Goal: Use online tool/utility: Use online tool/utility

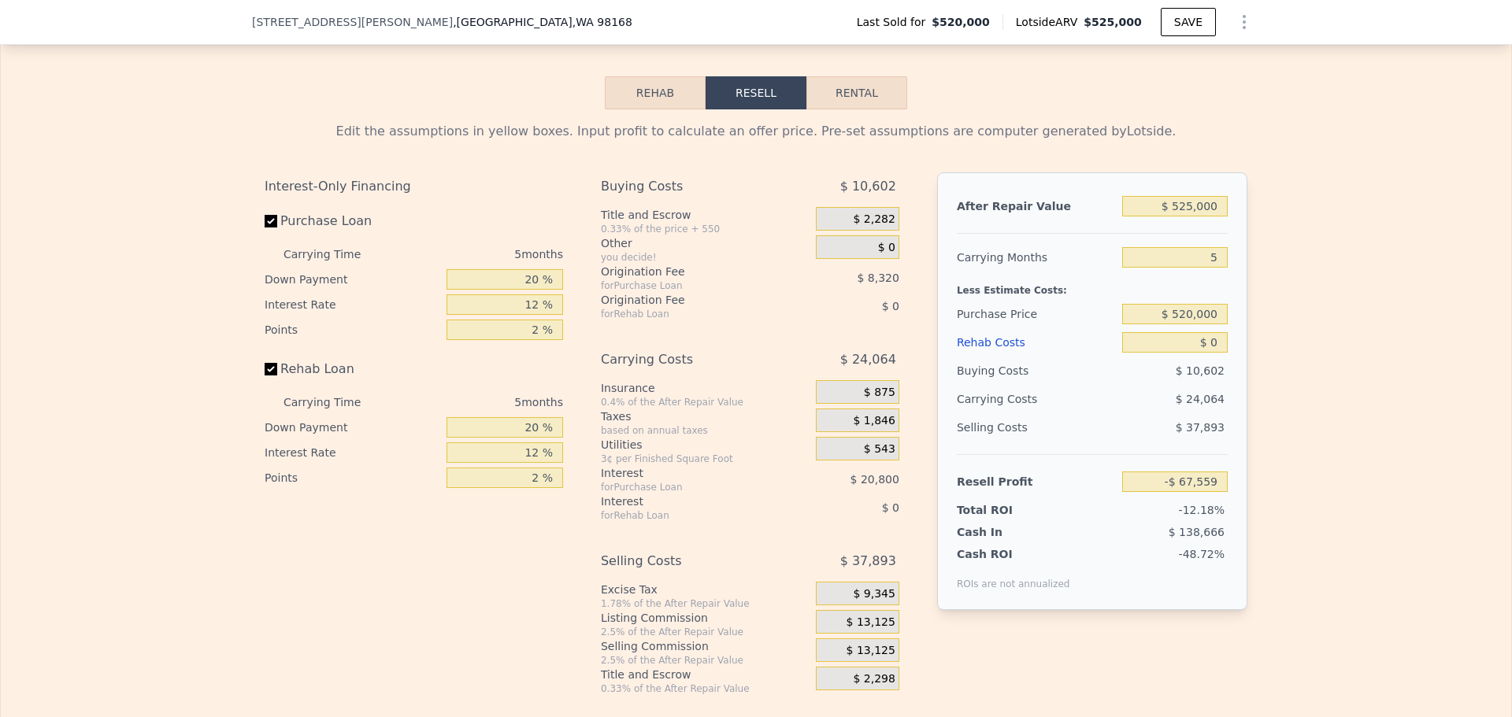
scroll to position [2357, 0]
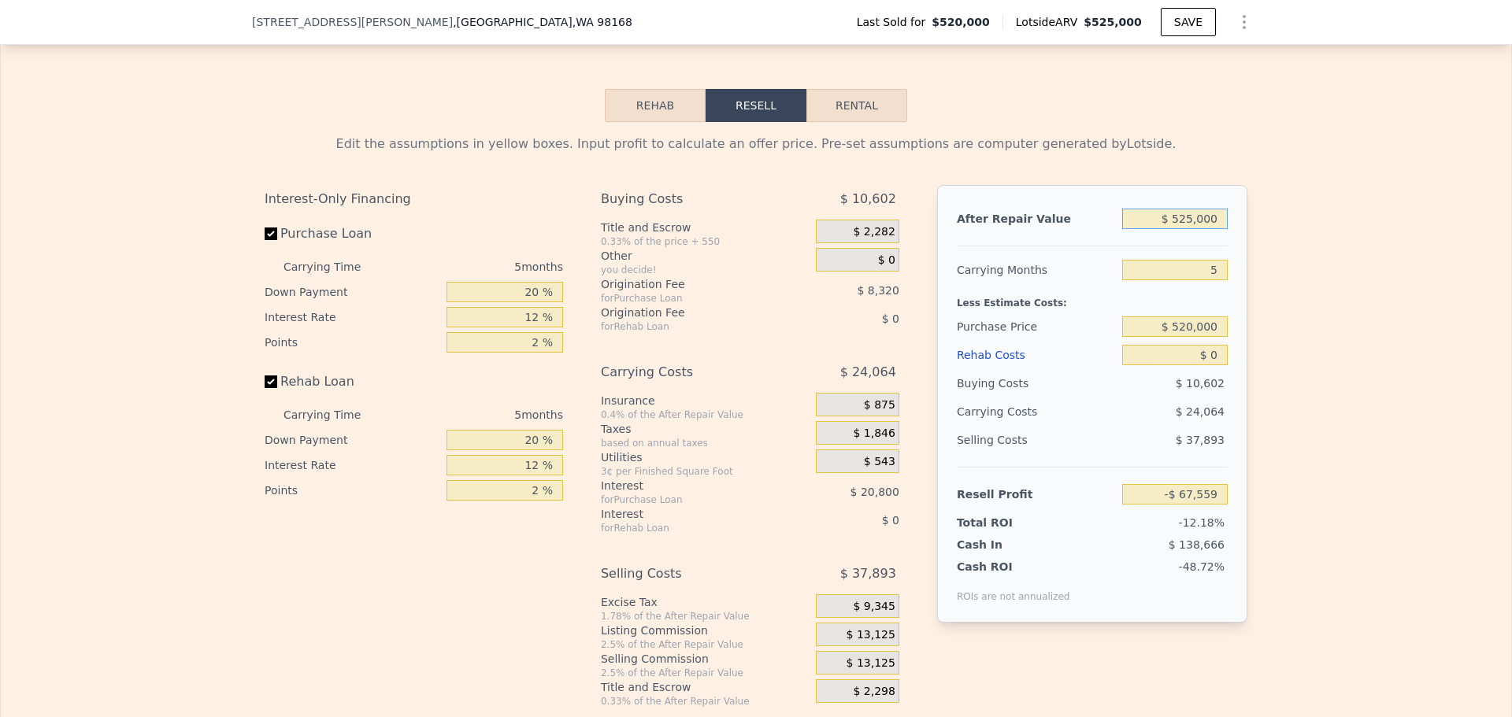
click at [1197, 229] on input "$ 525,000" at bounding box center [1175, 219] width 106 height 20
type input "$ 505,000"
type input "-$ 86,104"
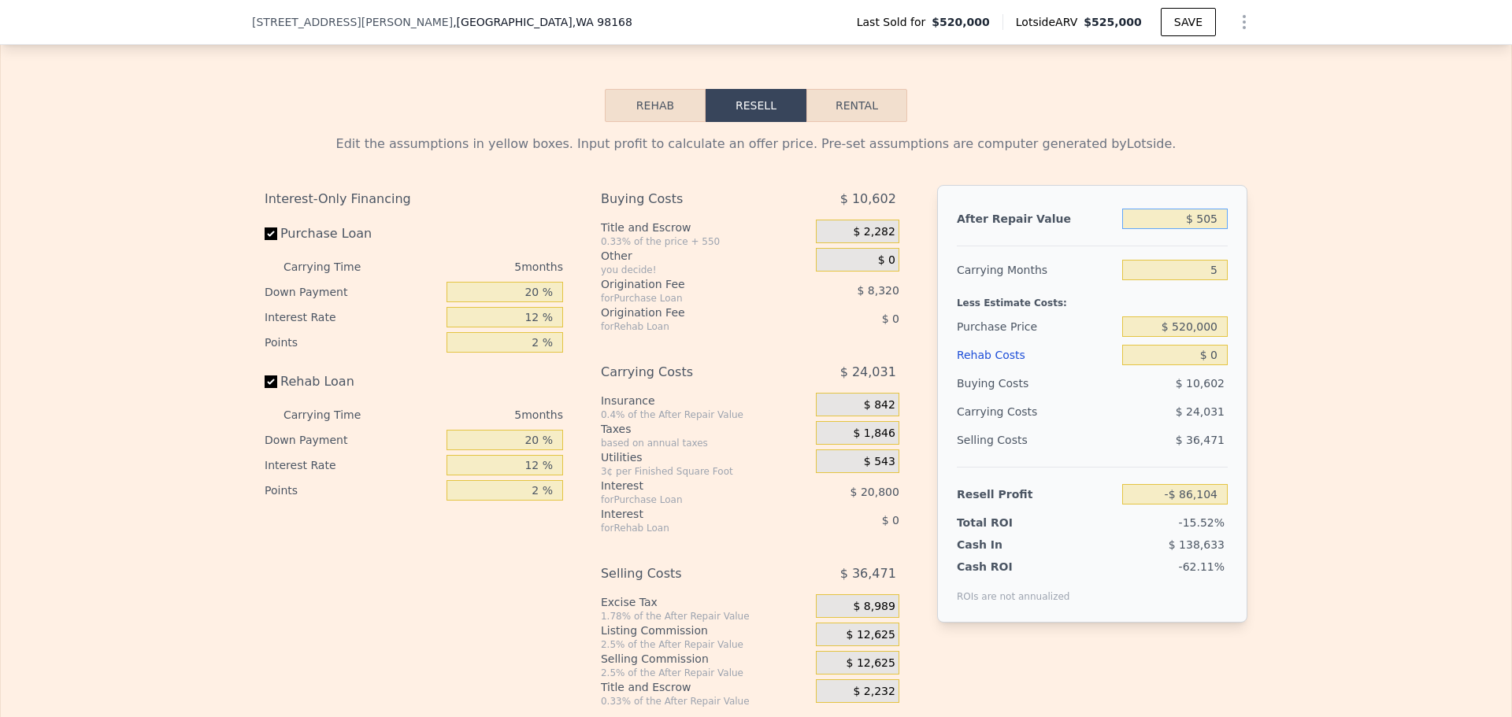
type input "$ 50"
type input "-$ 554,294"
type input "$ 504"
type input "-$ 553,875"
type input "$ 504,000"
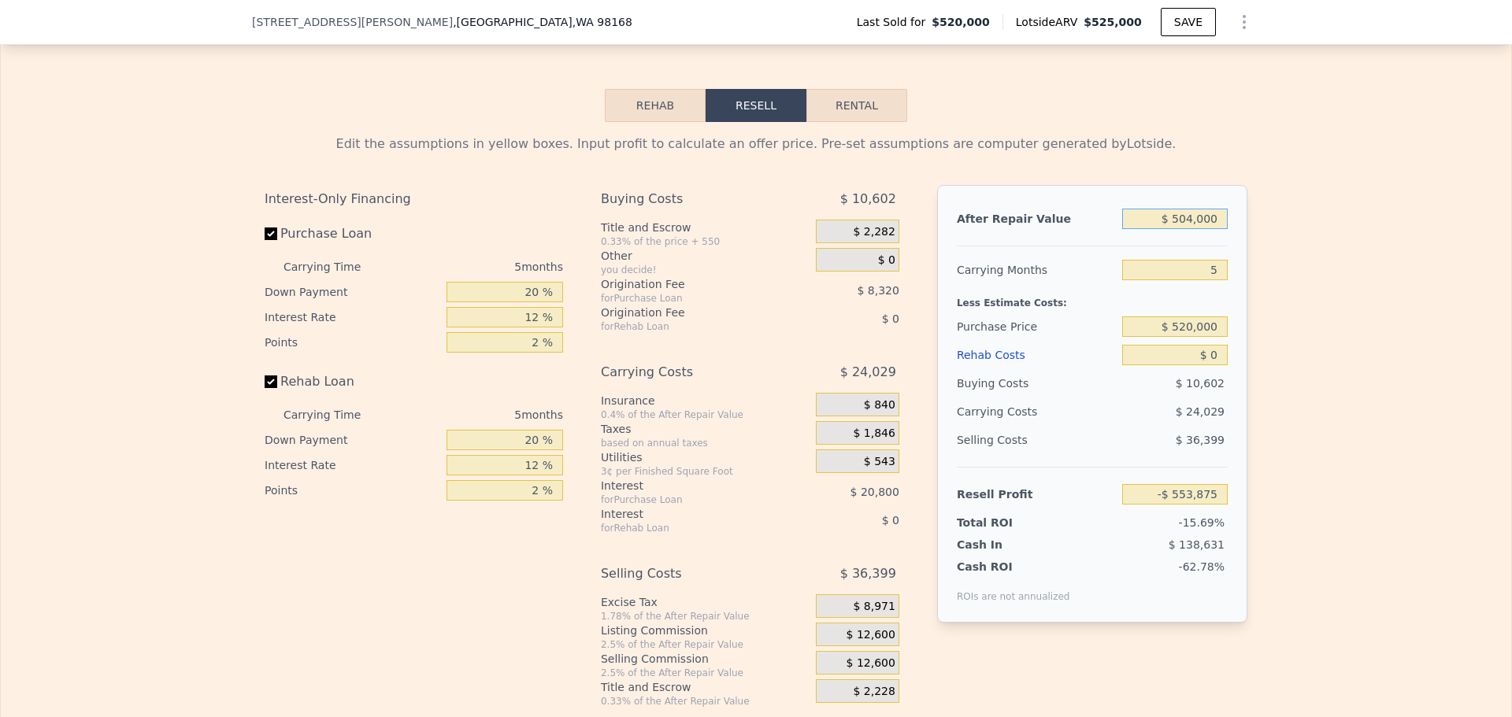
type input "-$ 87,030"
type input "$ 504,000"
click at [1207, 337] on input "$ 520,000" at bounding box center [1175, 327] width 106 height 20
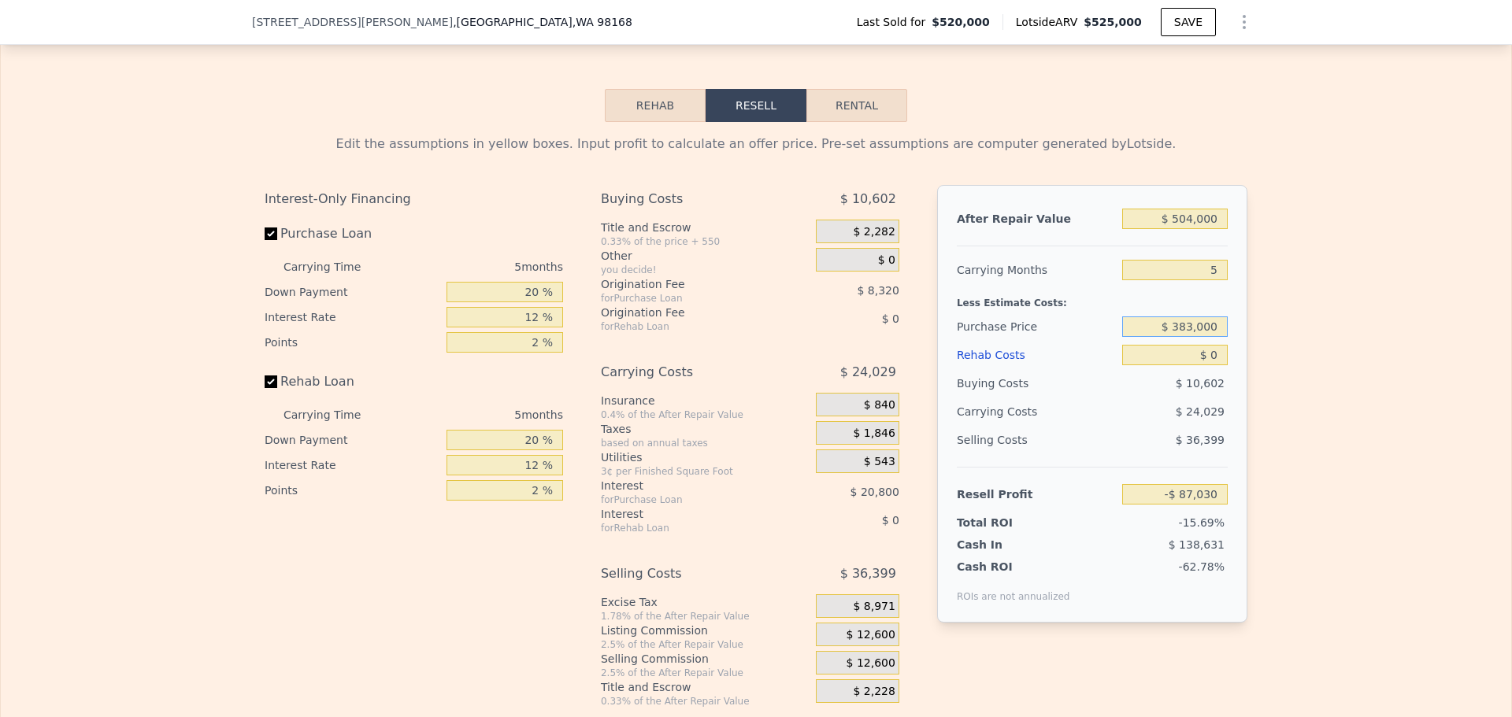
type input "$ 383,000"
click at [1198, 369] on div "$ 0" at bounding box center [1175, 355] width 106 height 28
type input "$ 58,099"
click at [1198, 369] on div "$ 0" at bounding box center [1175, 355] width 106 height 28
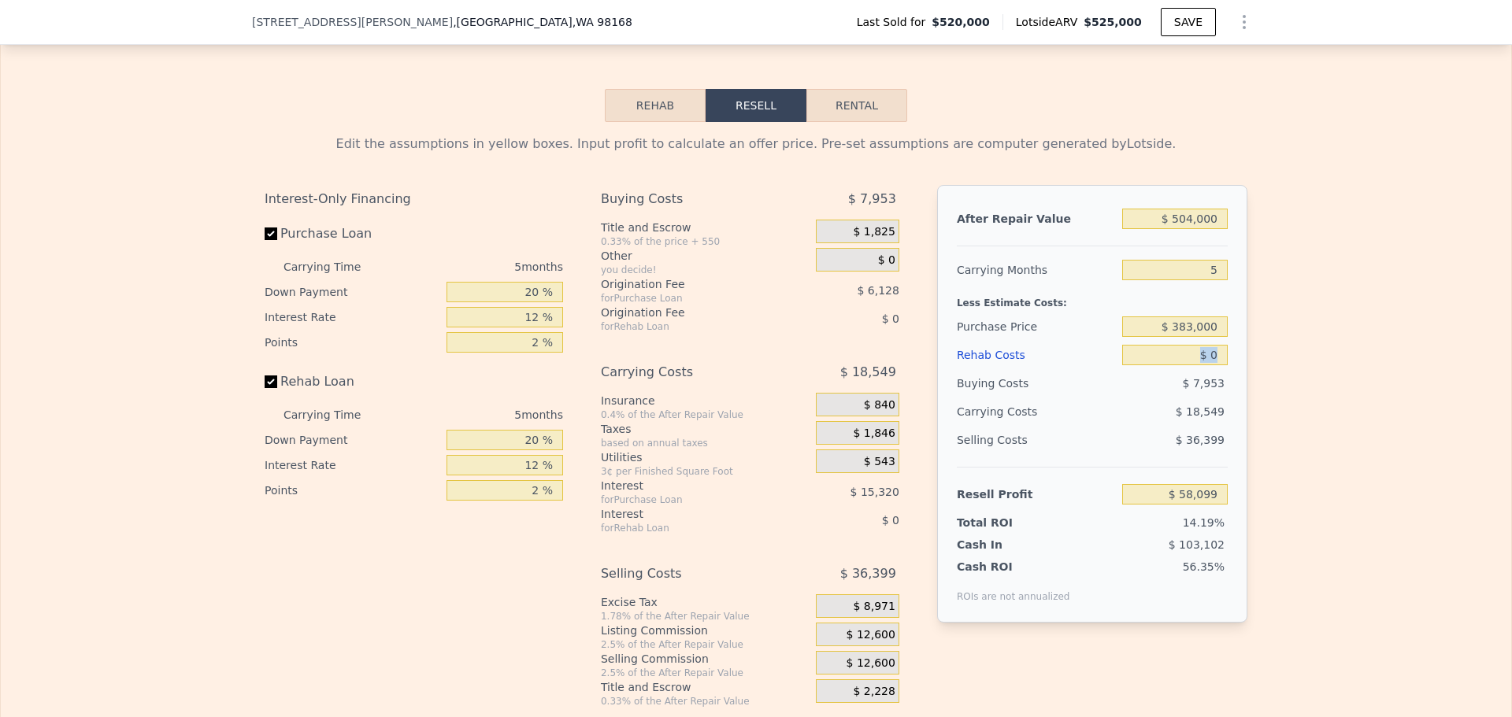
click at [1198, 369] on div "$ 0" at bounding box center [1175, 355] width 106 height 28
click at [1206, 365] on input "$ 0" at bounding box center [1175, 355] width 106 height 20
click at [1208, 337] on input "$ 383,000" at bounding box center [1175, 327] width 106 height 20
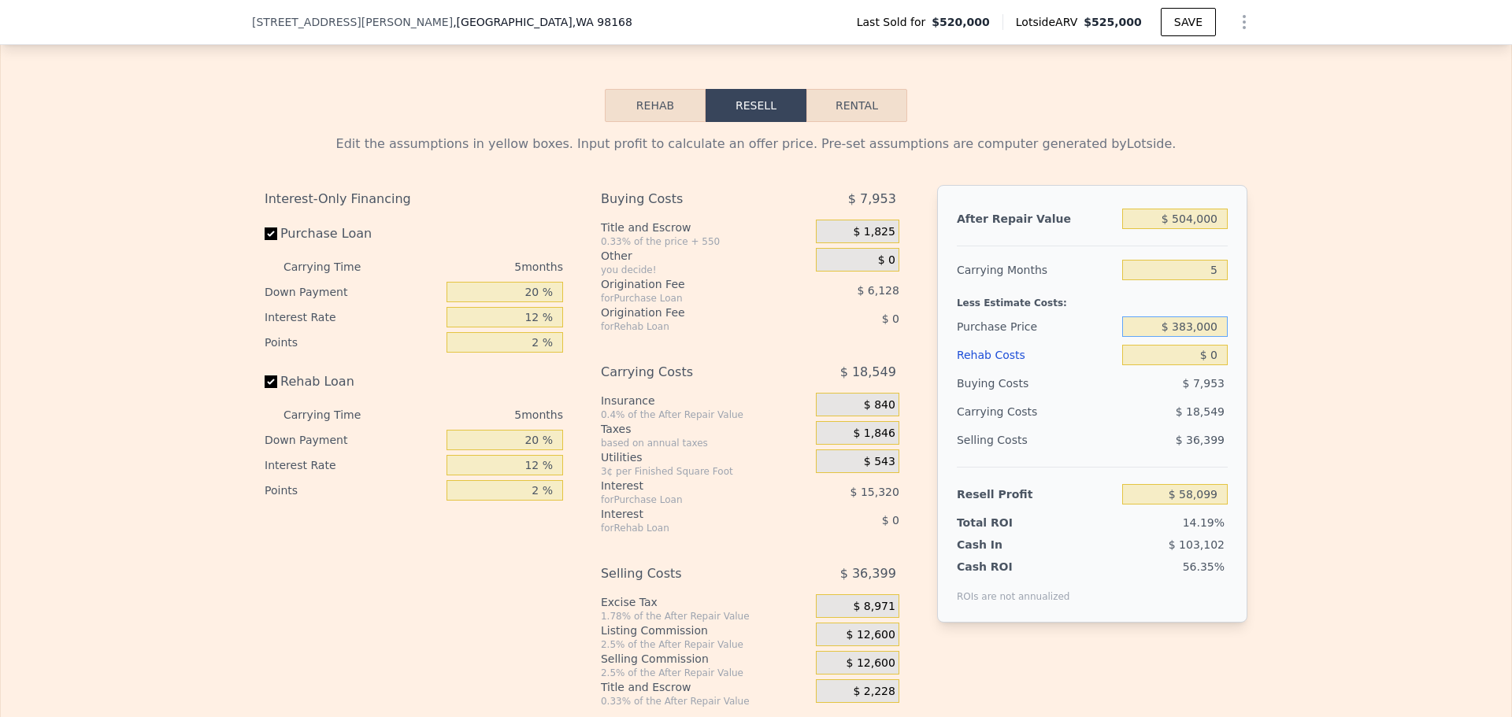
click at [1208, 337] on input "$ 383,000" at bounding box center [1175, 327] width 106 height 20
type input "$ 283,000"
click at [1184, 365] on input "$ 0" at bounding box center [1175, 355] width 106 height 20
type input "$ 164,032"
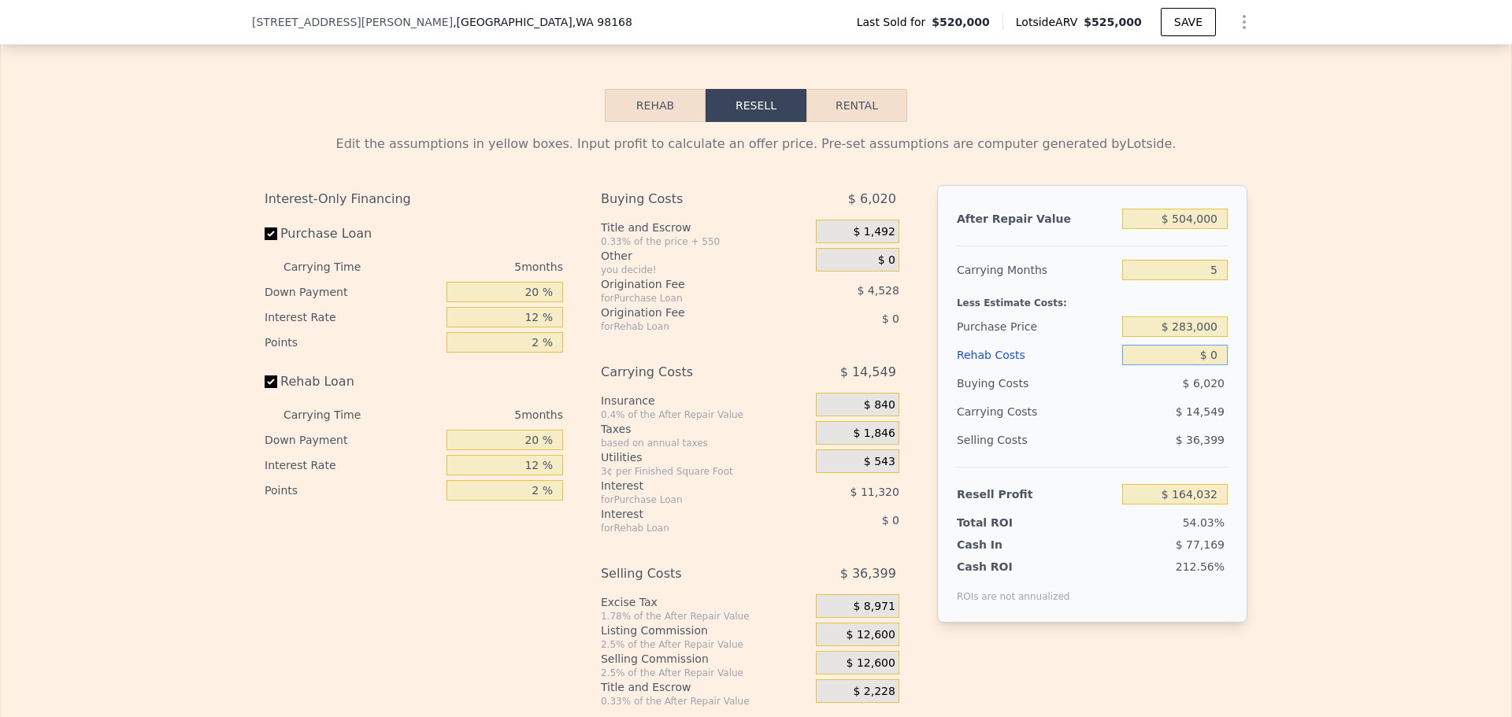
click at [1190, 365] on input "$ 0" at bounding box center [1175, 355] width 106 height 20
type input "$ 18"
type input "$ 164,014"
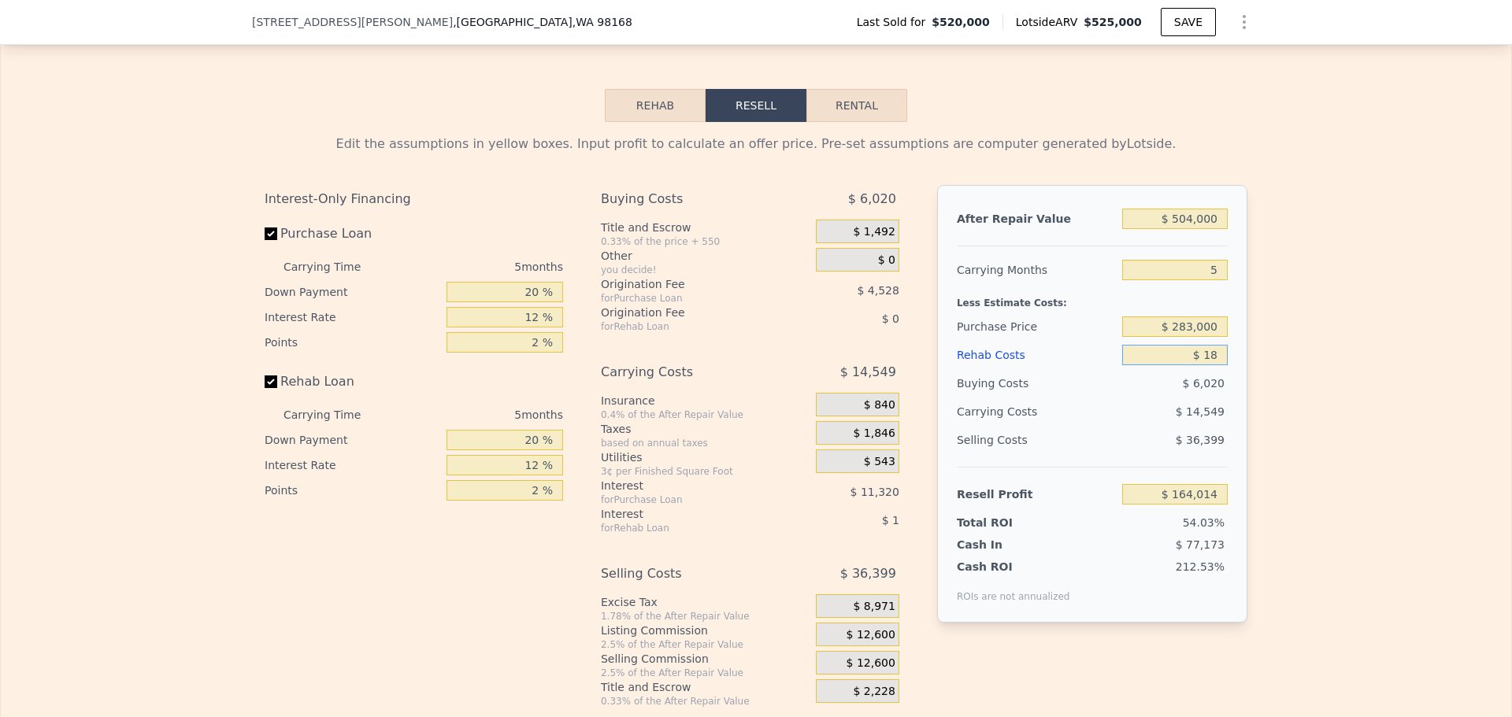
type input "$ 180"
type input "$ 163,844"
type input "$ 180,000"
type input "-$ 26,048"
click at [1175, 365] on input "$ 180,000" at bounding box center [1175, 355] width 106 height 20
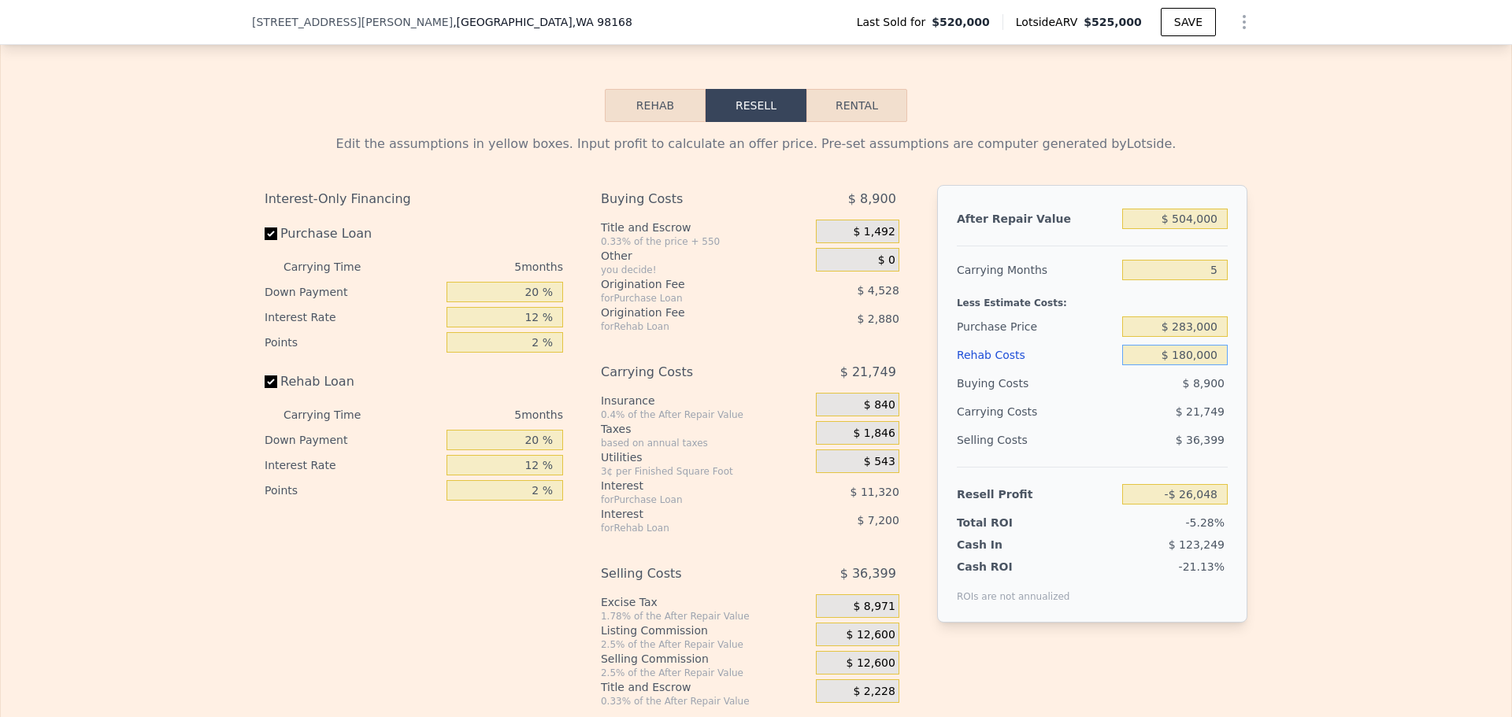
click at [1175, 365] on input "$ 180,000" at bounding box center [1175, 355] width 106 height 20
type input "$ 12"
type input "$ 164,020"
type input "$ 128"
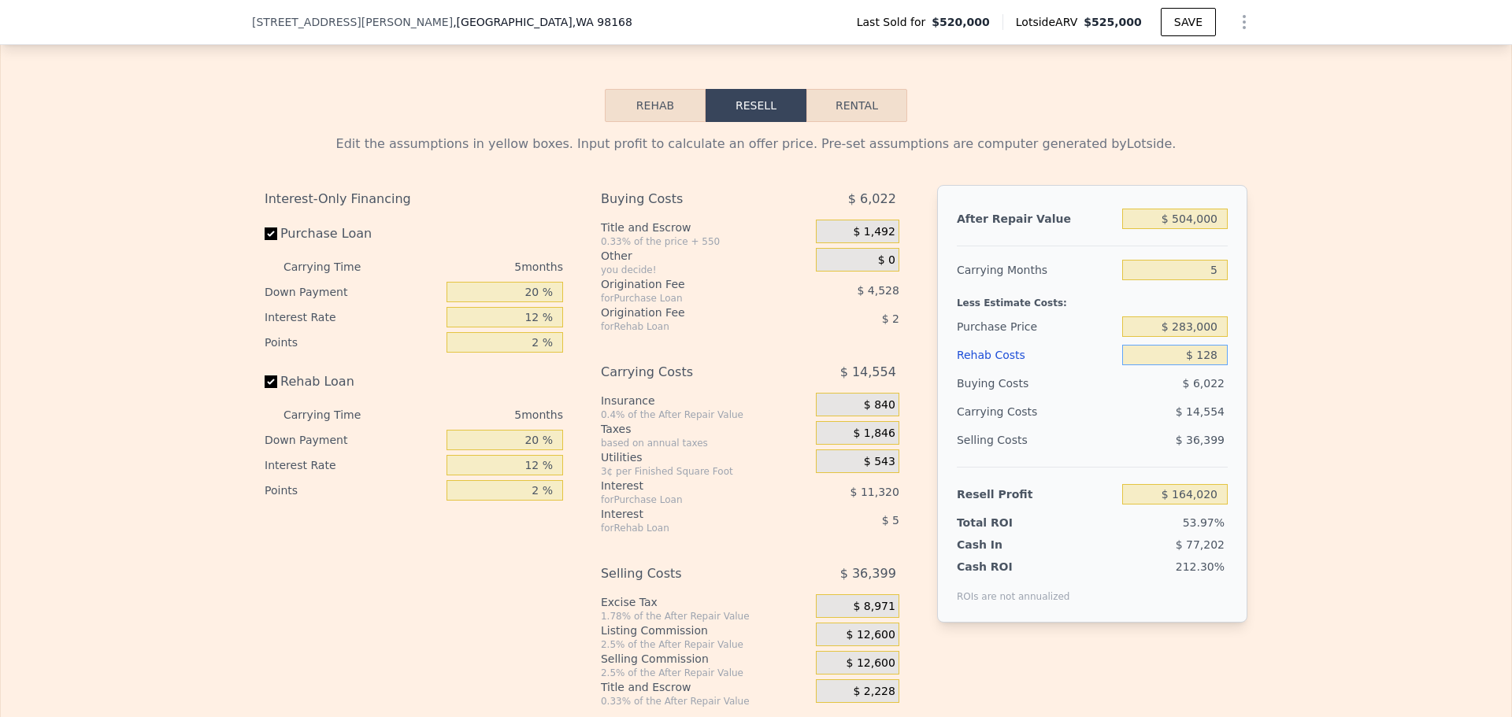
type input "$ 163,897"
type input "$ 128,000"
type input "$ 28,864"
type input "$ 128,000"
click at [864, 642] on span "$ 12,600" at bounding box center [870, 635] width 49 height 14
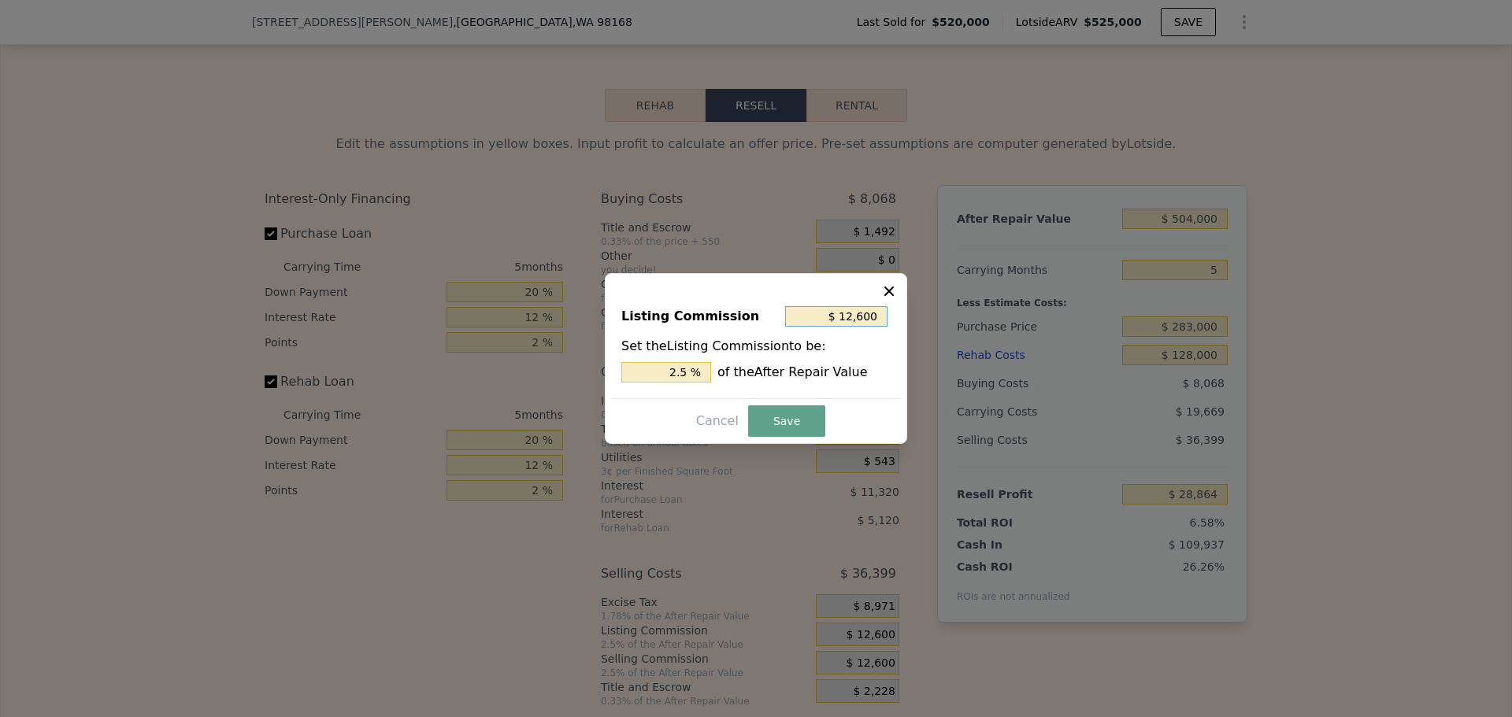
click at [870, 319] on input "$ 12,600" at bounding box center [836, 316] width 102 height 20
type input "$ 1"
type input "0.000 %"
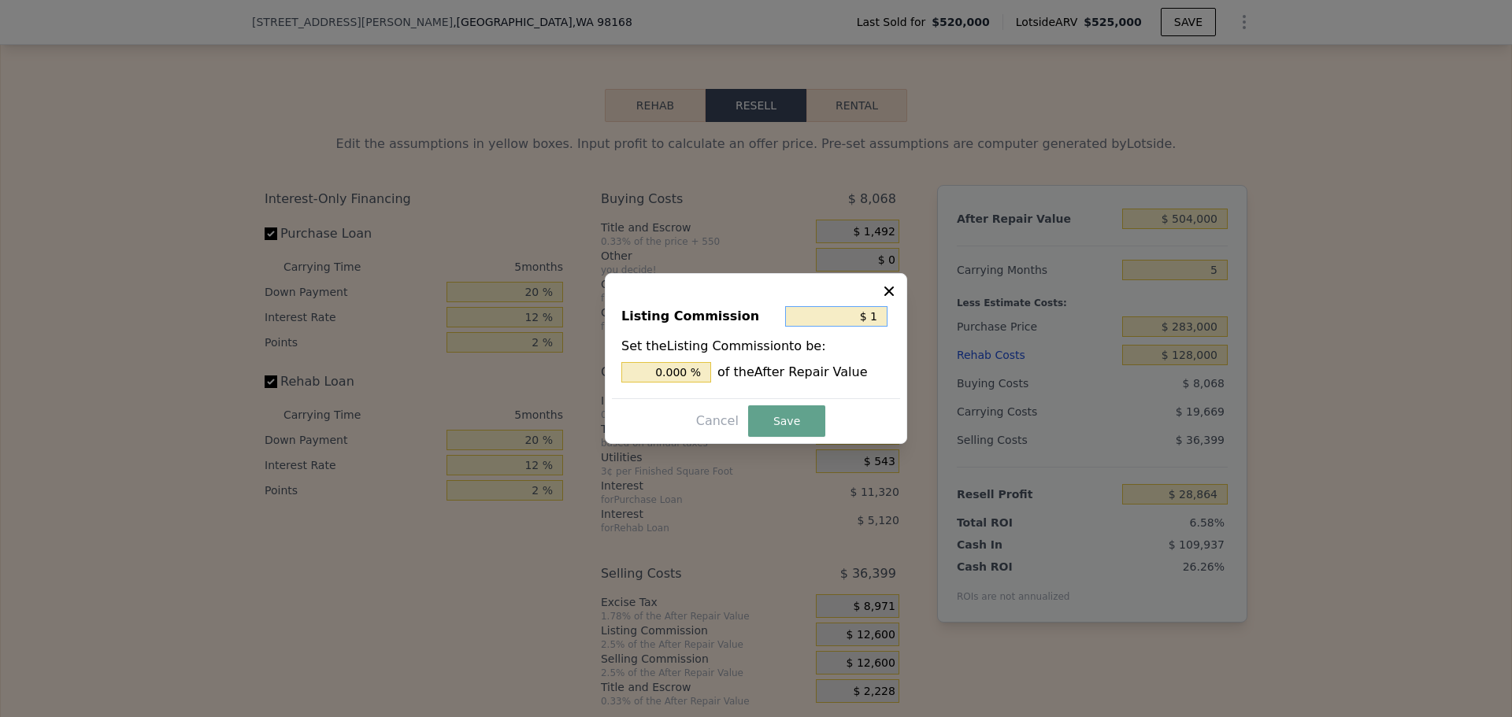
type input "$ 10"
type input "0.002 %"
type input "$ 100"
type input "0.020 %"
type input "$ 1,000"
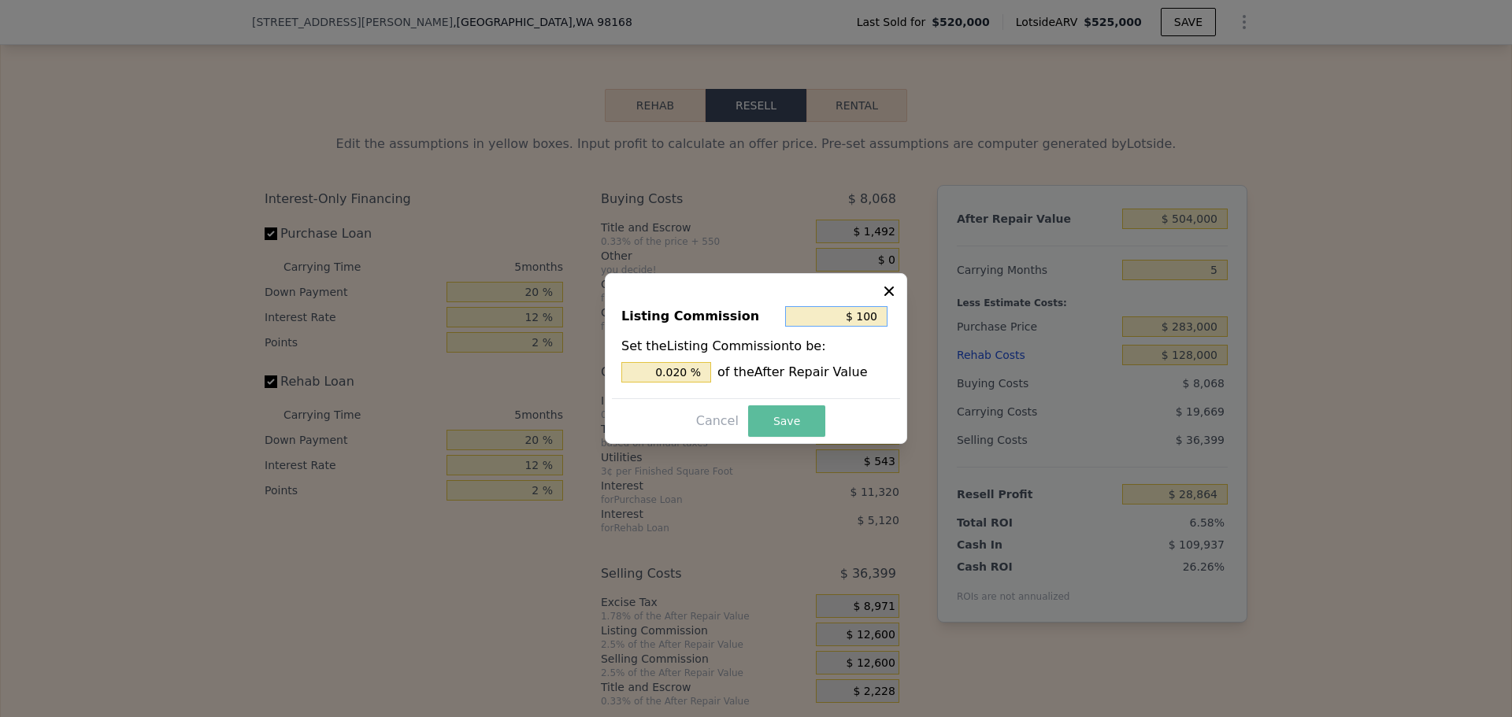
type input "0.198 %"
type input "$ 1,000"
click at [805, 420] on button "Save" at bounding box center [786, 420] width 77 height 31
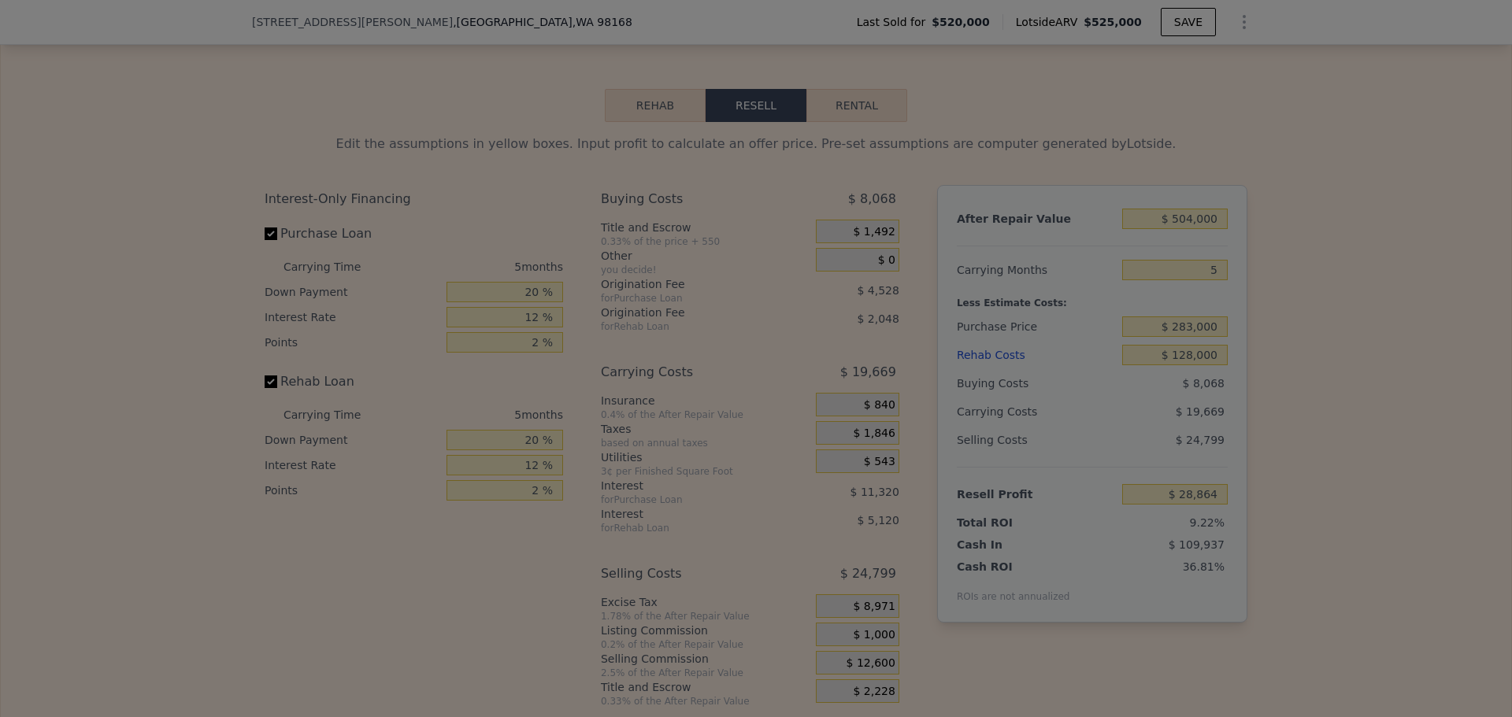
type input "$ 40,464"
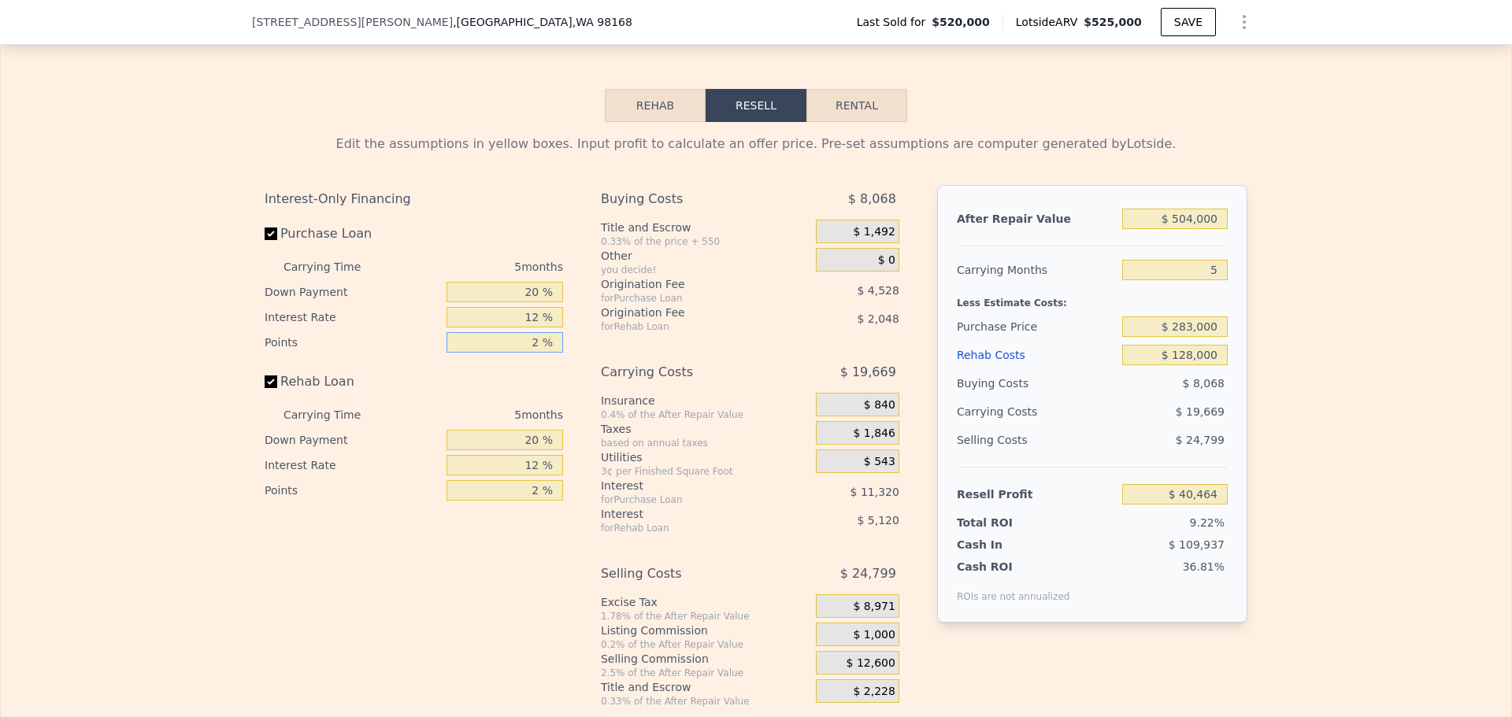
click at [518, 353] on input "2 %" at bounding box center [504, 342] width 117 height 20
type input "1 %"
type input "$ 42,728"
type input "1 %"
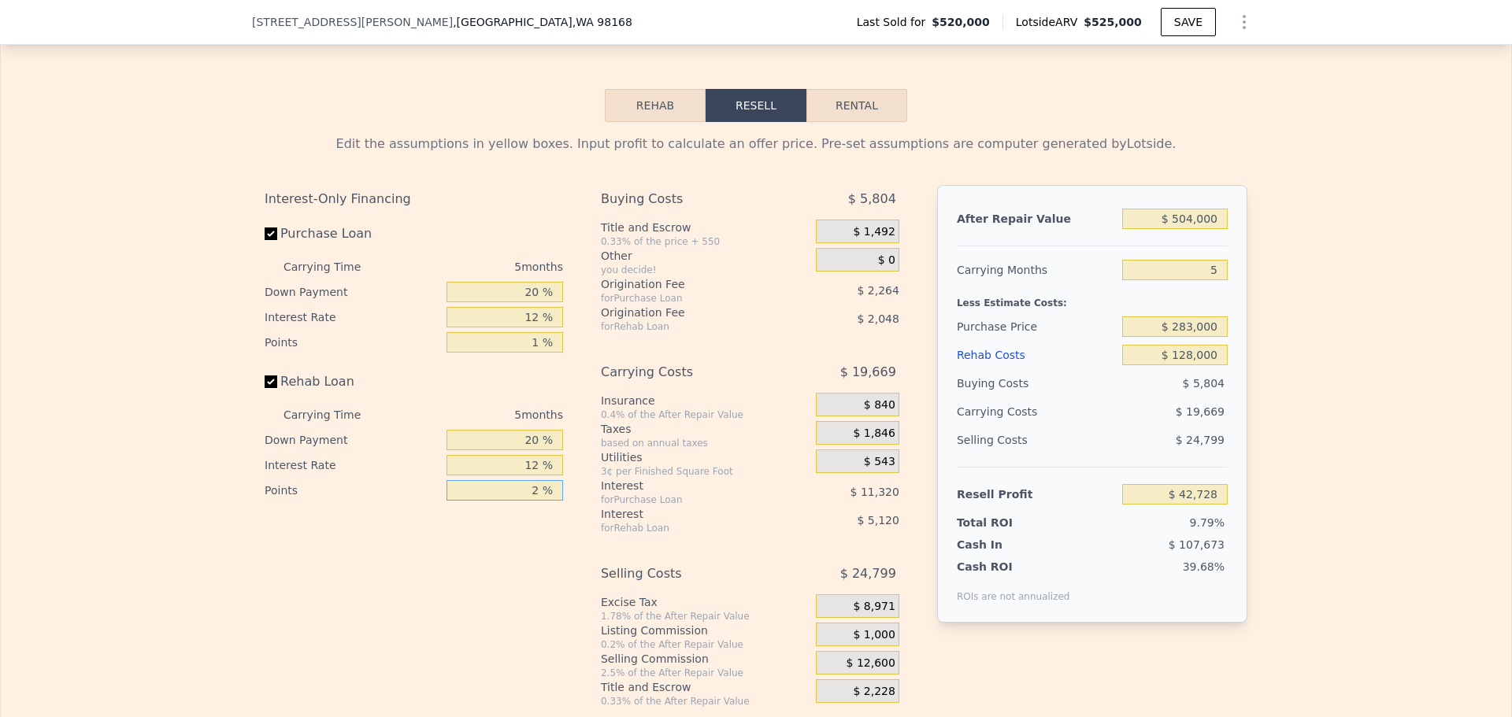
click at [534, 501] on input "2 %" at bounding box center [504, 490] width 117 height 20
click at [529, 501] on input "2 %" at bounding box center [504, 490] width 117 height 20
type input "1 %"
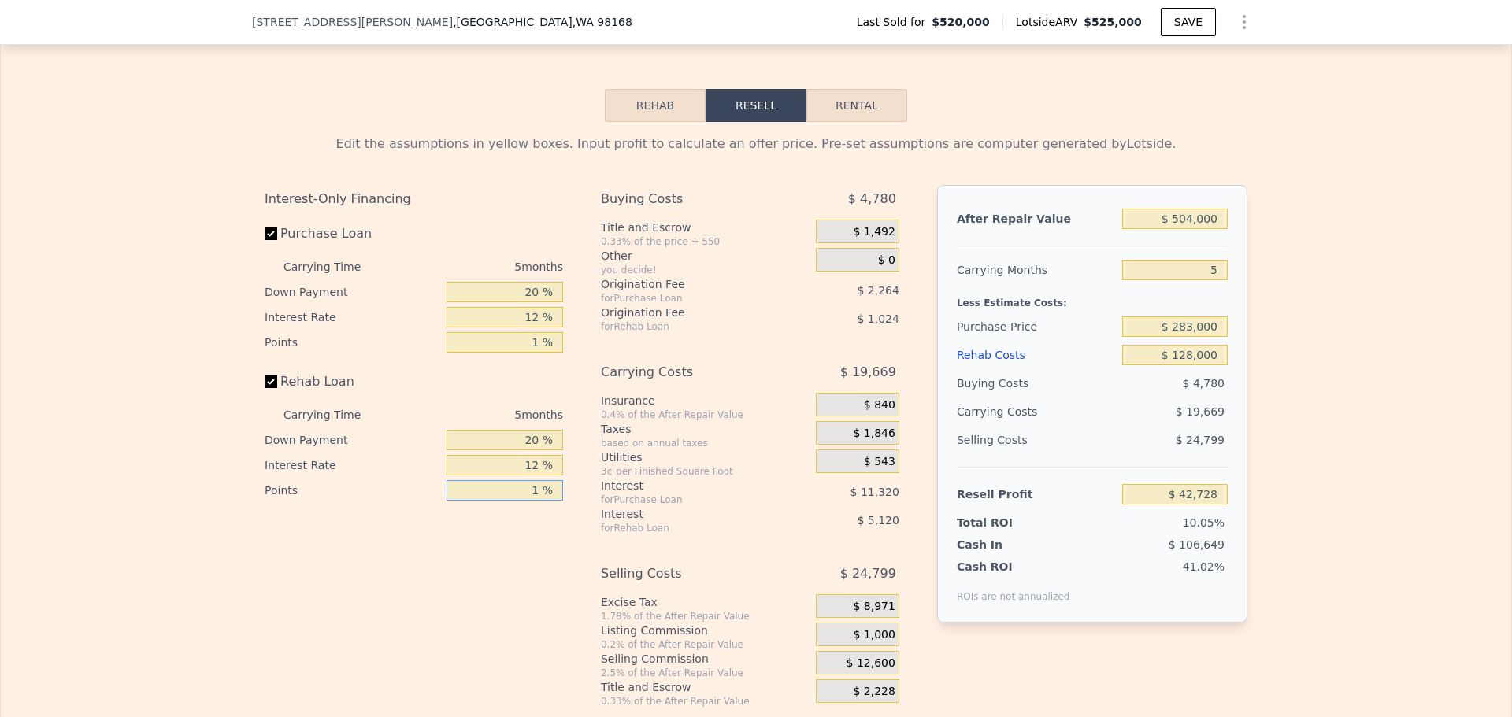
type input "$ 43,752"
type input "1 %"
click at [527, 328] on input "12 %" at bounding box center [504, 317] width 117 height 20
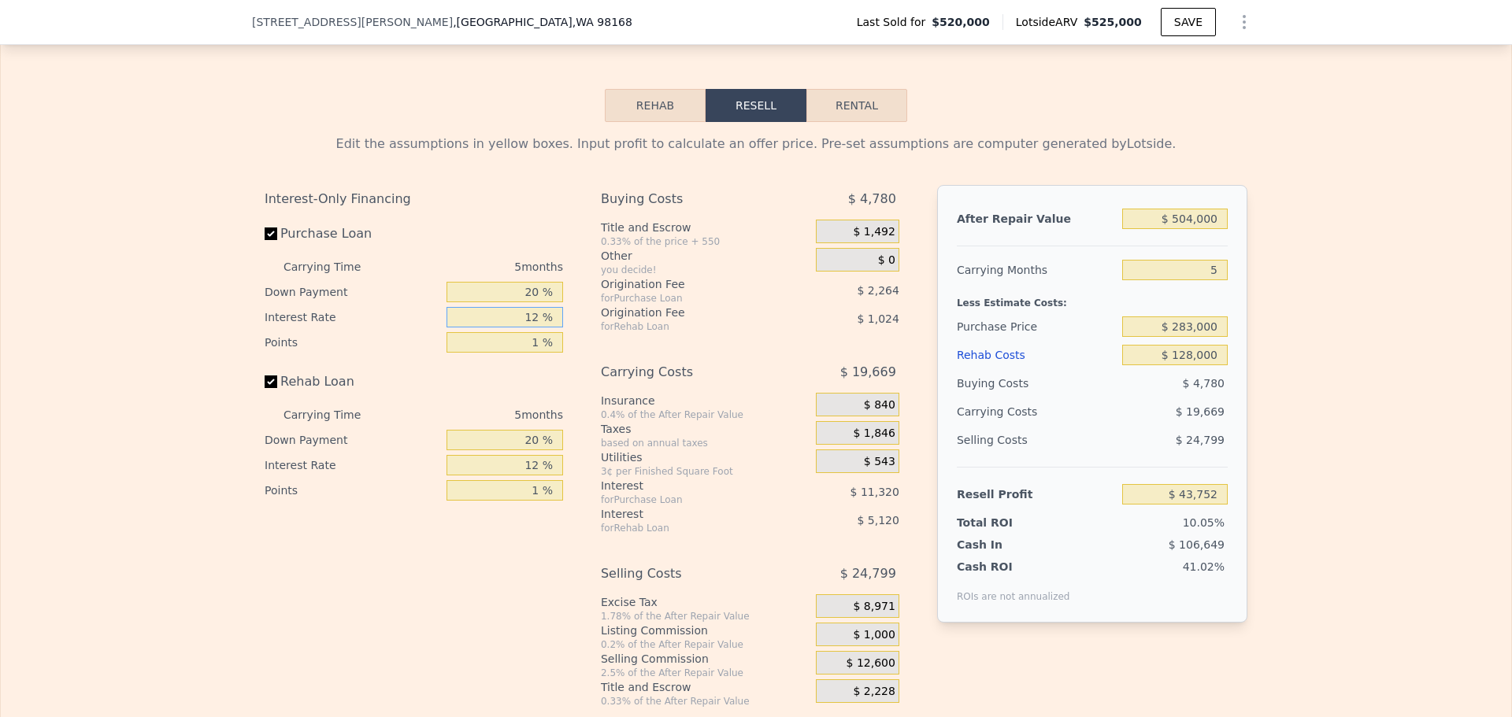
type input "1 %"
type input "$ 54,127"
type input "10 %"
type input "$ 45,637"
type input "10 %"
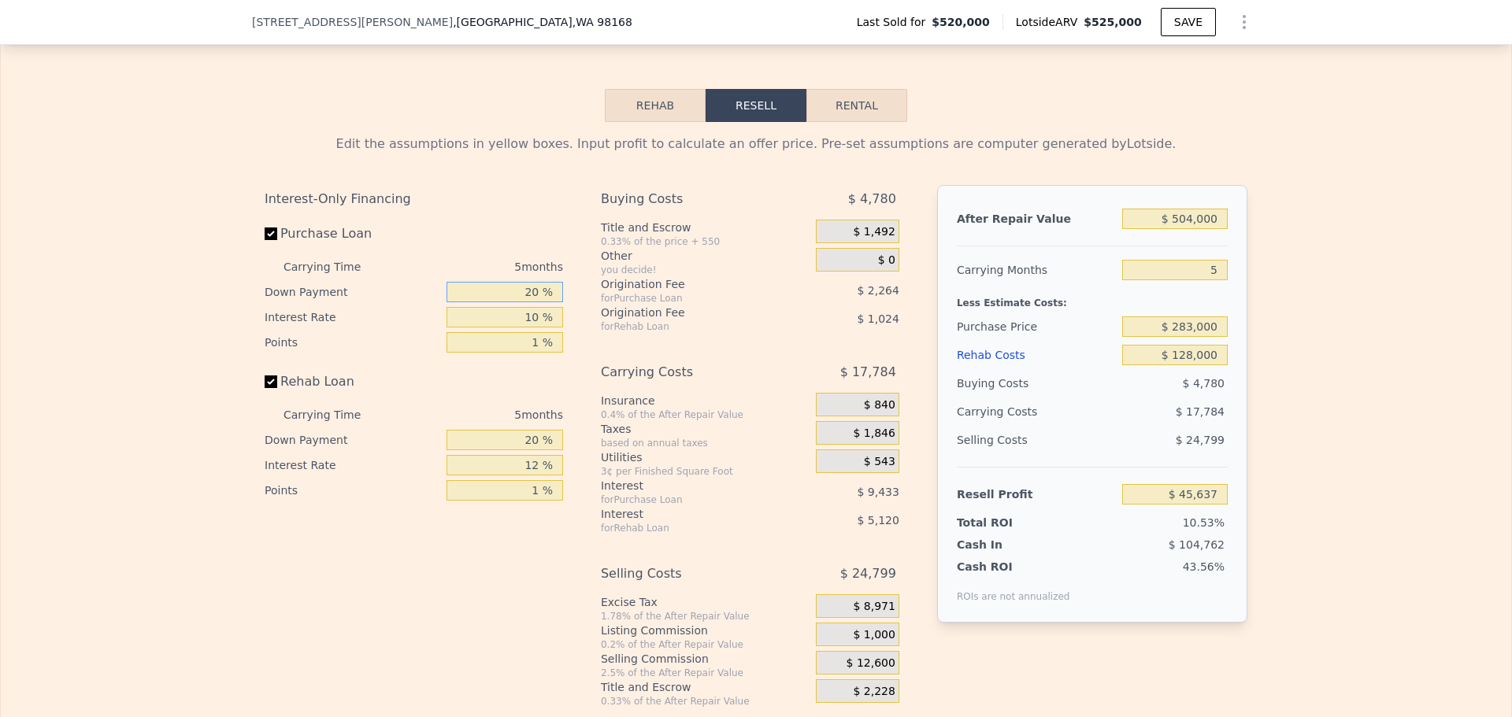
click at [522, 302] on input "20 %" at bounding box center [504, 292] width 117 height 20
type input "1 %"
type input "$ 42,859"
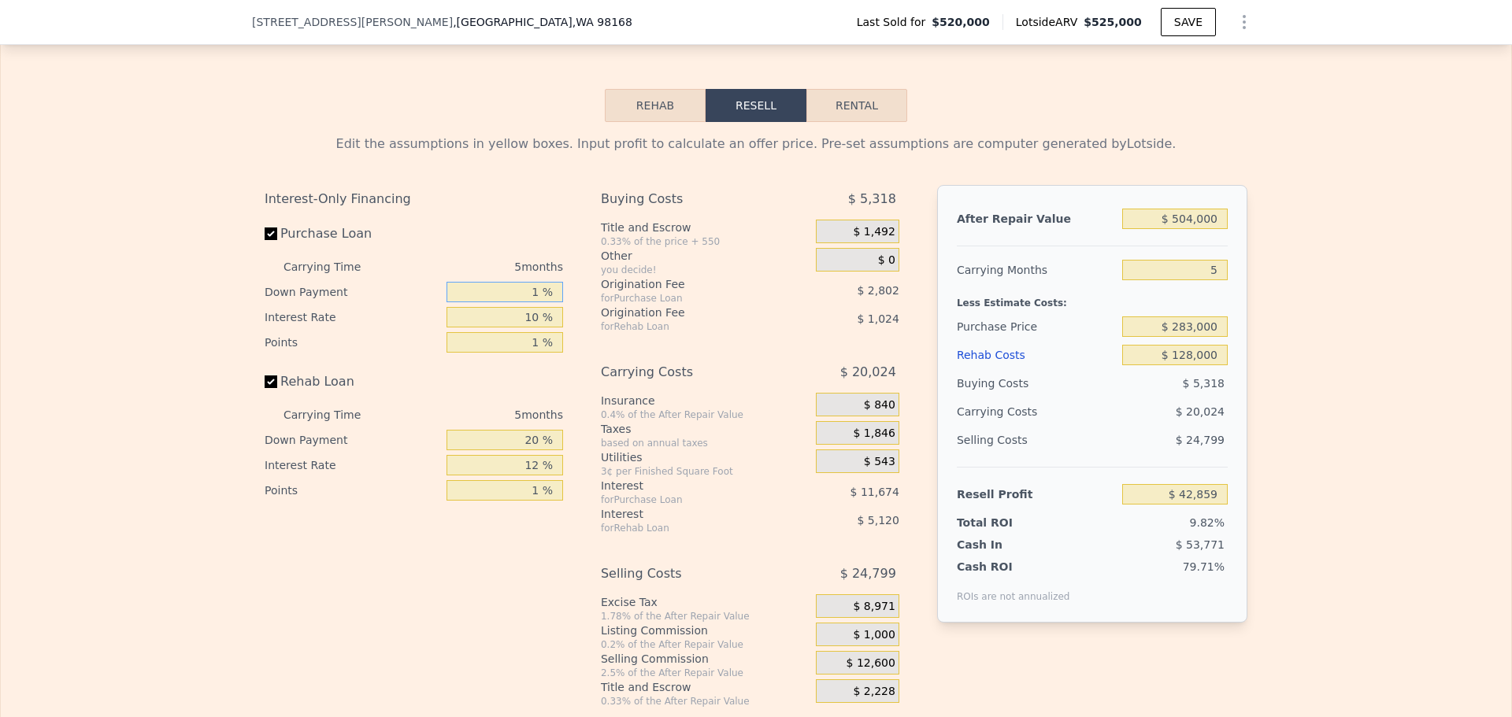
type input "10 %"
type input "$ 44,174"
type input "10 %"
click at [517, 476] on input "12 %" at bounding box center [504, 465] width 117 height 20
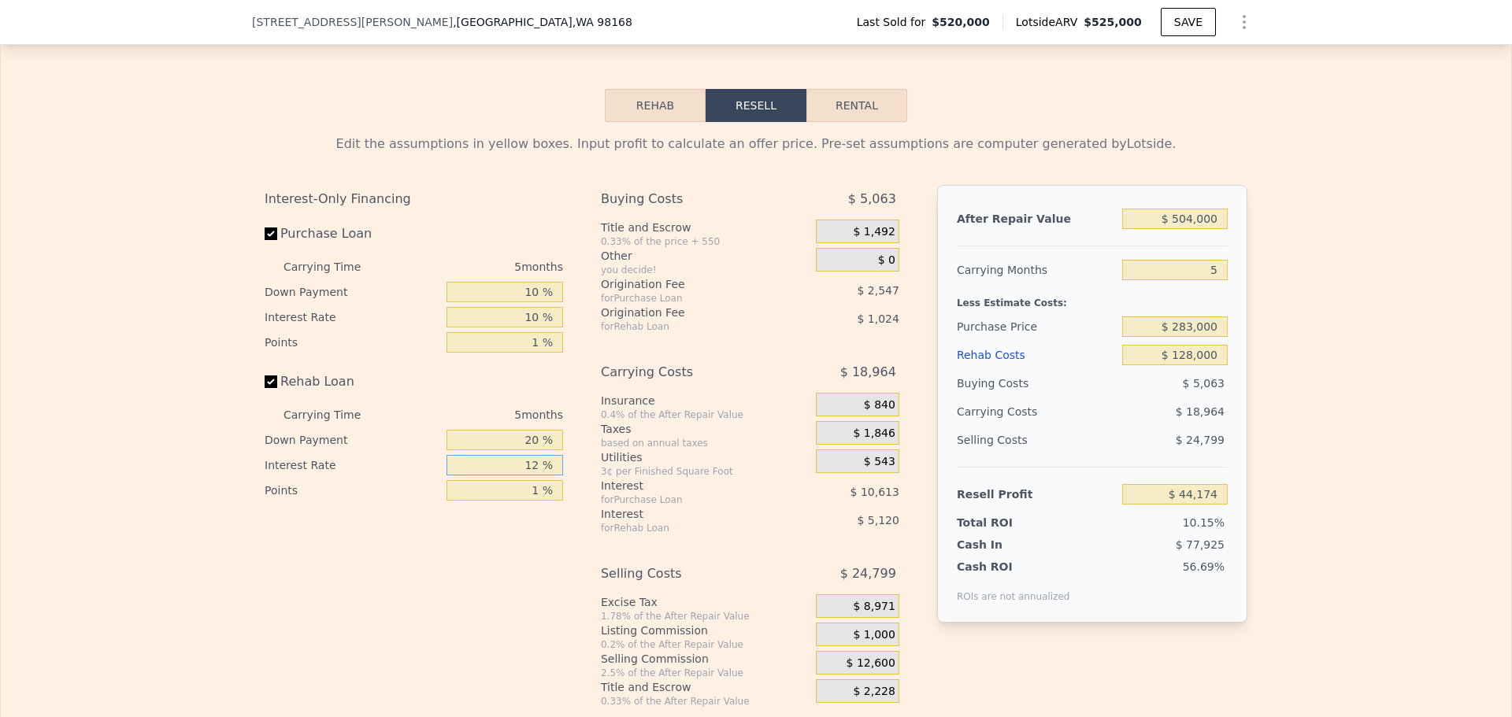
click at [517, 476] on input "12 %" at bounding box center [504, 465] width 117 height 20
type input "1 %"
type input "$ 48,869"
type input "10 %"
type input "$ 45,029"
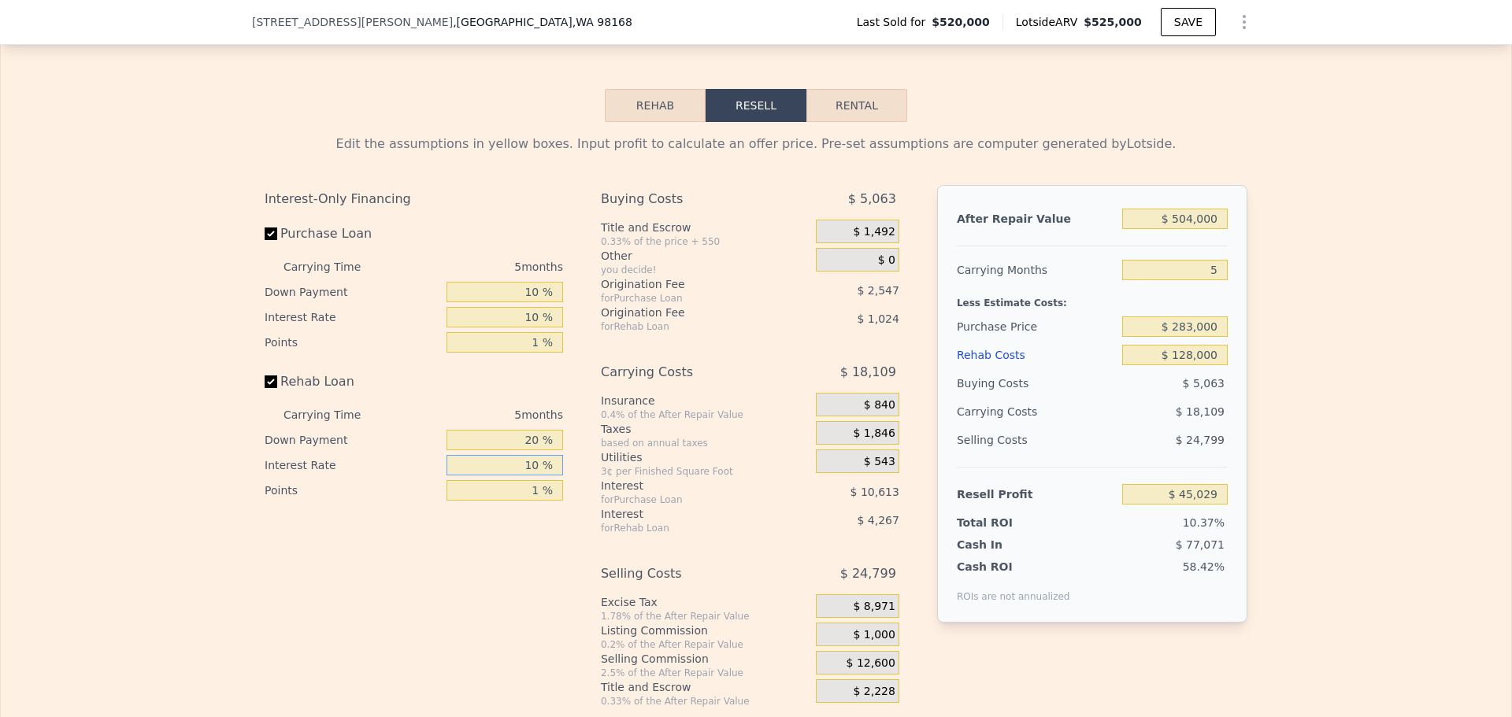
scroll to position [2619, 0]
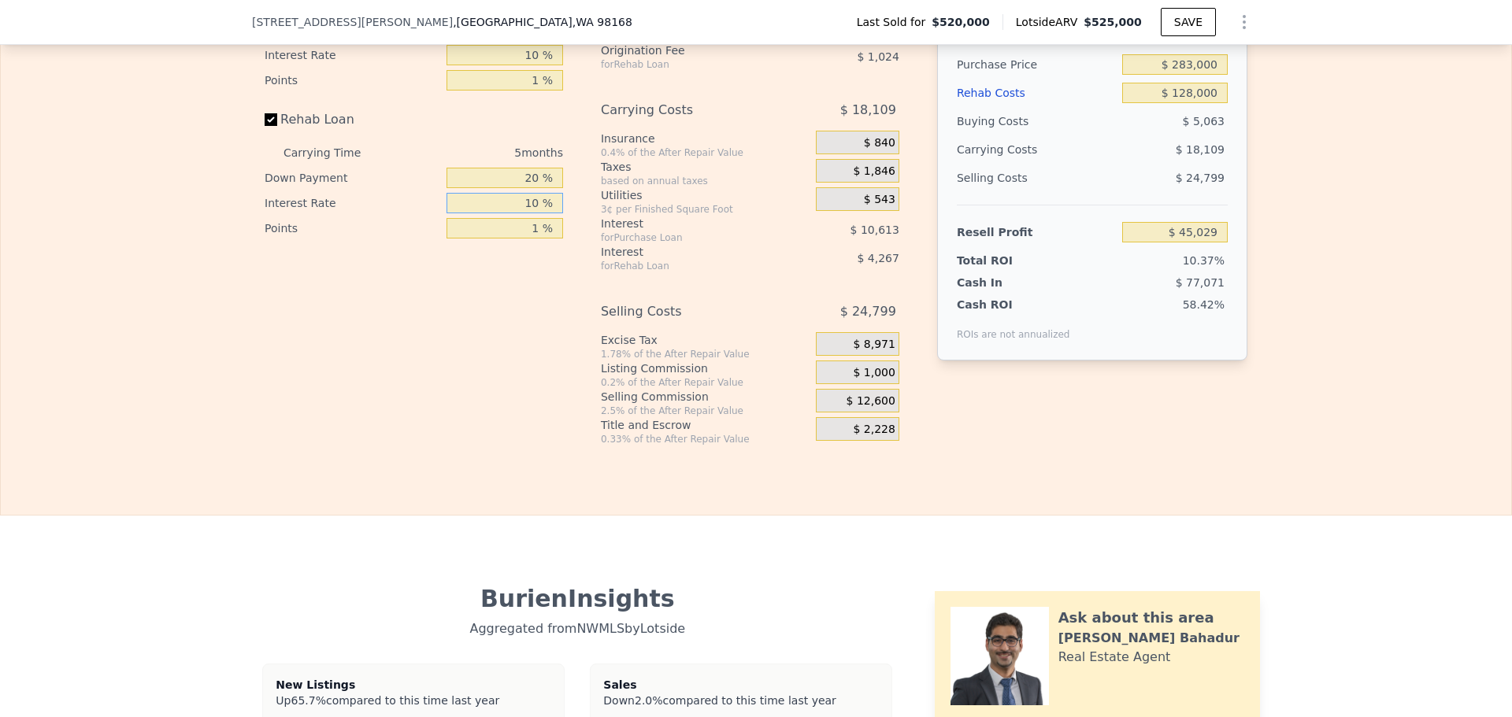
type input "10 %"
click at [1203, 103] on input "$ 128,000" at bounding box center [1175, 93] width 106 height 20
click at [1202, 103] on input "$ 128,000" at bounding box center [1175, 93] width 106 height 20
type input "$ 135"
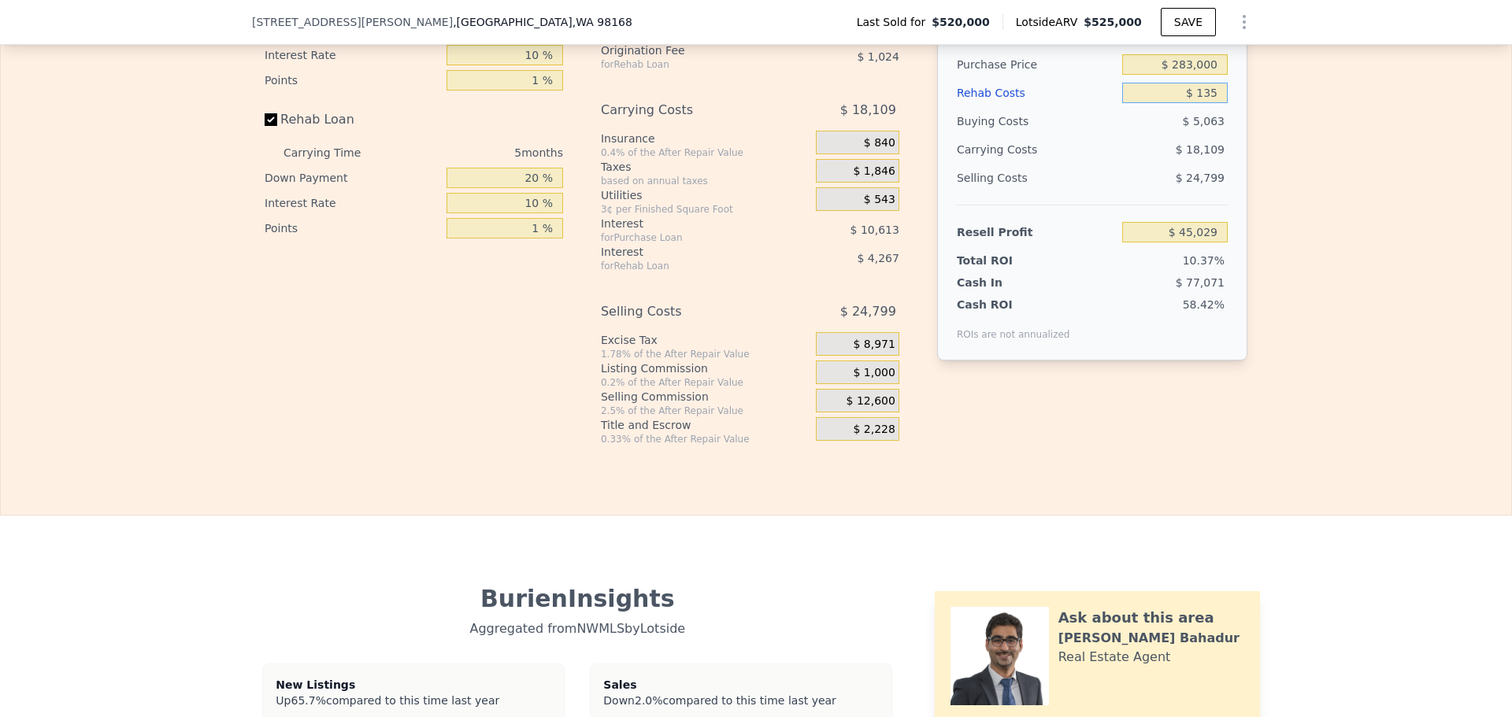
type input "$ 178,177"
type input "$ 135,000"
type input "$ 37,738"
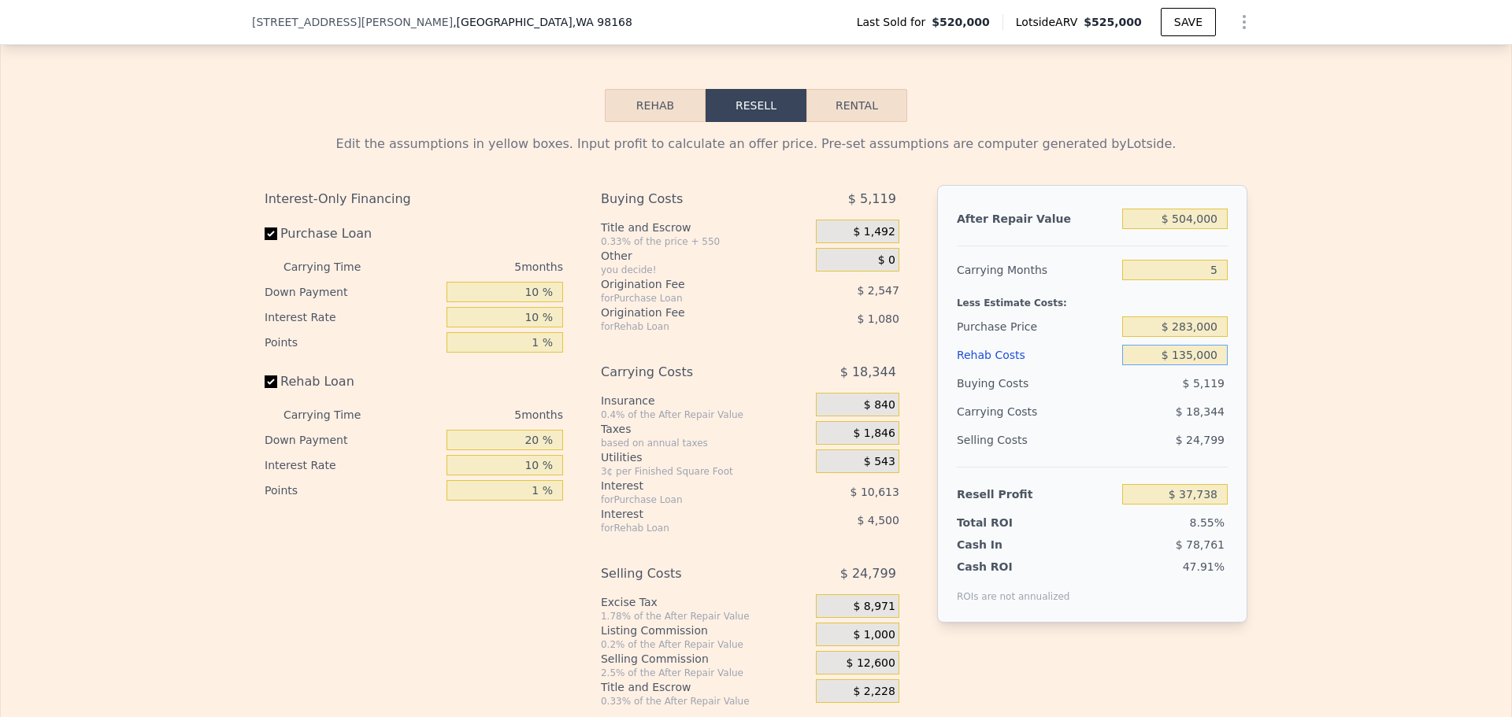
type input "$ 135,000"
click at [1208, 280] on input "5" at bounding box center [1175, 270] width 106 height 20
type input "4"
type input "$ 41,407"
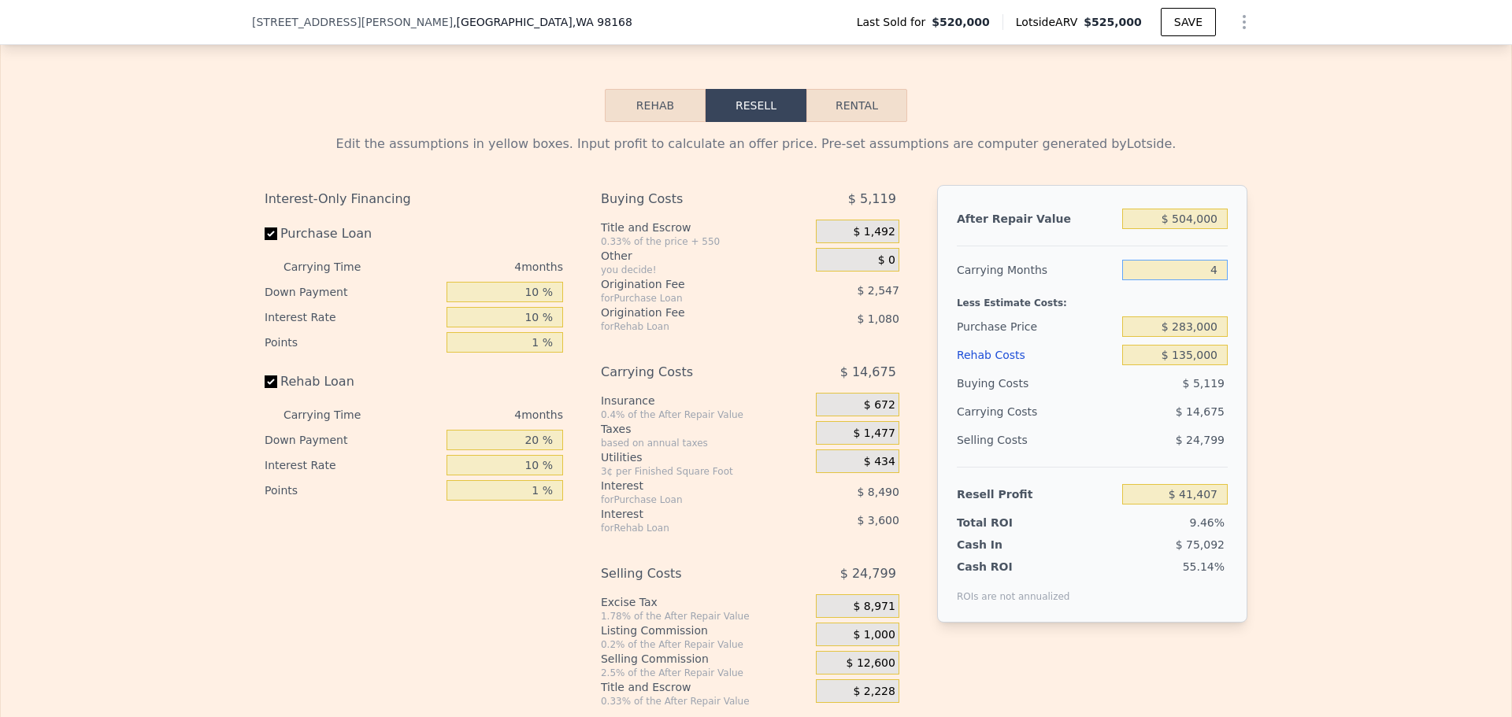
type input "4"
click at [518, 450] on input "20 %" at bounding box center [504, 440] width 117 height 20
type input "1 %"
type input "$ 525,000"
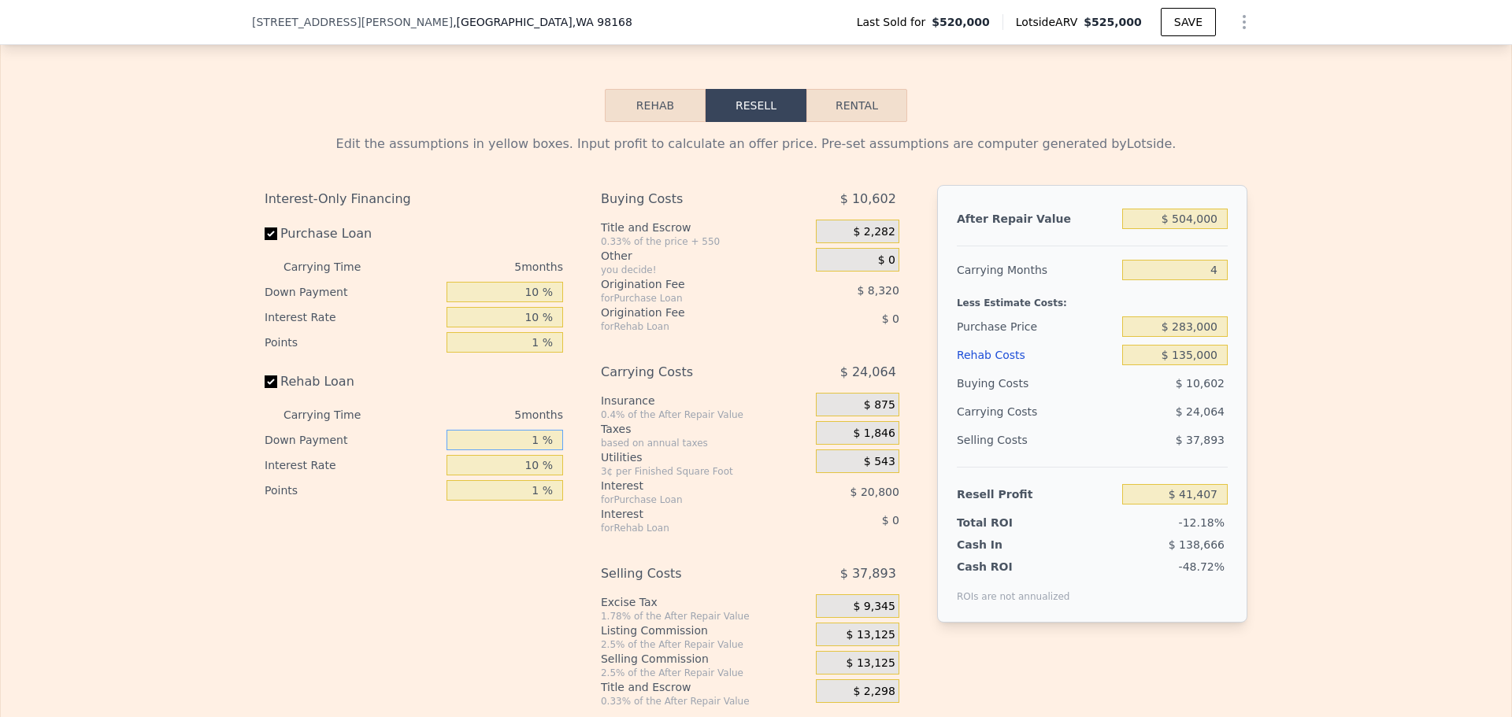
type input "5"
type input "$ 0"
type input "-$ 67,559"
type input "10 %"
click at [786, 506] on div "$ 20,800" at bounding box center [841, 492] width 117 height 28
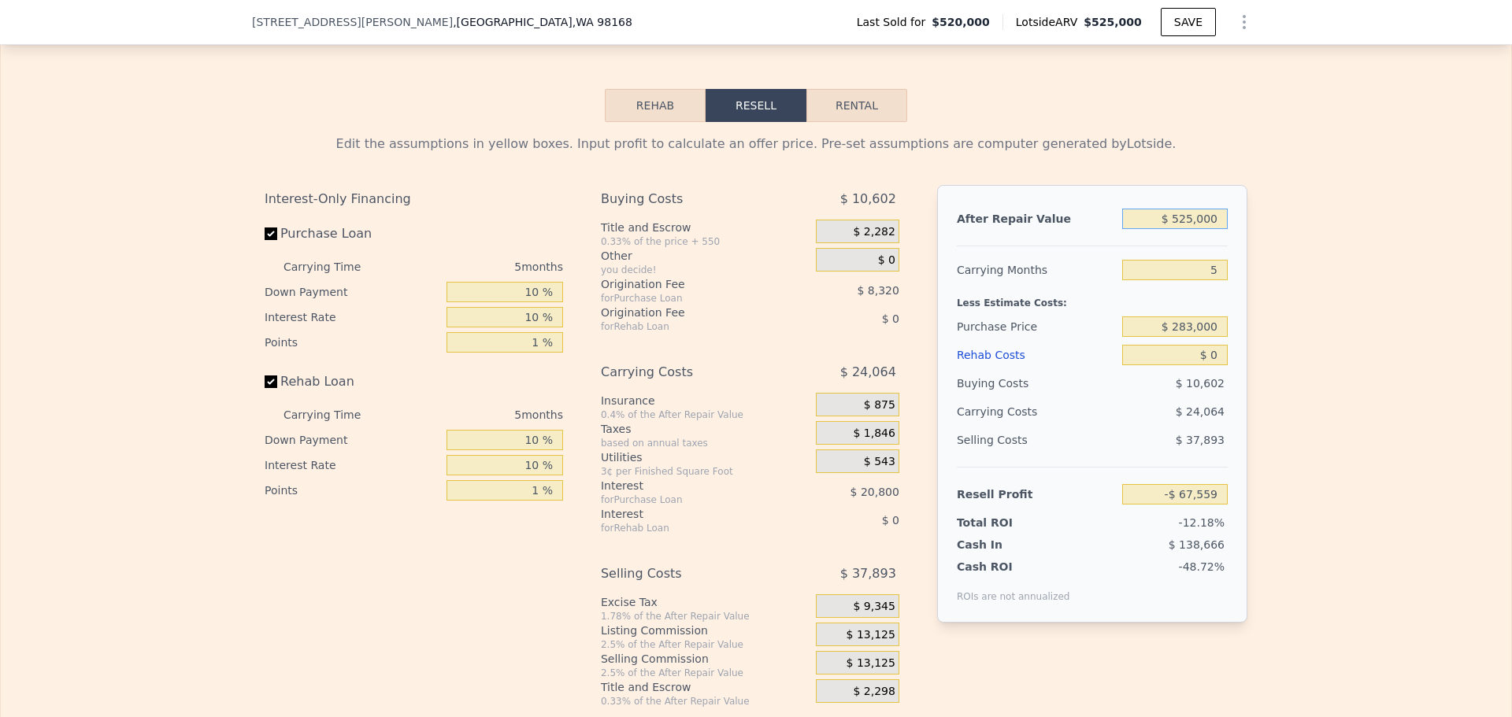
click at [1205, 229] on input "$ 525,000" at bounding box center [1175, 219] width 106 height 20
type input "$ 505,000"
type input "-$ 86,104"
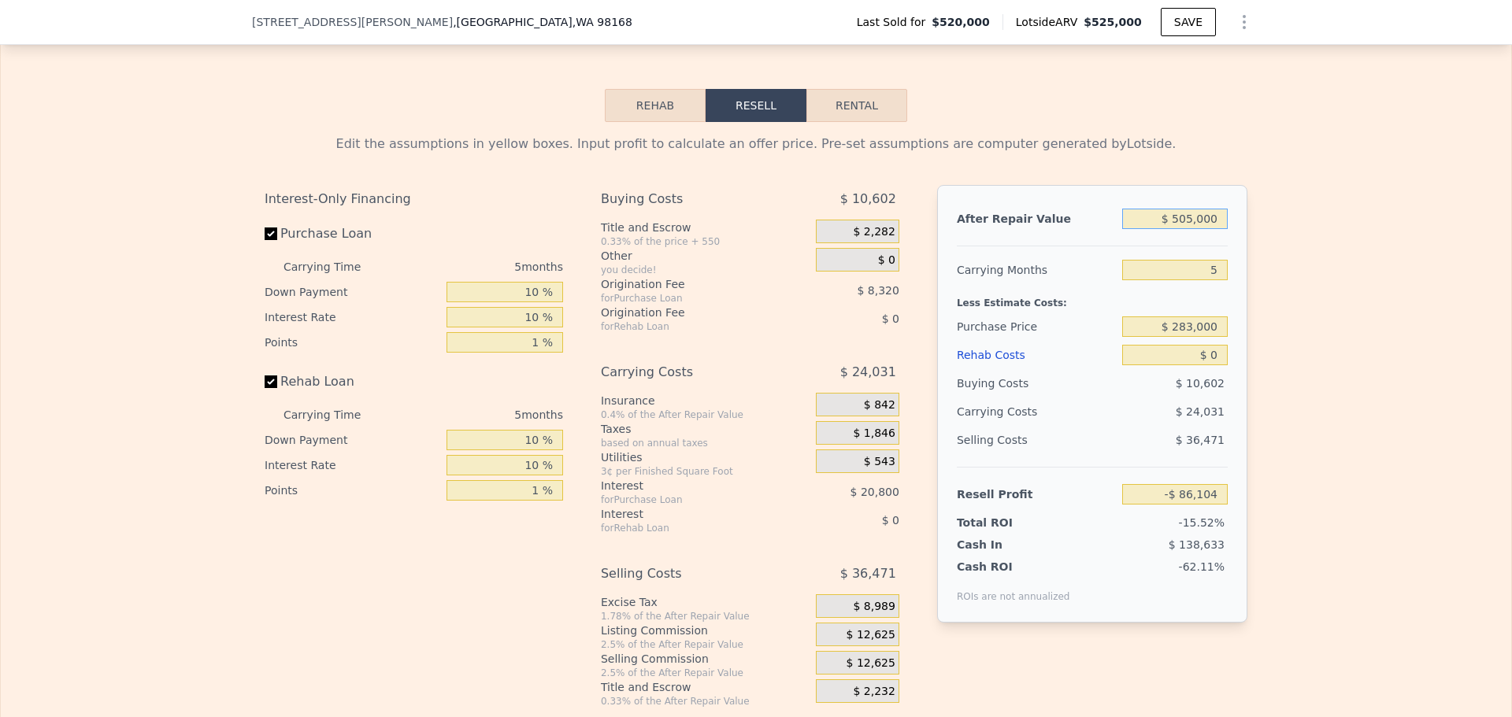
type input "$ 505,000"
click at [1220, 280] on input "5" at bounding box center [1175, 270] width 106 height 20
type input "4"
type input "-$ 81,297"
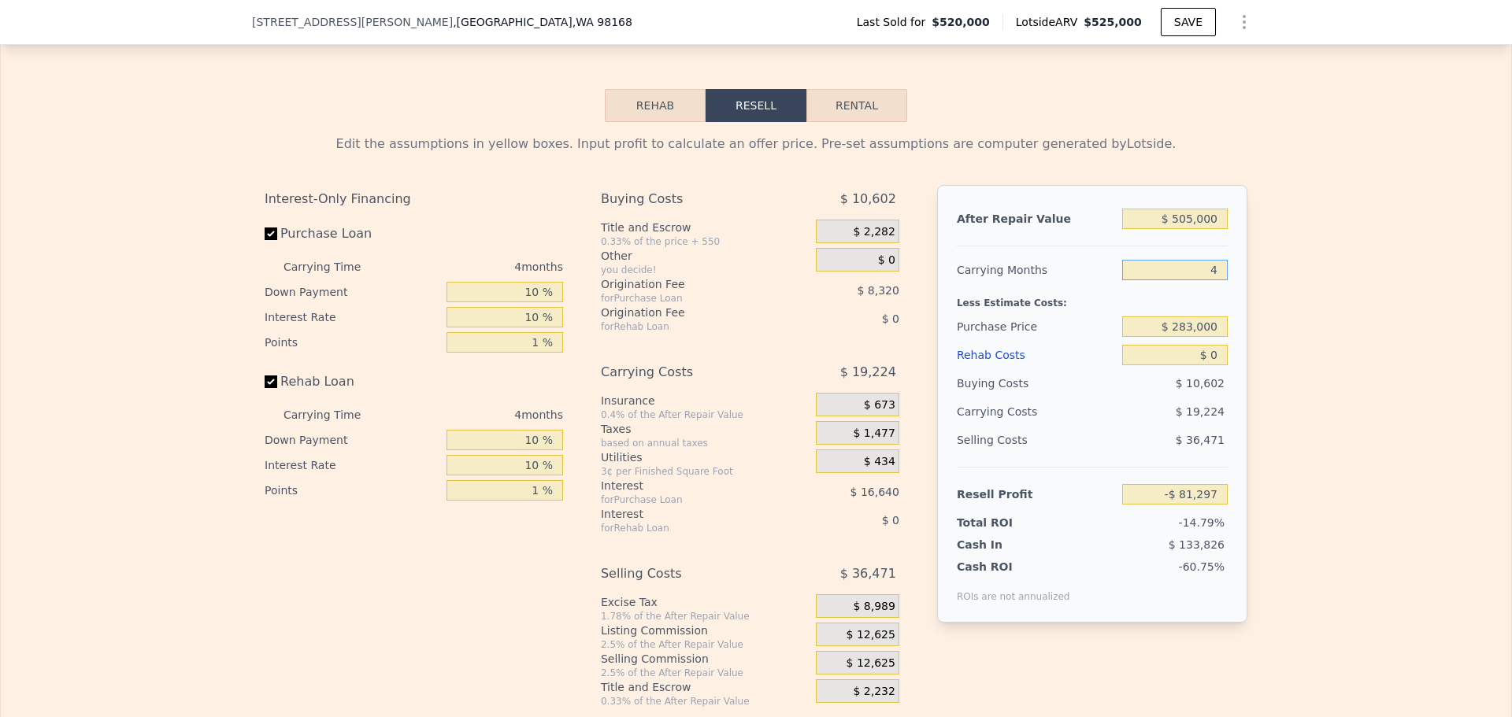
type input "4"
click at [1205, 365] on input "$ 0" at bounding box center [1175, 355] width 106 height 20
type input "$ 1"
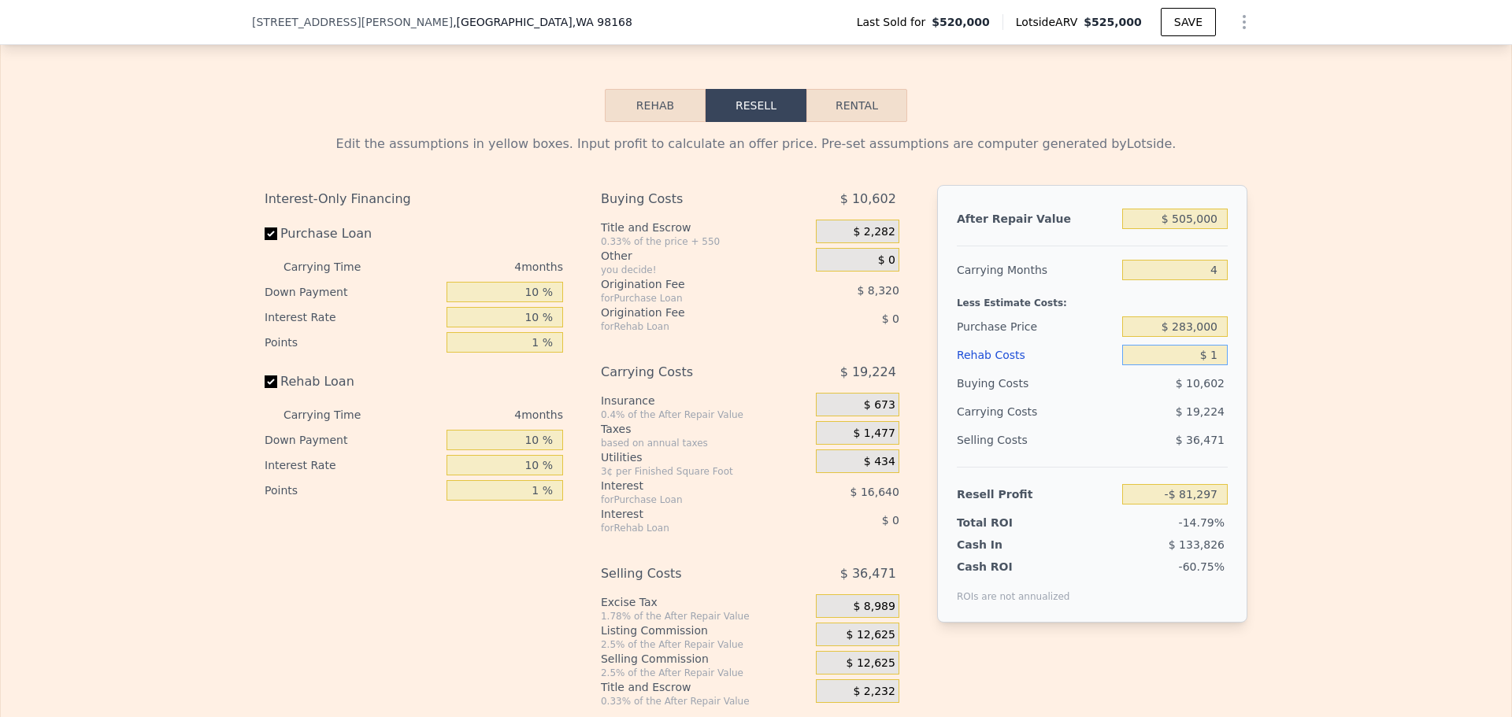
type input "-$ 81,298"
type input "$ 14"
type input "-$ 81,311"
type input "$ 1"
type input "-$ 81,298"
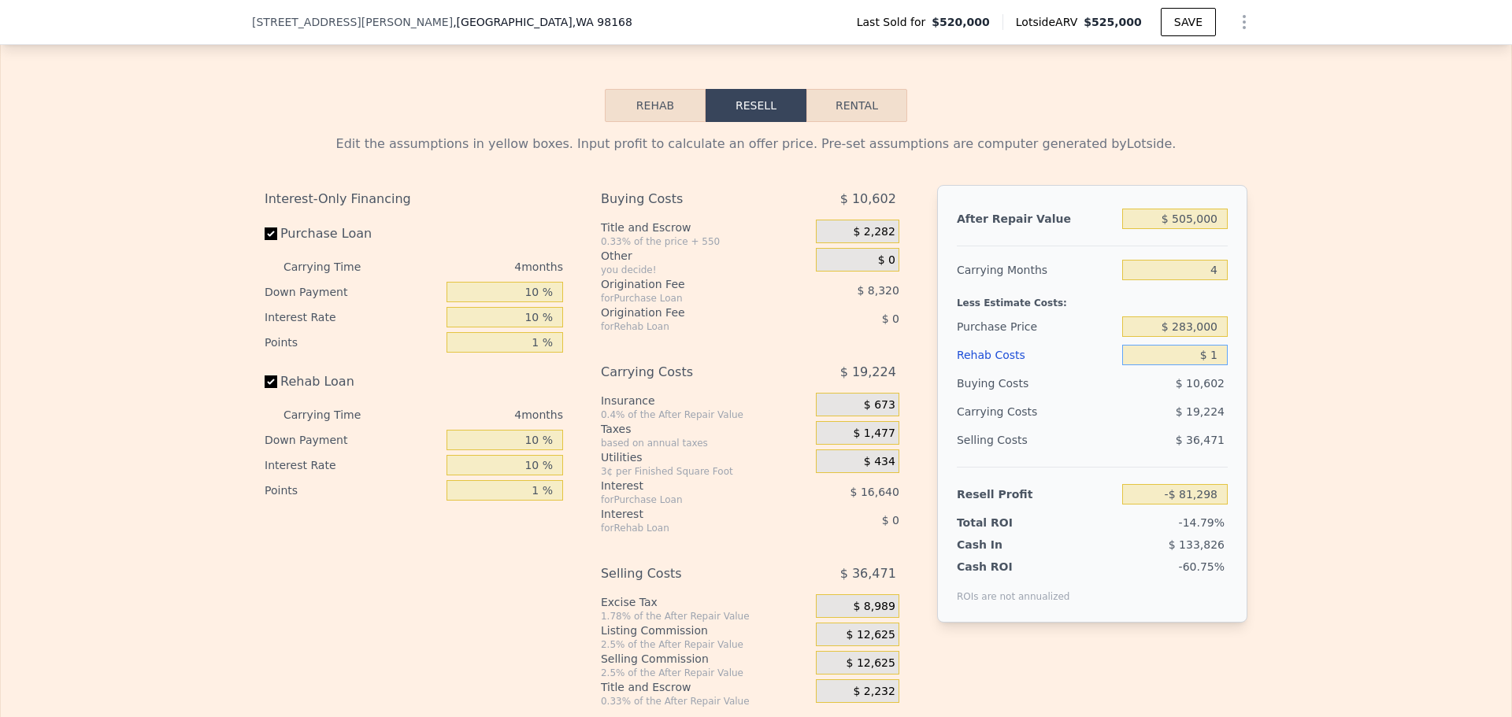
type input "$ 13"
type input "-$ 81,310"
type input "$ 135"
type input "-$ 81,438"
type input "$ 135,000"
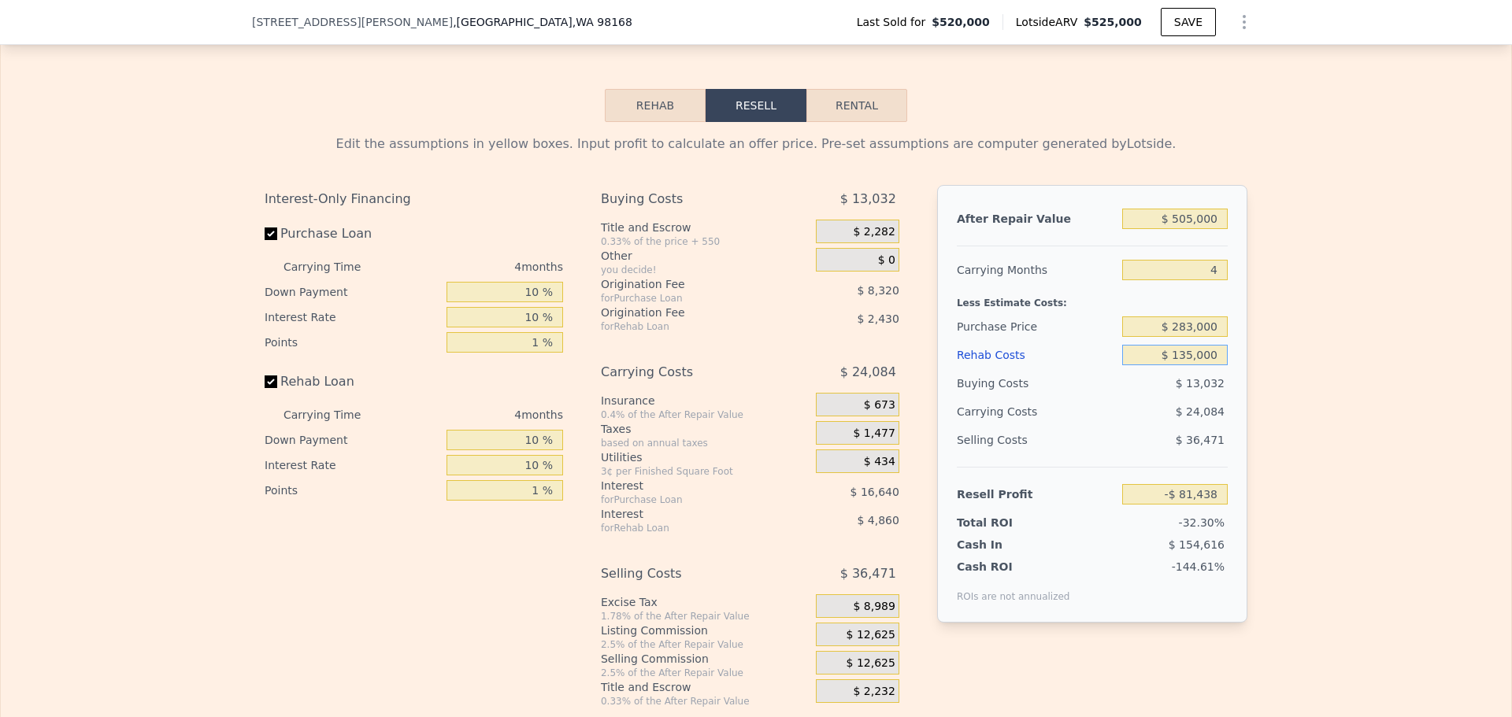
type input "-$ 223,587"
click at [1176, 426] on div "$ 24,084" at bounding box center [1144, 412] width 166 height 28
click at [1202, 365] on input "$ 135,000" at bounding box center [1175, 355] width 106 height 20
type input "$ 135,000"
click at [1206, 365] on input "$ 135,000" at bounding box center [1175, 355] width 106 height 20
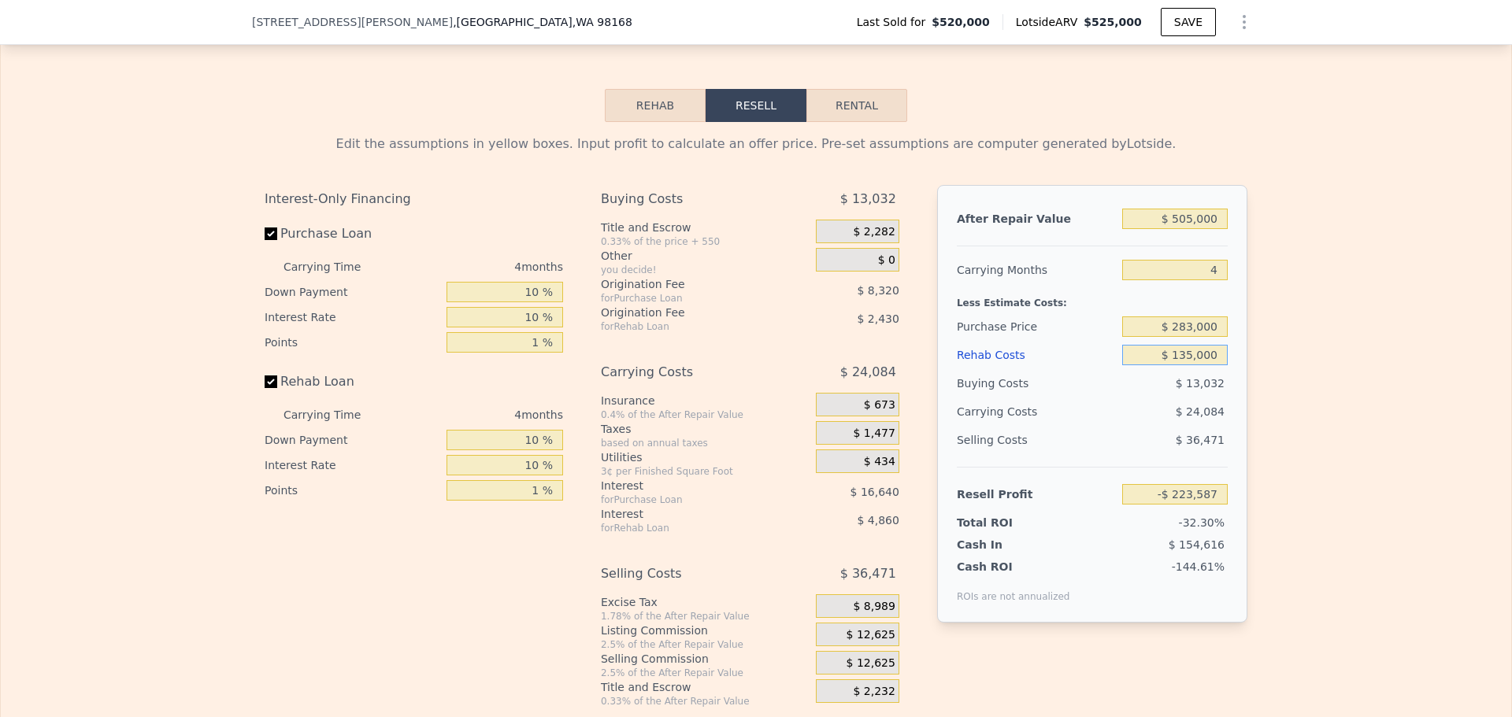
click at [1206, 365] on input "$ 135,000" at bounding box center [1175, 355] width 106 height 20
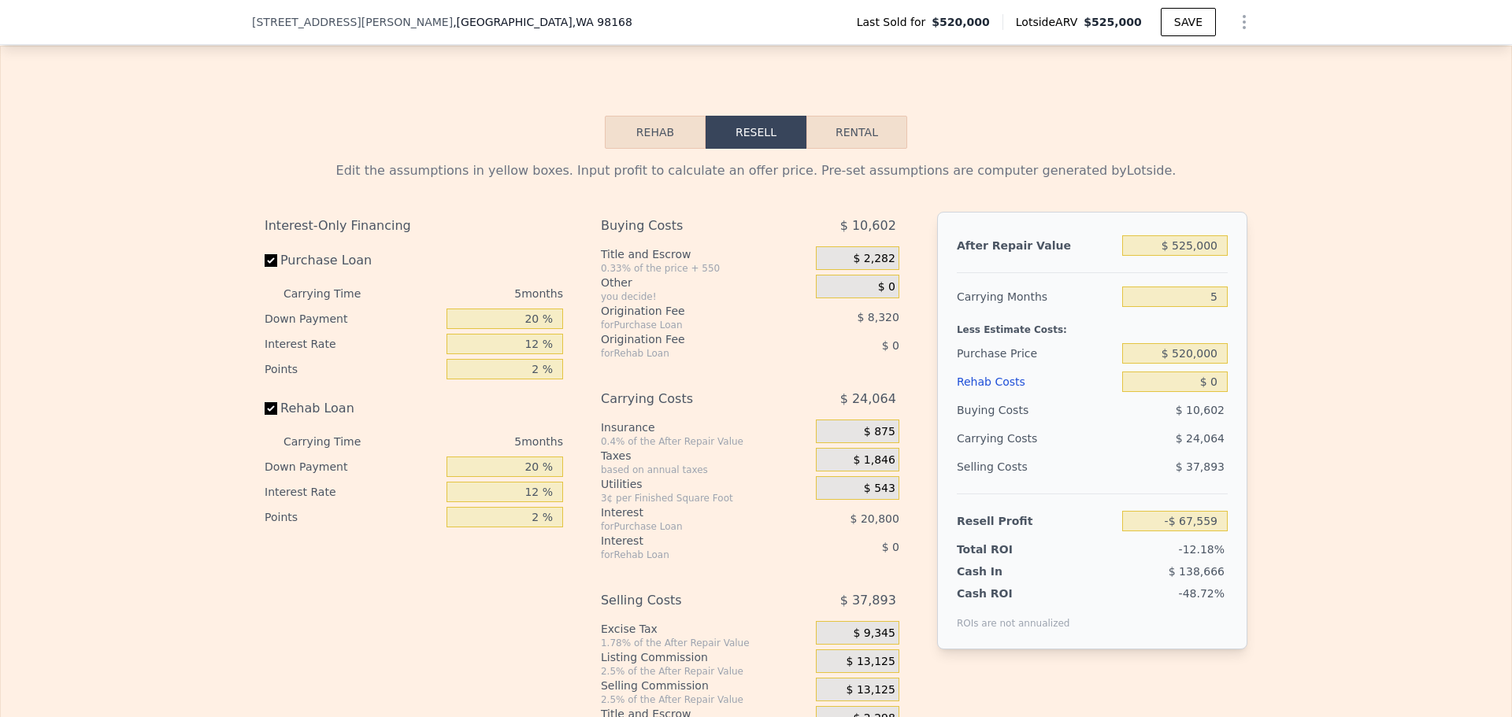
scroll to position [2357, 0]
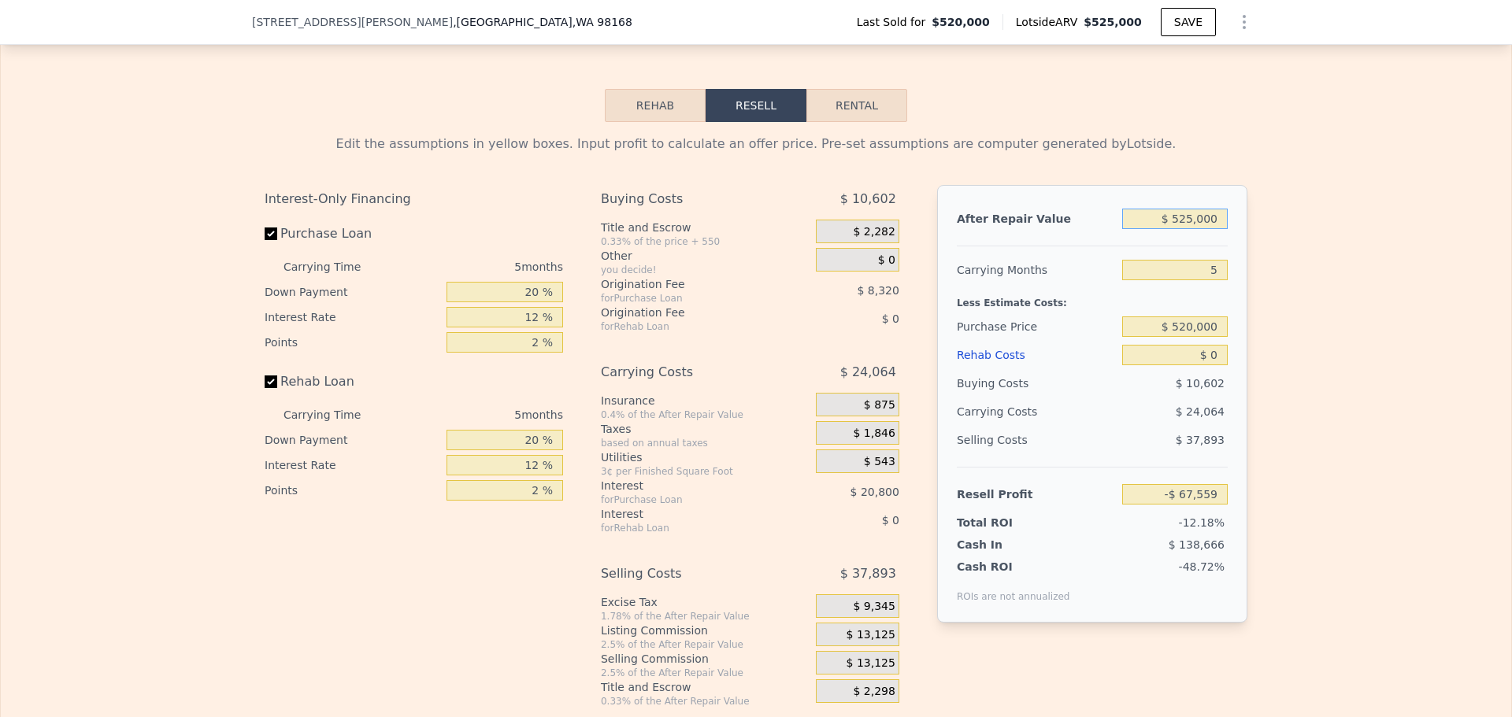
click at [1197, 229] on input "$ 525,000" at bounding box center [1175, 219] width 106 height 20
type input "$ 505"
type input "-$ 553,874"
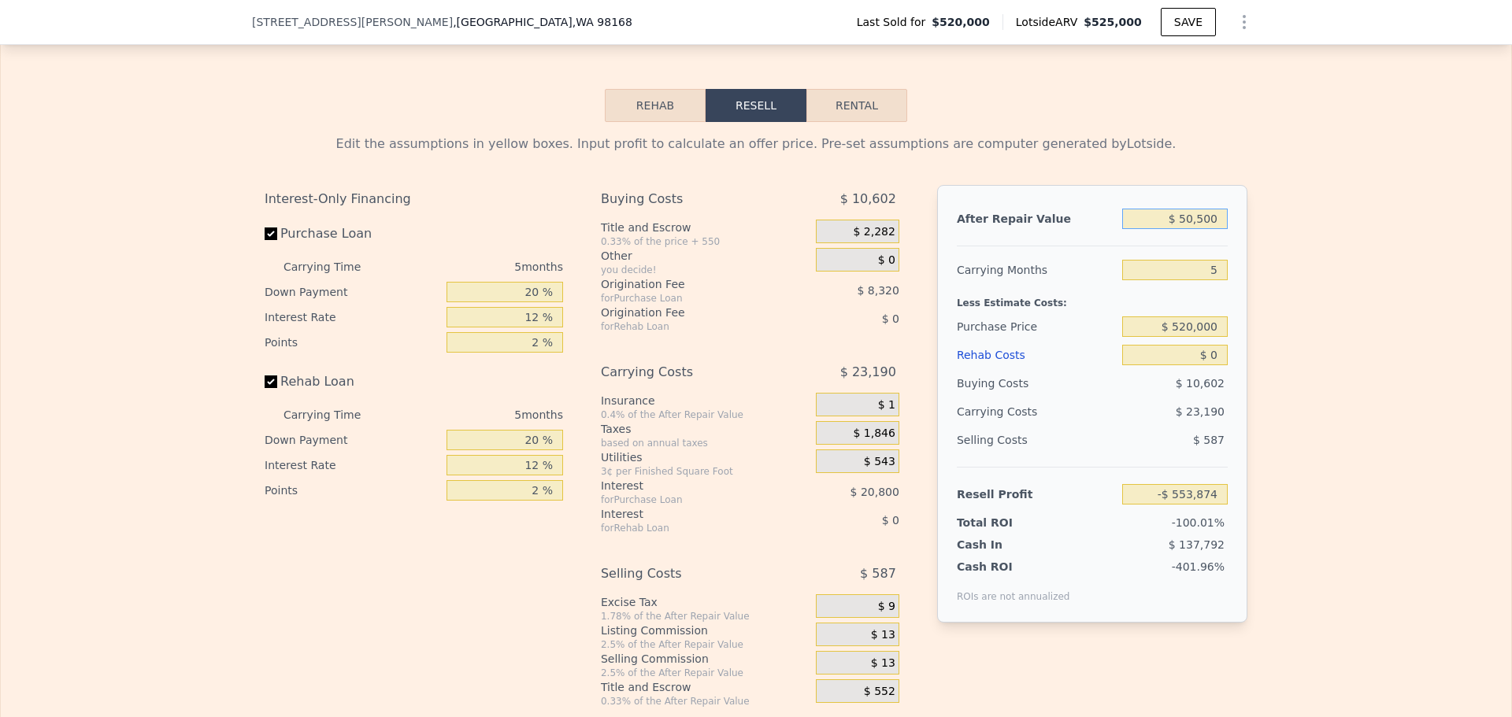
type input "$ 505,000"
type input "-$ 86,104"
type input "$ 505,000"
click at [1207, 280] on input "5" at bounding box center [1175, 270] width 106 height 20
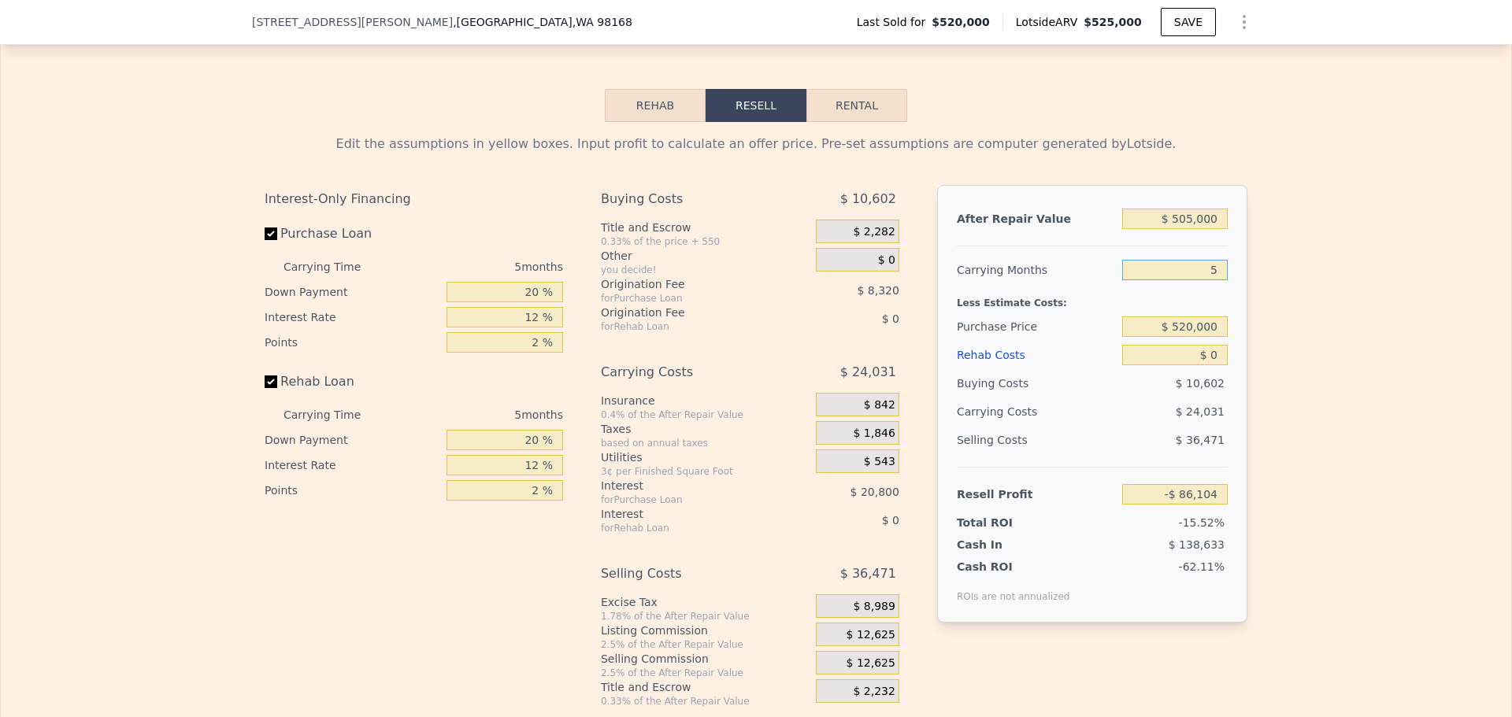
click at [1207, 280] on input "5" at bounding box center [1175, 270] width 106 height 20
type input "4"
type input "-$ 81,297"
type input "4"
click at [1206, 337] on input "$ 520,000" at bounding box center [1175, 327] width 106 height 20
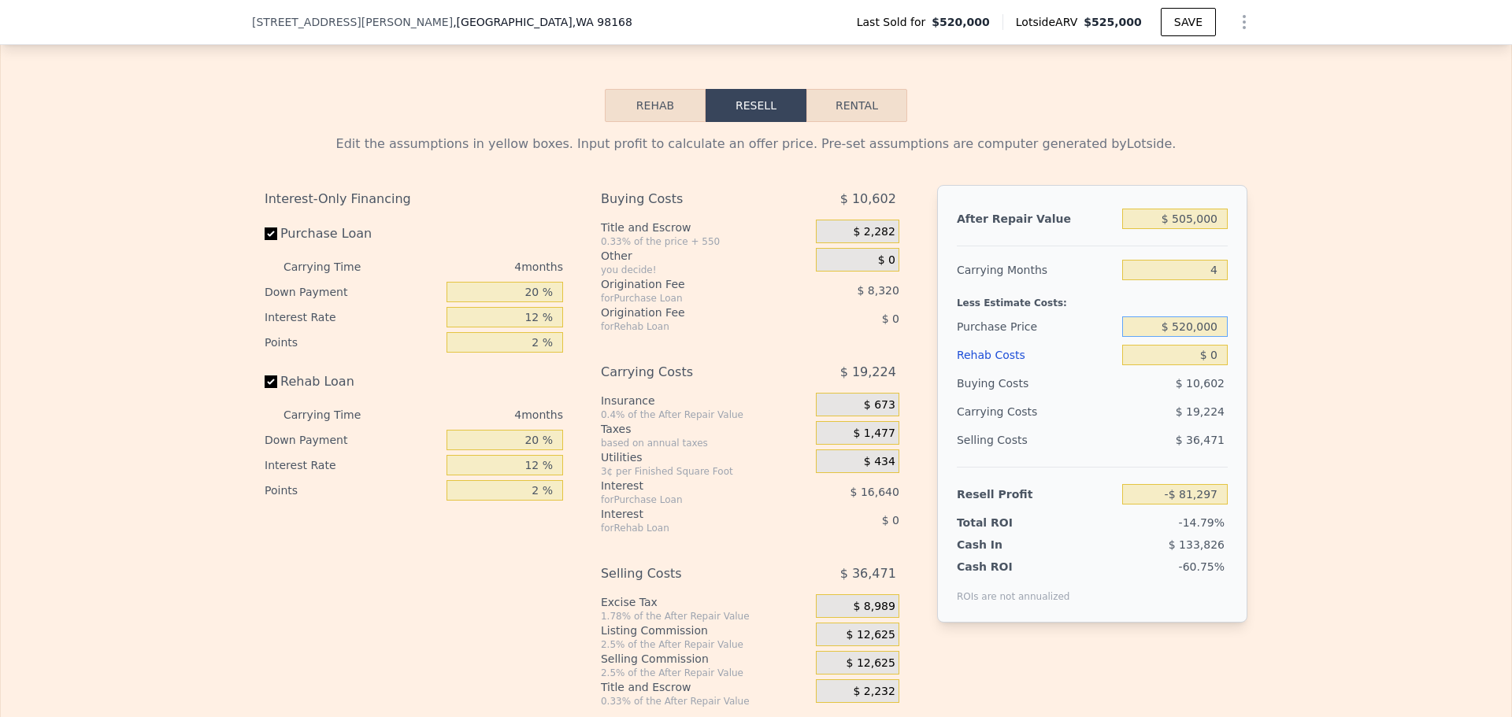
click at [1206, 337] on input "$ 520,000" at bounding box center [1175, 327] width 106 height 20
type input "$ 283,000"
click at [1197, 365] on input "$ 0" at bounding box center [1175, 355] width 106 height 20
type input "$ 167,869"
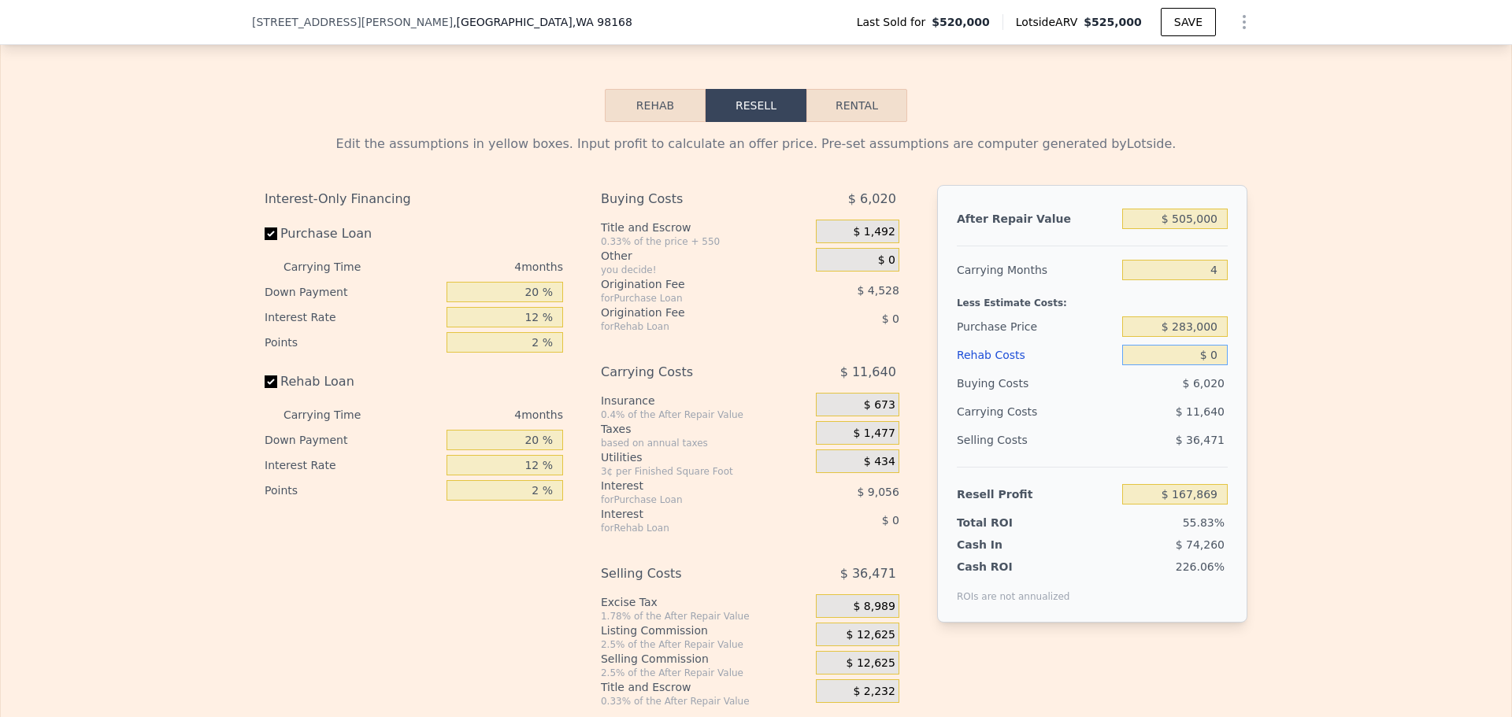
click at [1197, 365] on input "$ 0" at bounding box center [1175, 355] width 106 height 20
click at [1189, 420] on div "$ 11,640" at bounding box center [1144, 412] width 166 height 28
click at [1213, 365] on input "$ 0" at bounding box center [1175, 355] width 106 height 20
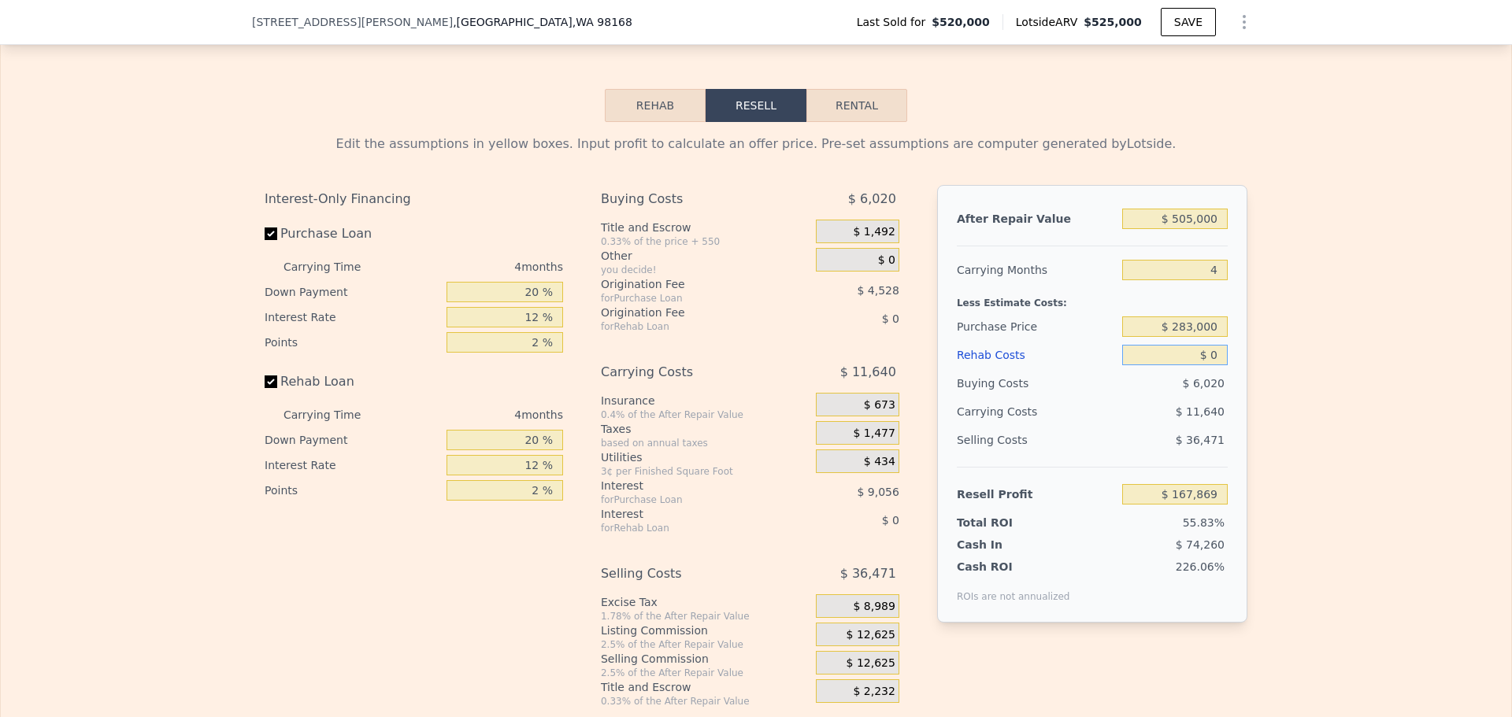
click at [1213, 365] on input "$ 0" at bounding box center [1175, 355] width 106 height 20
type input "$ 1"
type input "$ 167,868"
type input "$ 13"
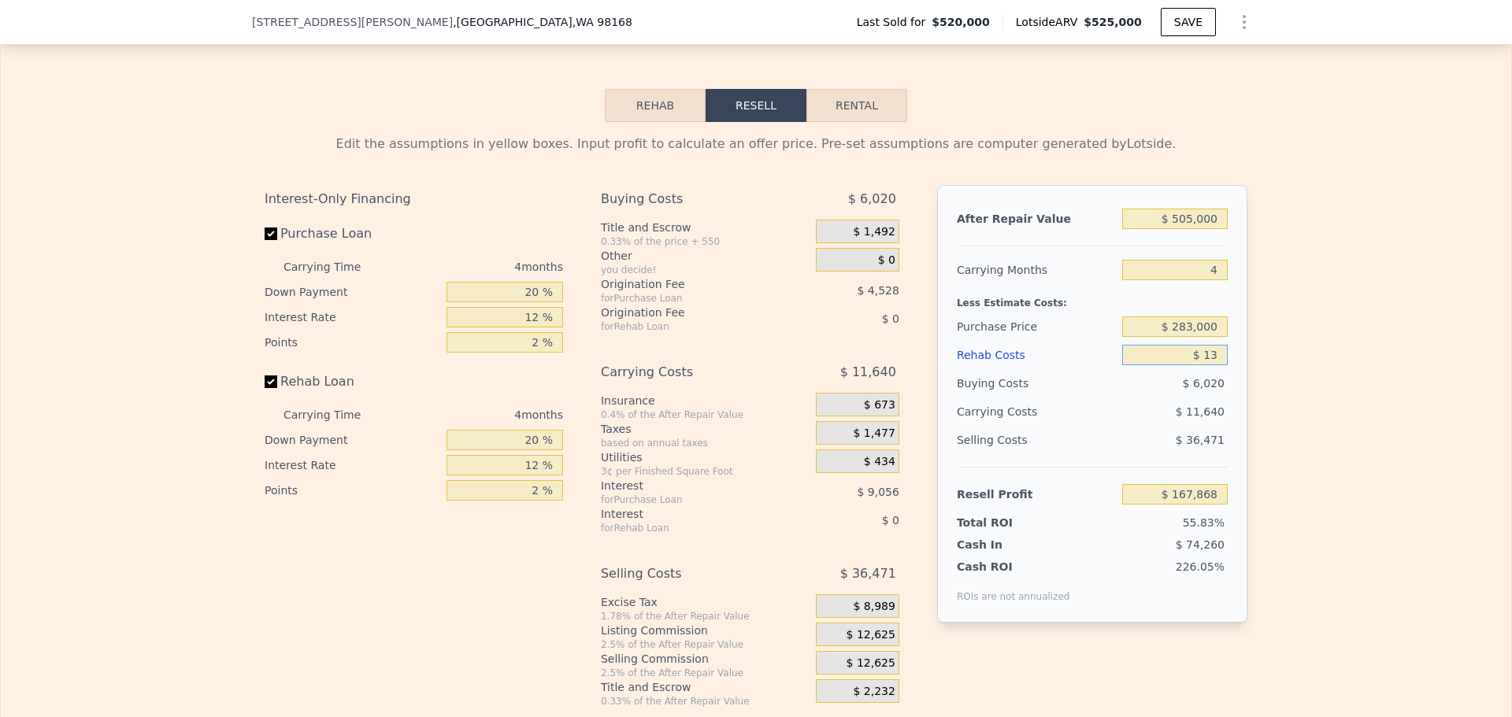
type input "$ 167,856"
type input "$ 135"
type input "$ 167,728"
type input "$ 1,350"
type input "$ 166,453"
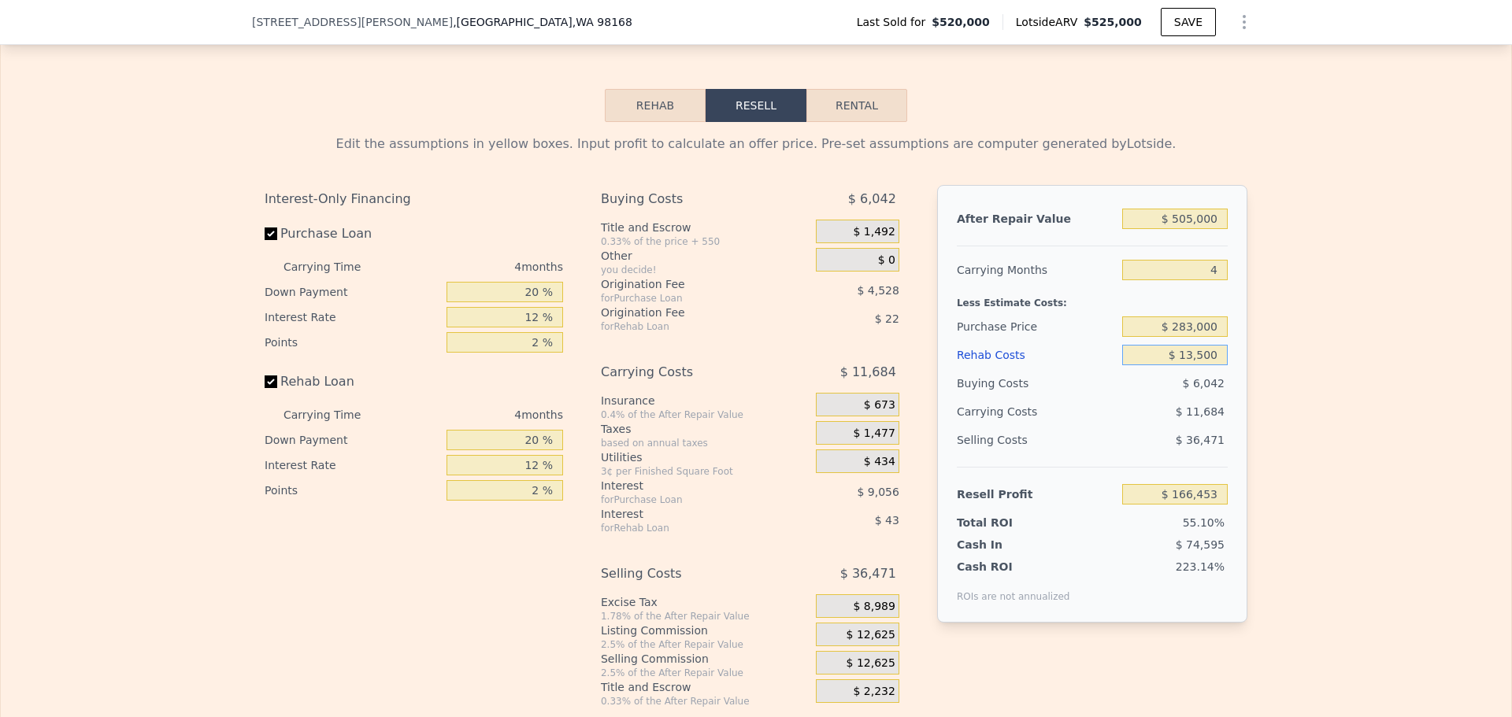
type input "$ 135,000"
type input "$ 26,389"
type input "$ 135,000"
click at [1147, 426] on div "$ 15,960" at bounding box center [1144, 412] width 166 height 28
click at [828, 675] on div "$ 12,625" at bounding box center [857, 663] width 83 height 24
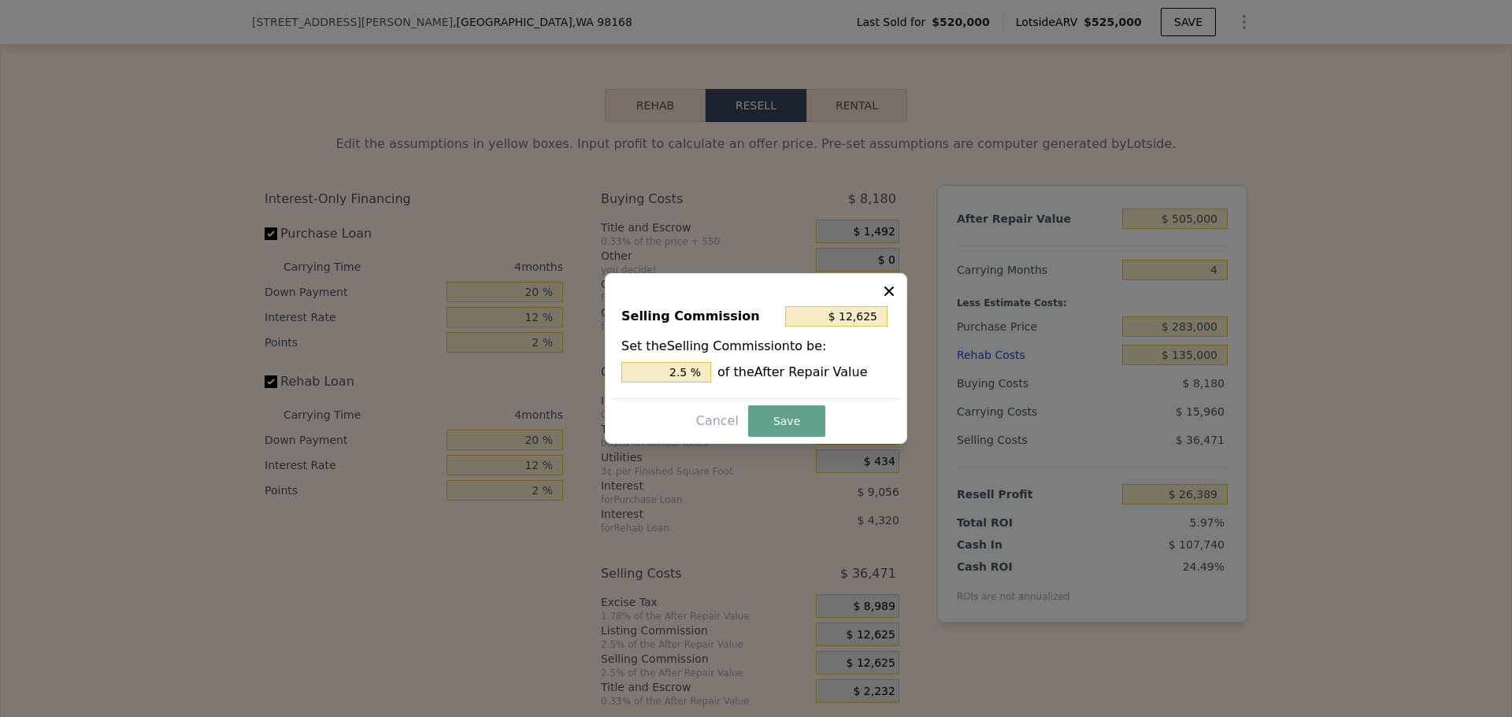
click at [874, 657] on div at bounding box center [756, 358] width 1512 height 717
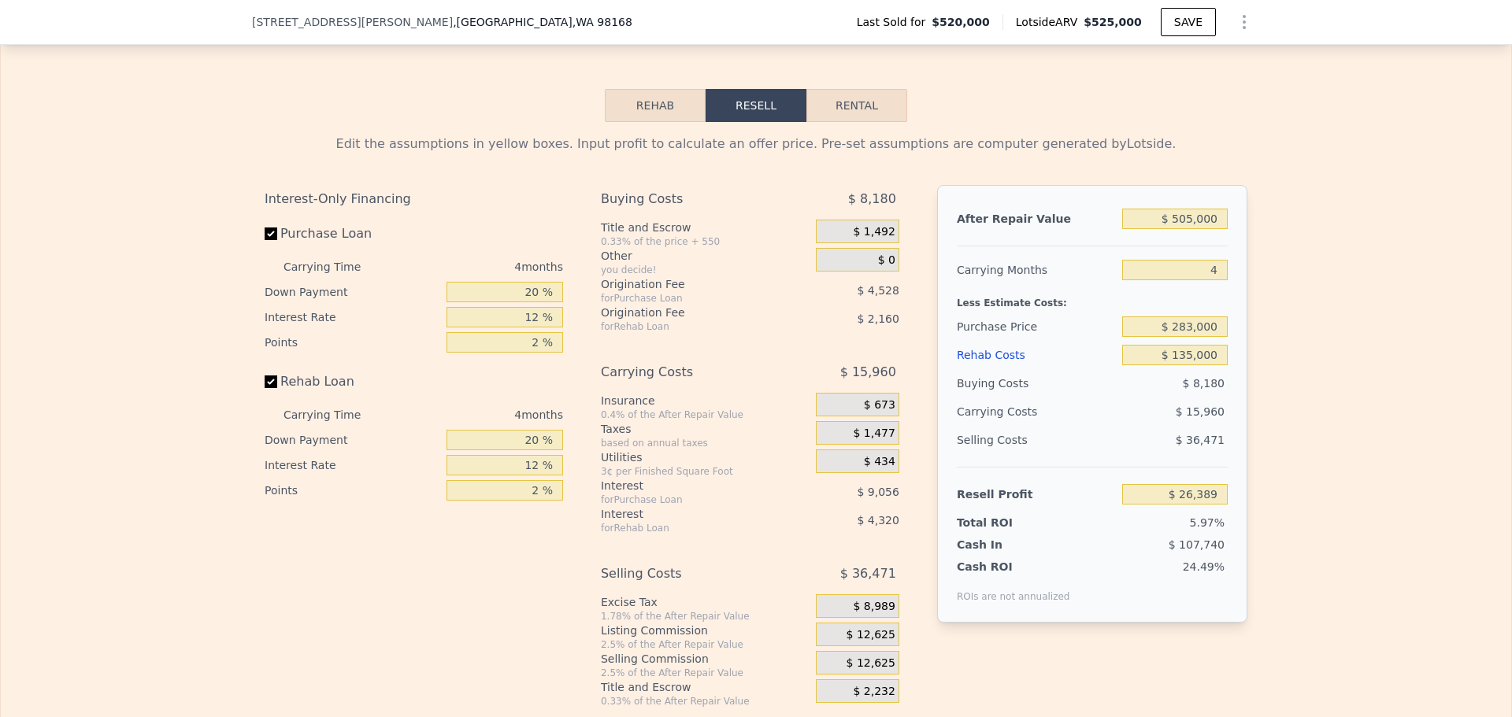
click at [868, 642] on span "$ 12,625" at bounding box center [870, 635] width 49 height 14
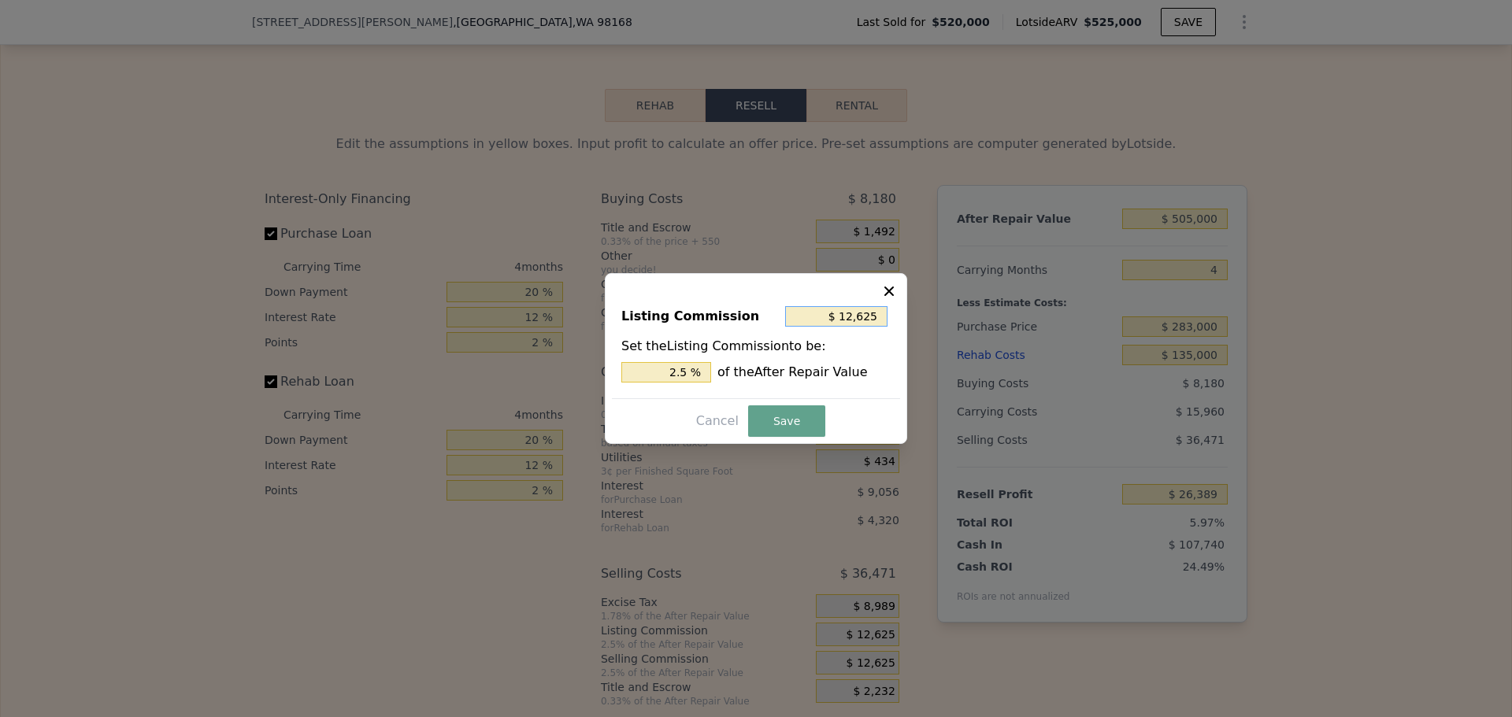
click at [861, 320] on input "$ 12,625" at bounding box center [836, 316] width 102 height 20
type input "$ 1"
type input "0.000 %"
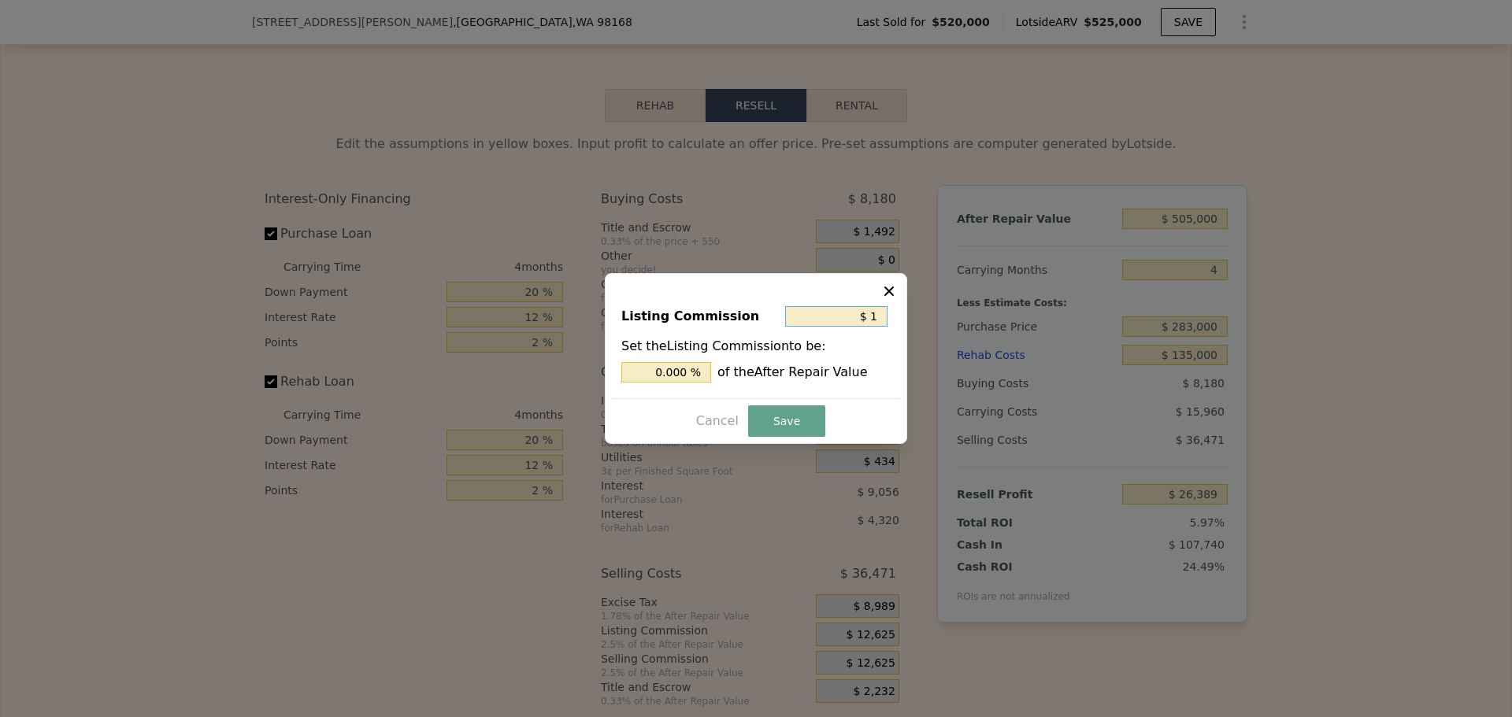
type input "$ 10"
type input "0.002 %"
type input "$ 100"
type input "0.020 %"
type input "$ 1,000"
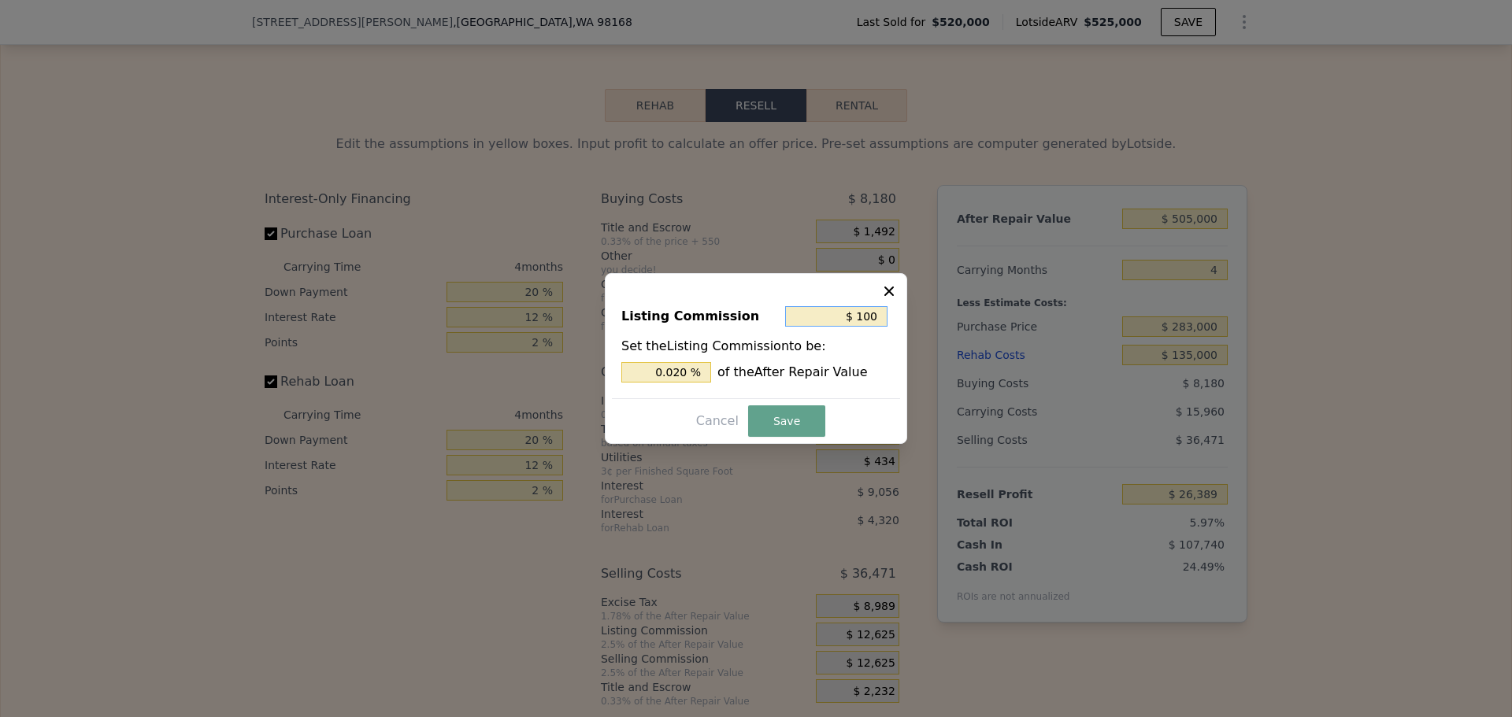
type input "0.198 %"
type input "$ 1,000"
click at [798, 419] on button "Save" at bounding box center [786, 420] width 77 height 31
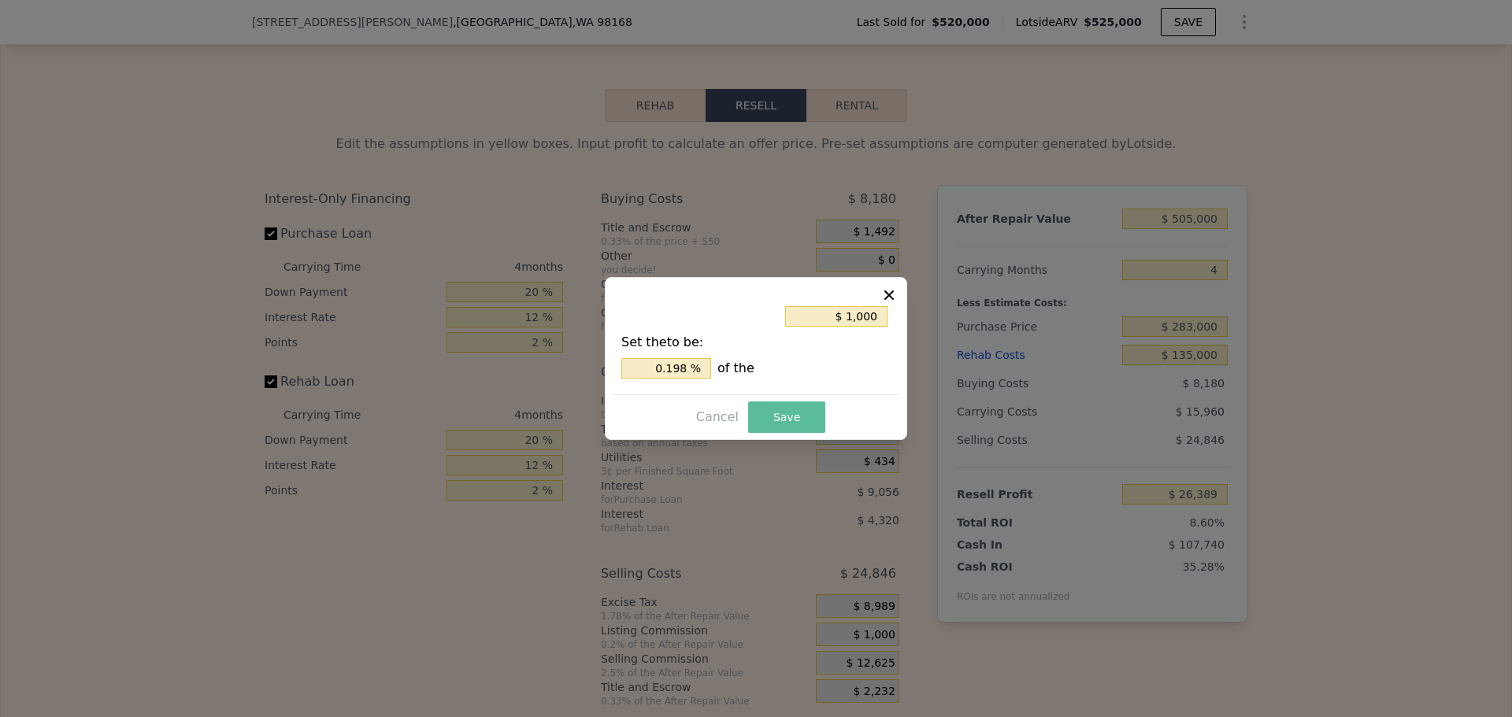
type input "$ 38,014"
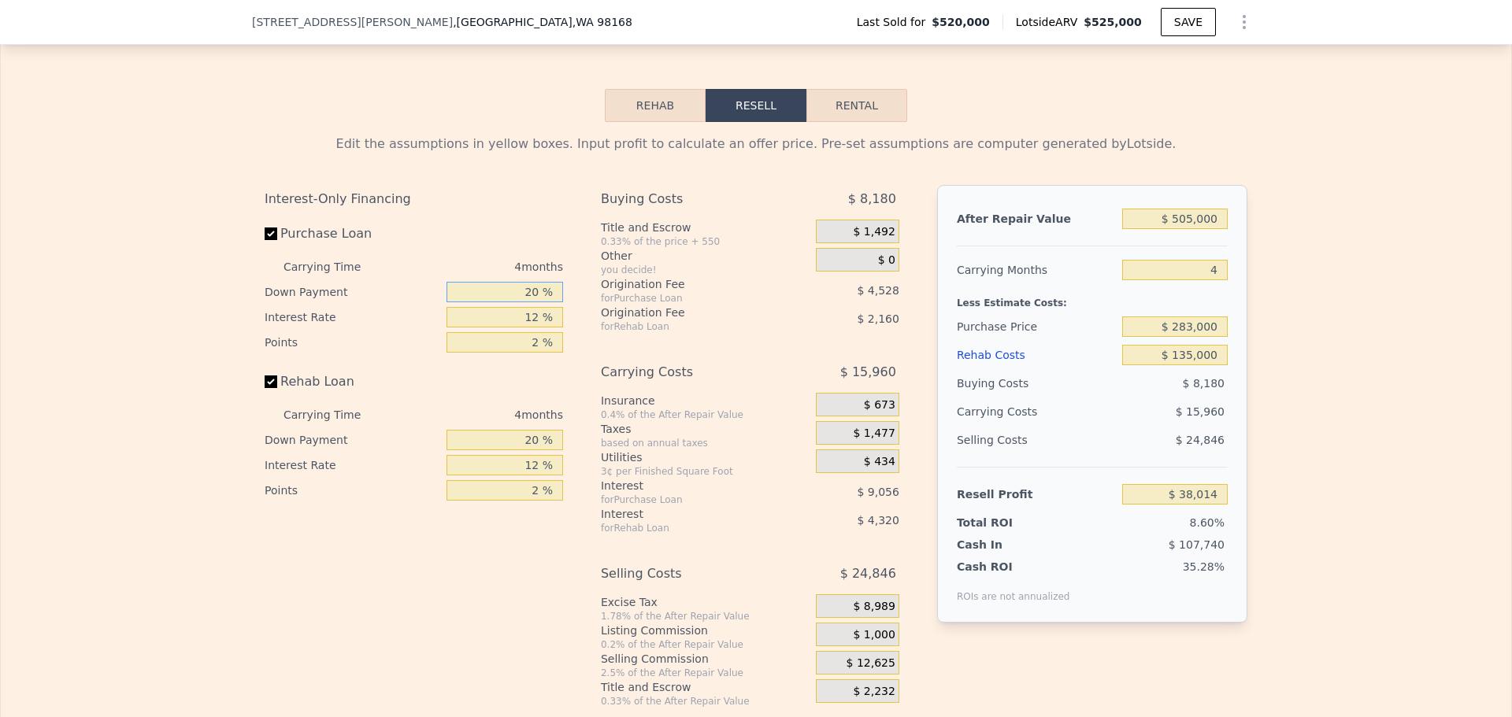
click at [518, 302] on input "20 %" at bounding box center [504, 292] width 117 height 20
type input "1 %"
type input "$ 34,787"
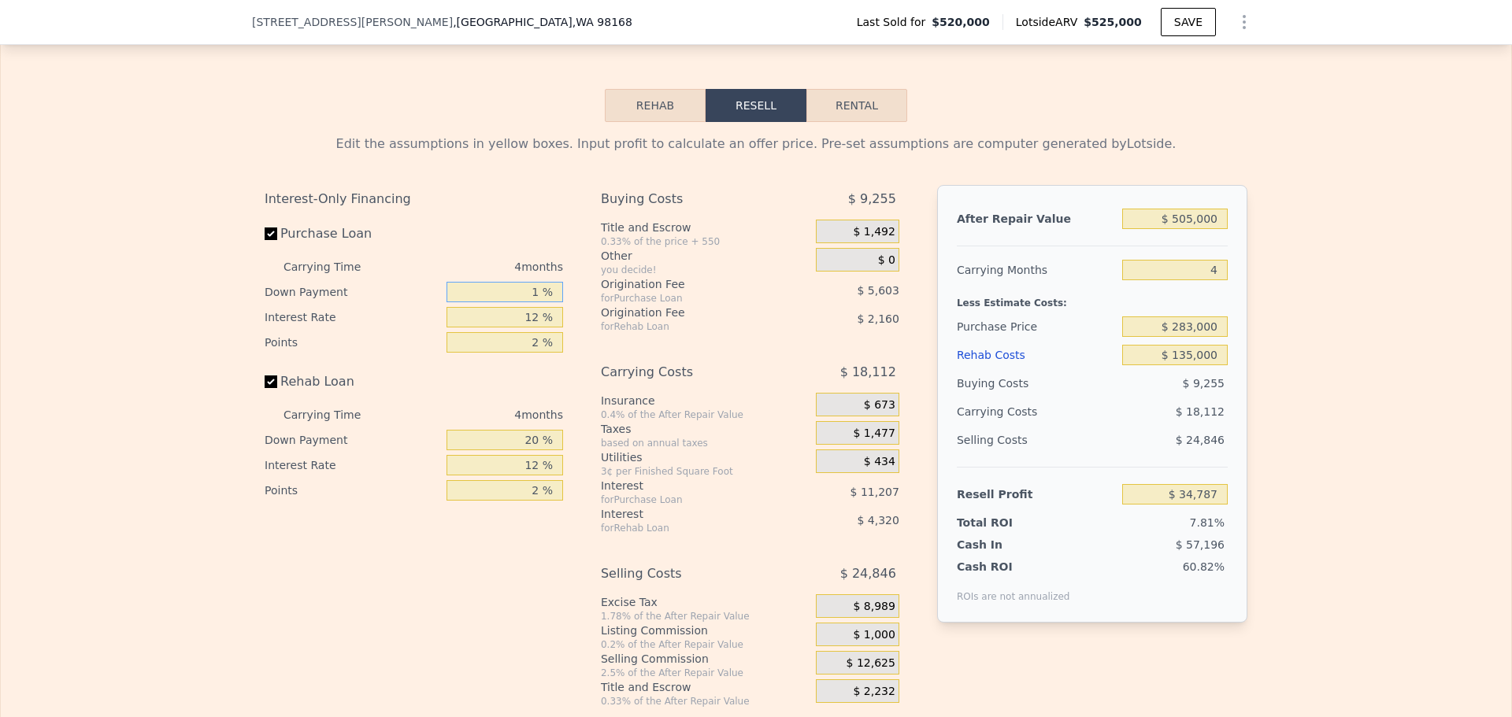
type input "10 %"
type input "$ 36,316"
type input "10 %"
click at [522, 328] on input "12 %" at bounding box center [504, 317] width 117 height 20
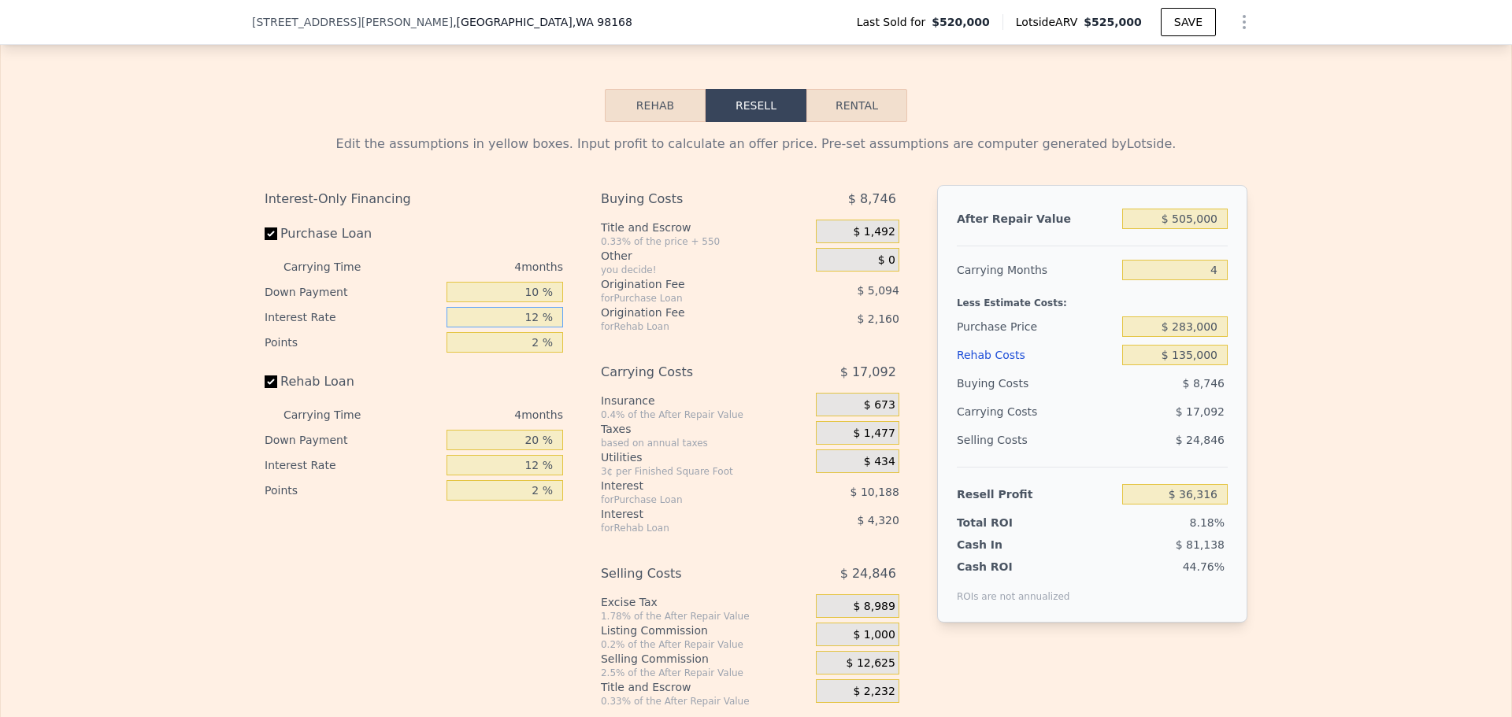
click at [522, 328] on input "12 %" at bounding box center [504, 317] width 117 height 20
type input "1 %"
type input "$ 45,656"
type input "10 %"
type input "$ 38,012"
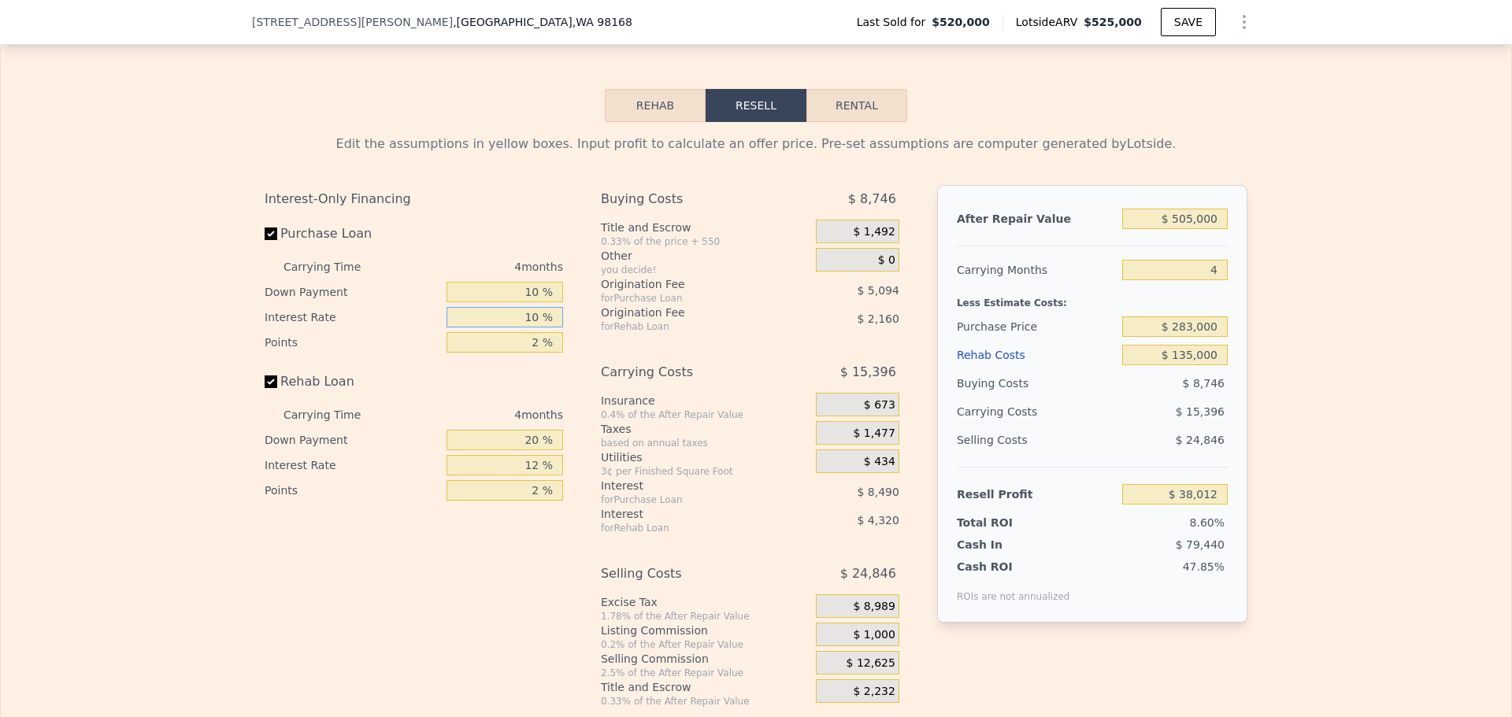
type input "10 %"
click at [523, 353] on input "2 %" at bounding box center [504, 342] width 117 height 20
type input "1 %"
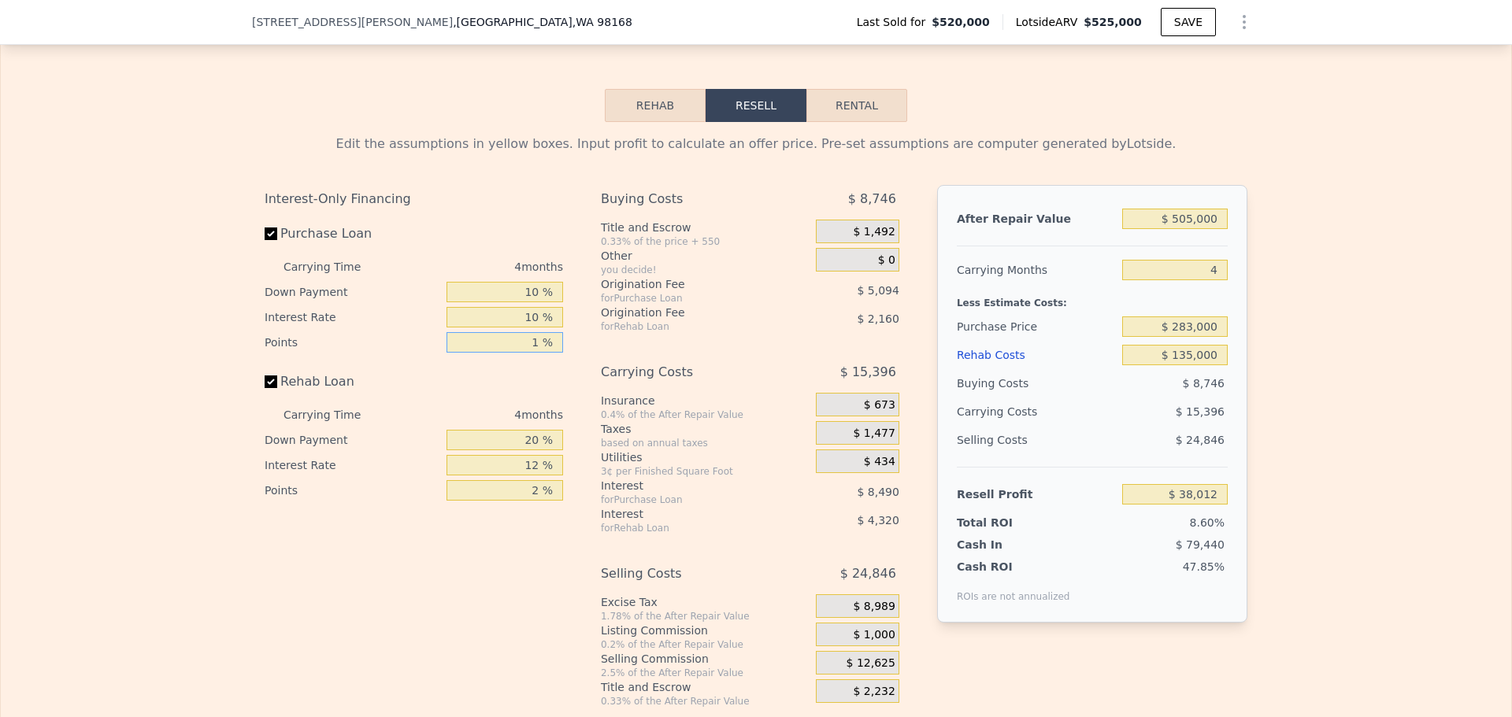
type input "$ 40,559"
type input "1 %"
click at [524, 501] on input "2 %" at bounding box center [504, 490] width 117 height 20
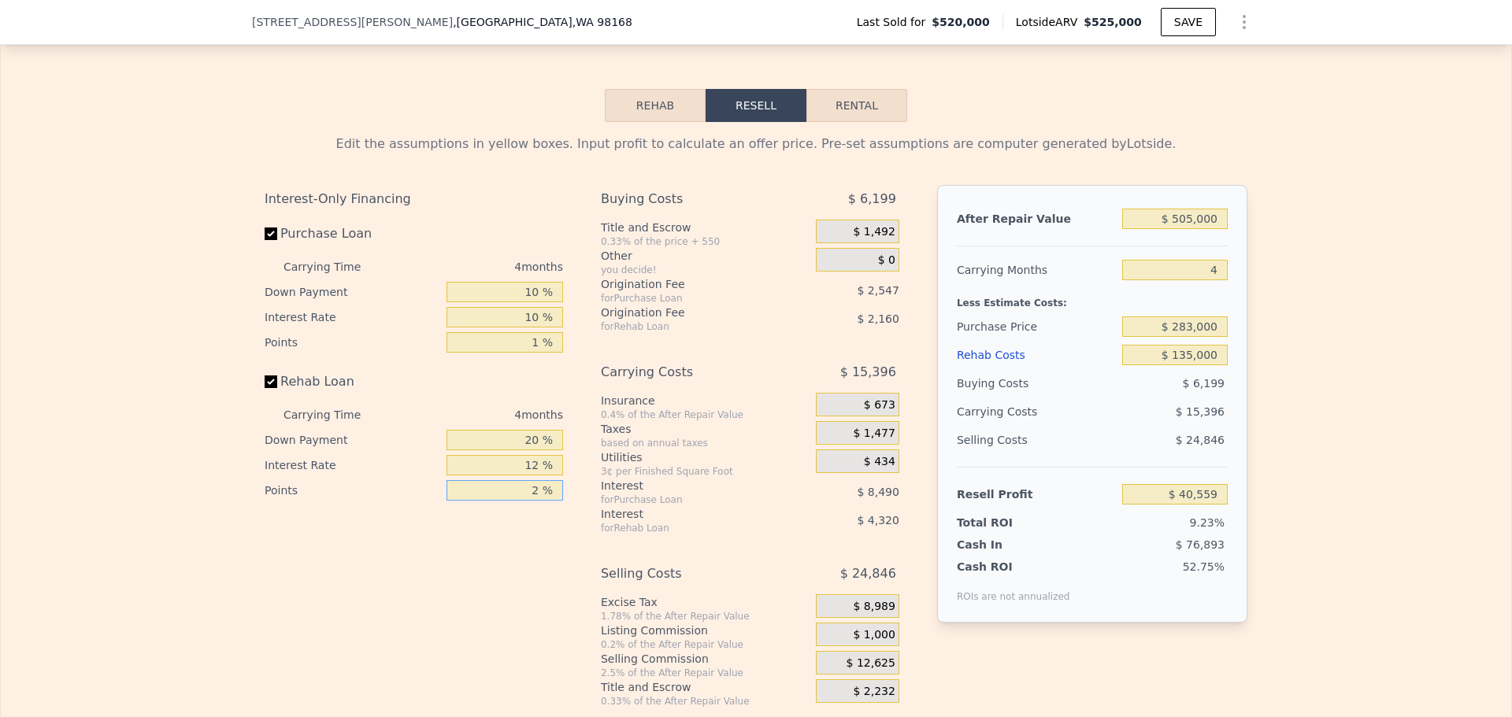
type input "1 %"
type input "$ 41,639"
type input "1 %"
click at [523, 476] on input "12 %" at bounding box center [504, 465] width 117 height 20
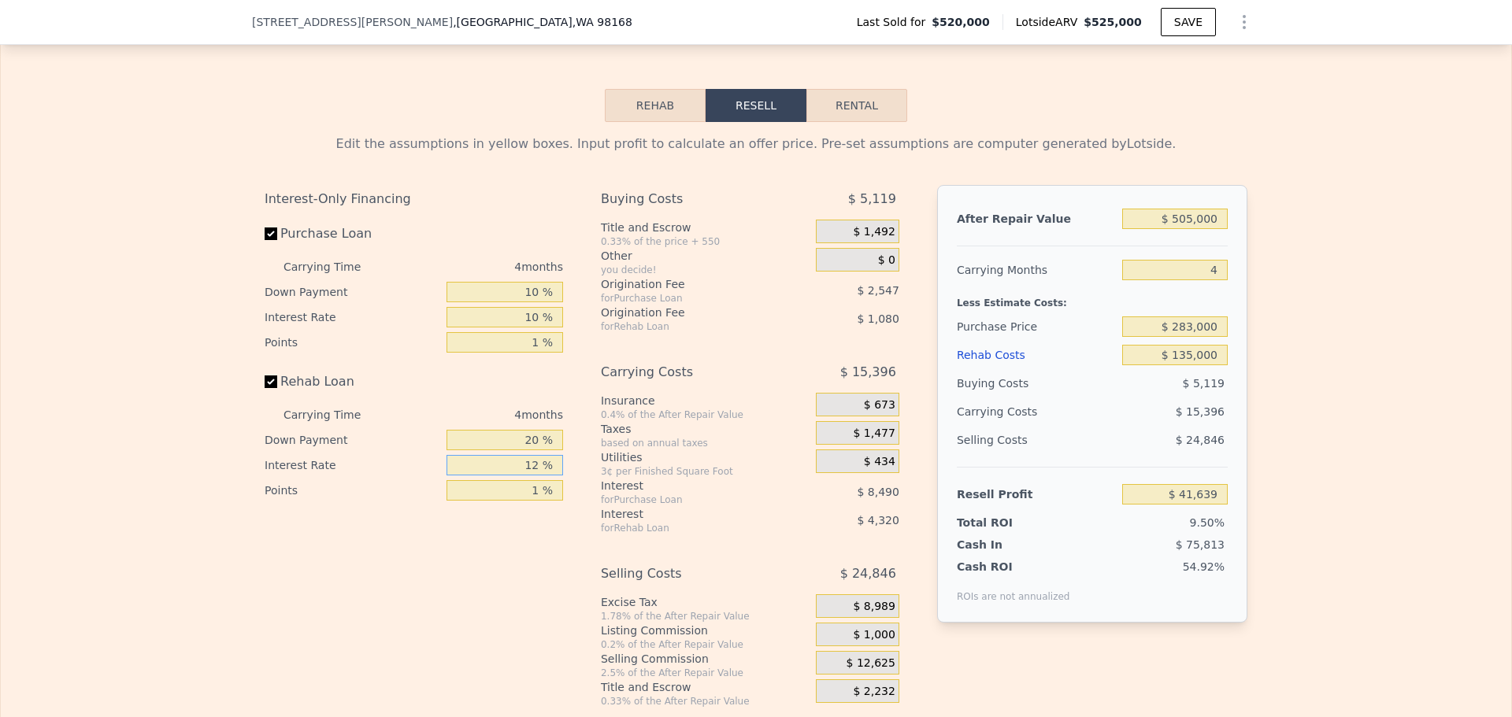
click at [523, 476] on input "12 %" at bounding box center [504, 465] width 117 height 20
type input "1 %"
type input "$ 45,599"
type input "10 %"
type input "$ 42,359"
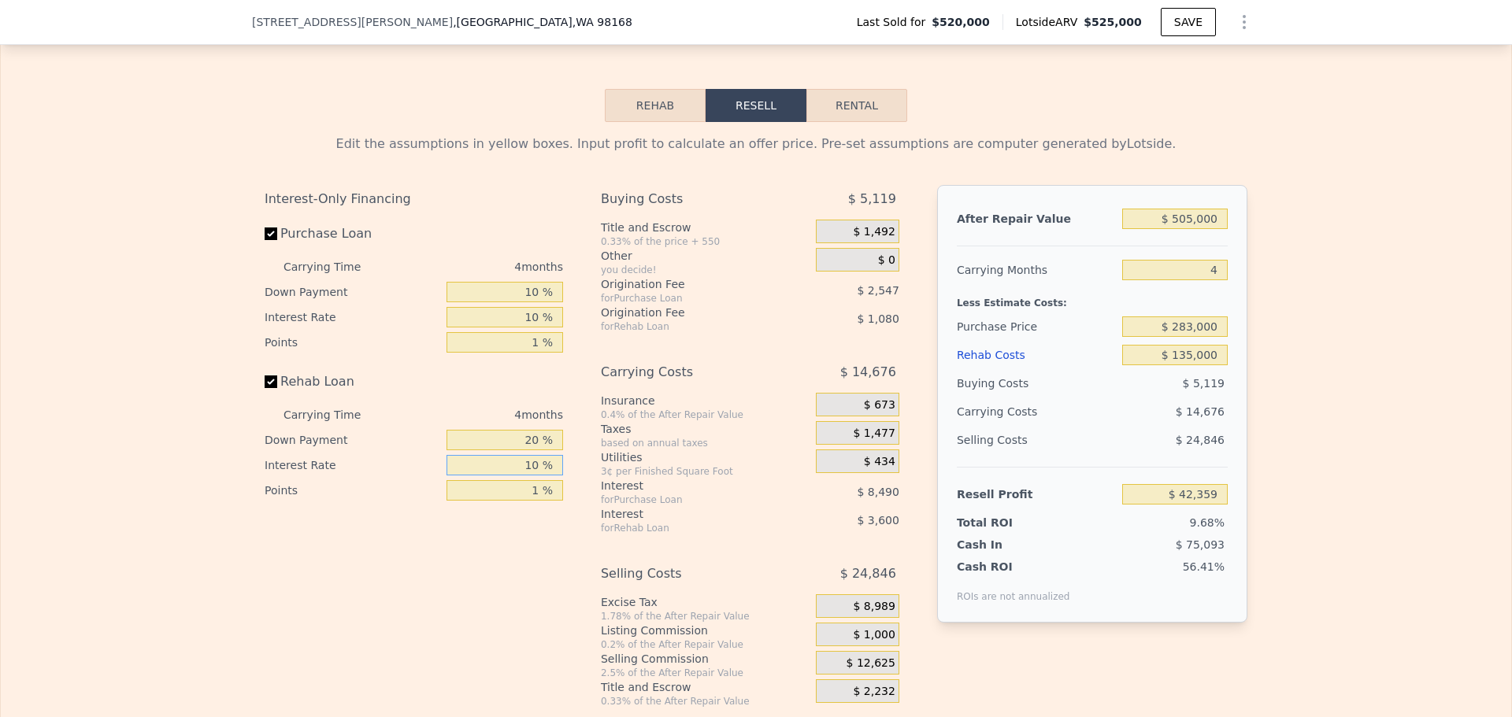
type input "10 %"
click at [526, 450] on input "20 %" at bounding box center [504, 440] width 117 height 20
type input "0 %"
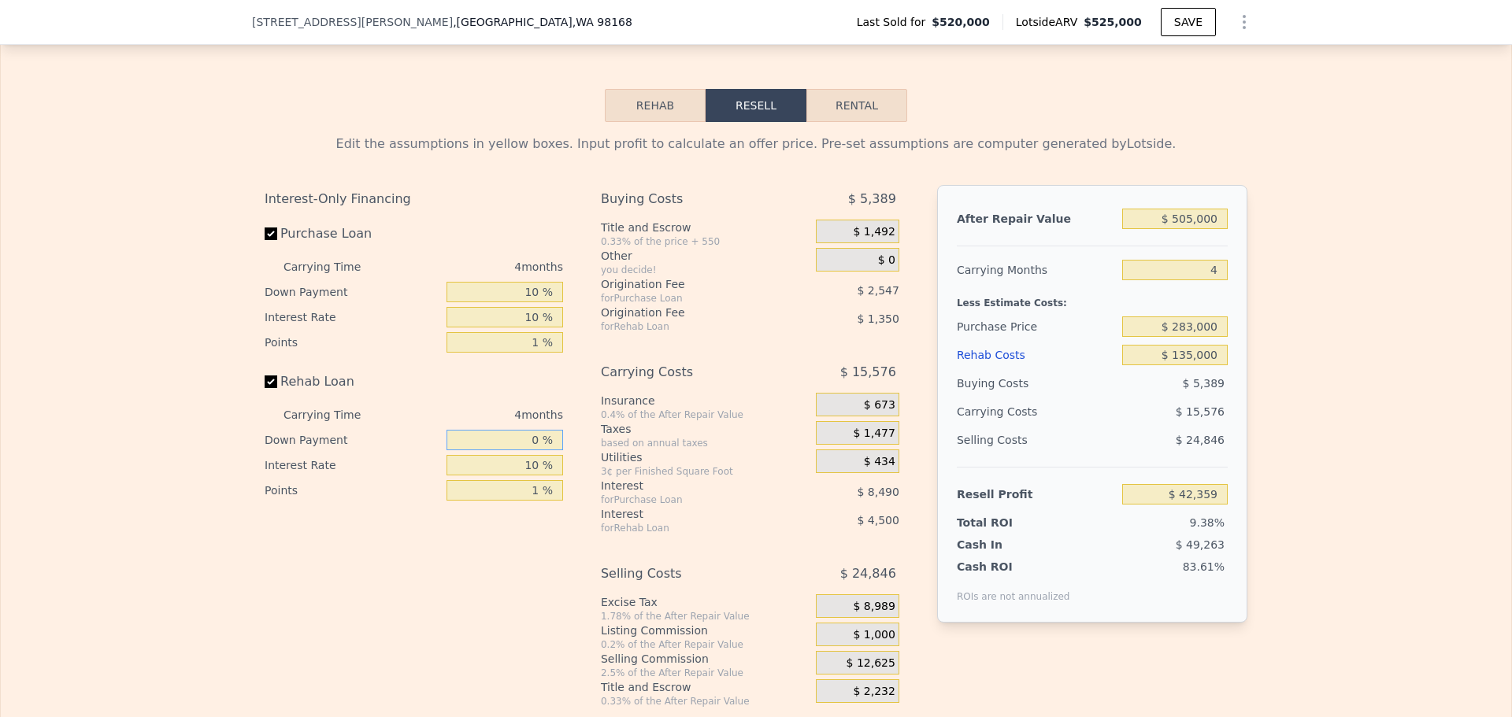
type input "$ 41,189"
click at [526, 450] on input "0 %" at bounding box center [504, 440] width 117 height 20
type input "1 %"
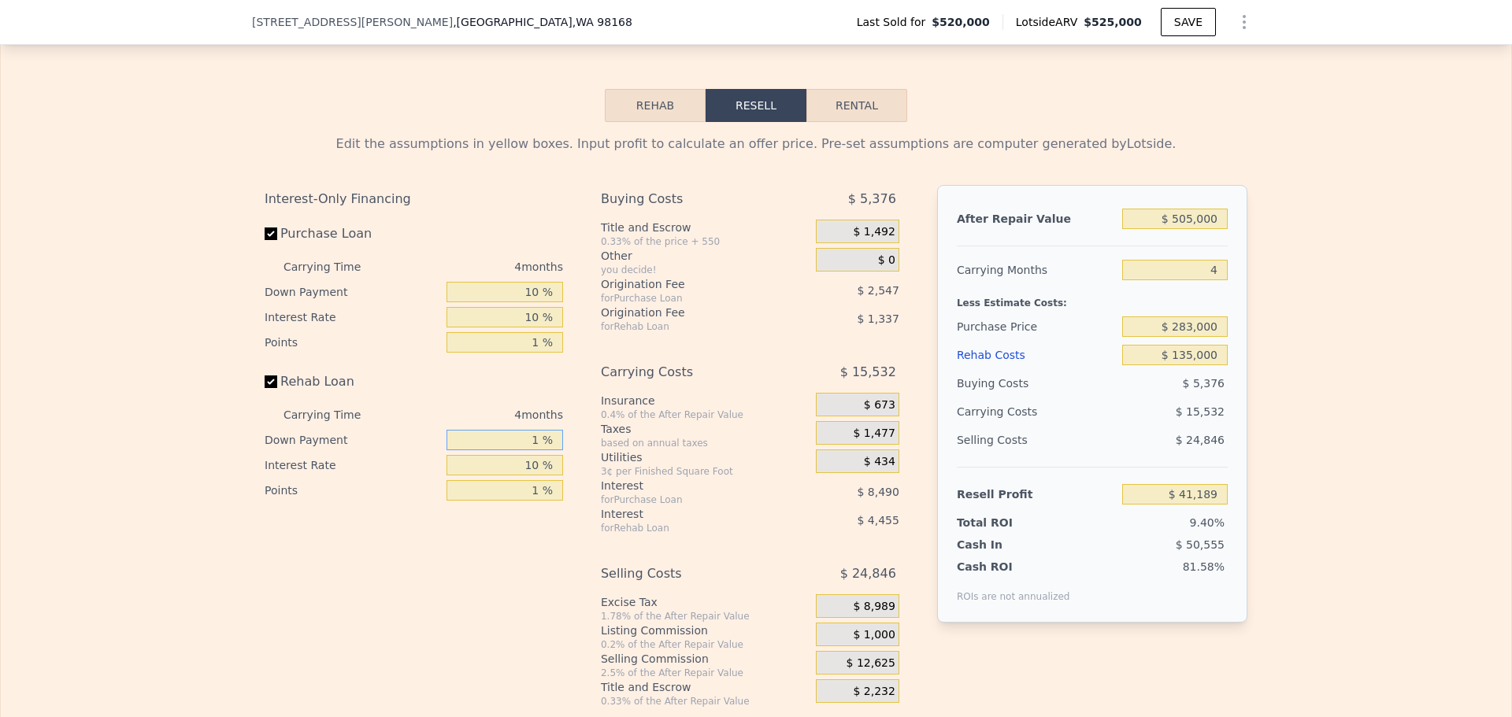
type input "$ 41,246"
type input "10 %"
type input "$ 41,772"
type input "1 %"
type input "$ 41,246"
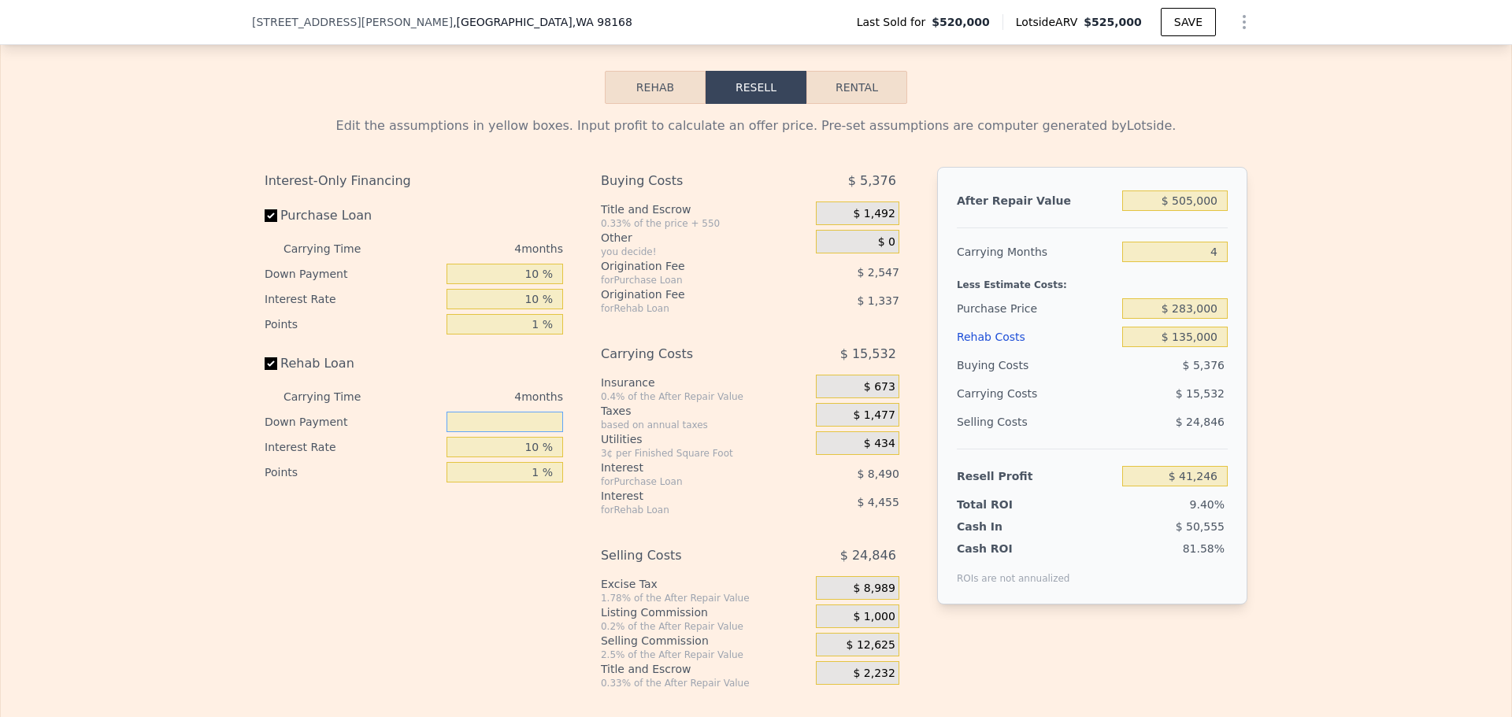
scroll to position [2412, 0]
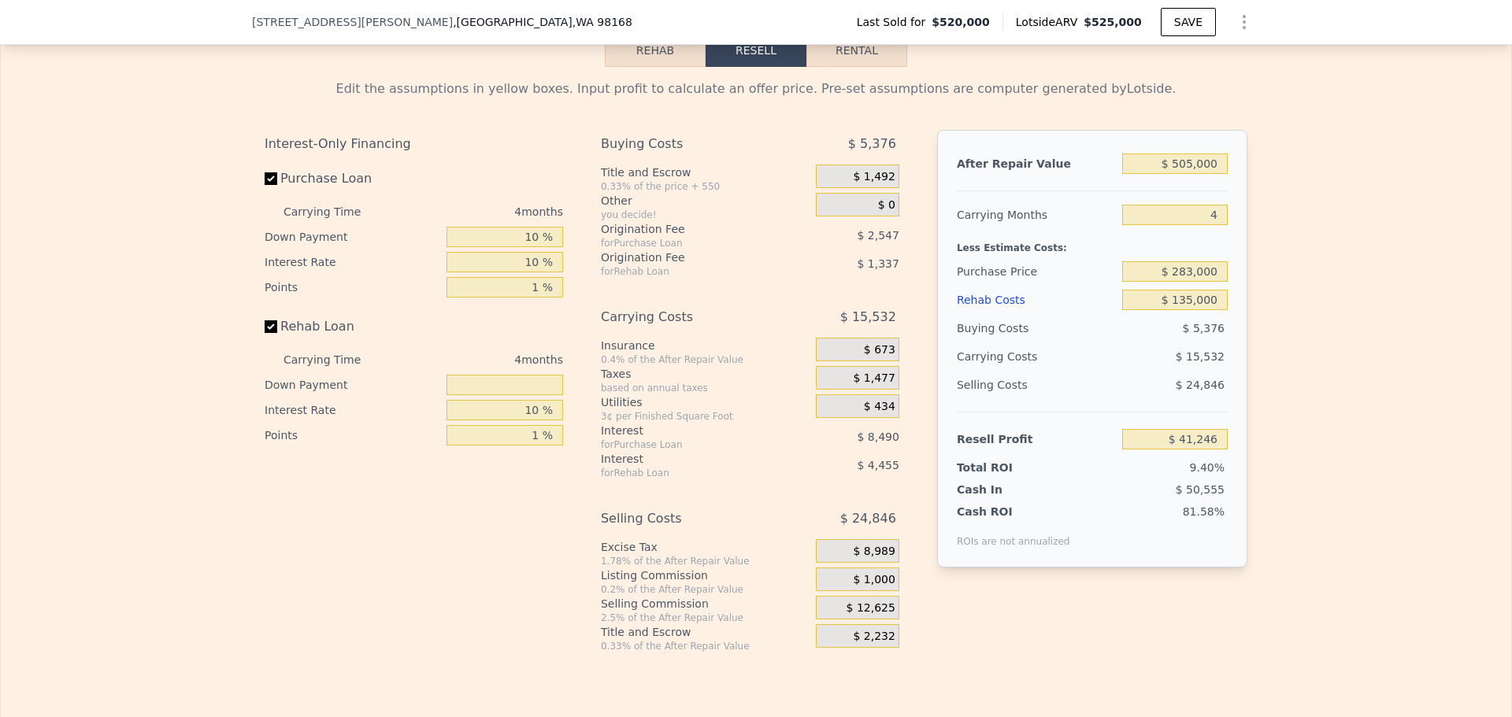
click at [1415, 507] on div "Edit the assumptions in yellow boxes. Input profit to calculate an offer price.…" at bounding box center [756, 360] width 1510 height 586
type input "$ 525,000"
type input "5"
type input "$ 0"
type input "-$ 67,559"
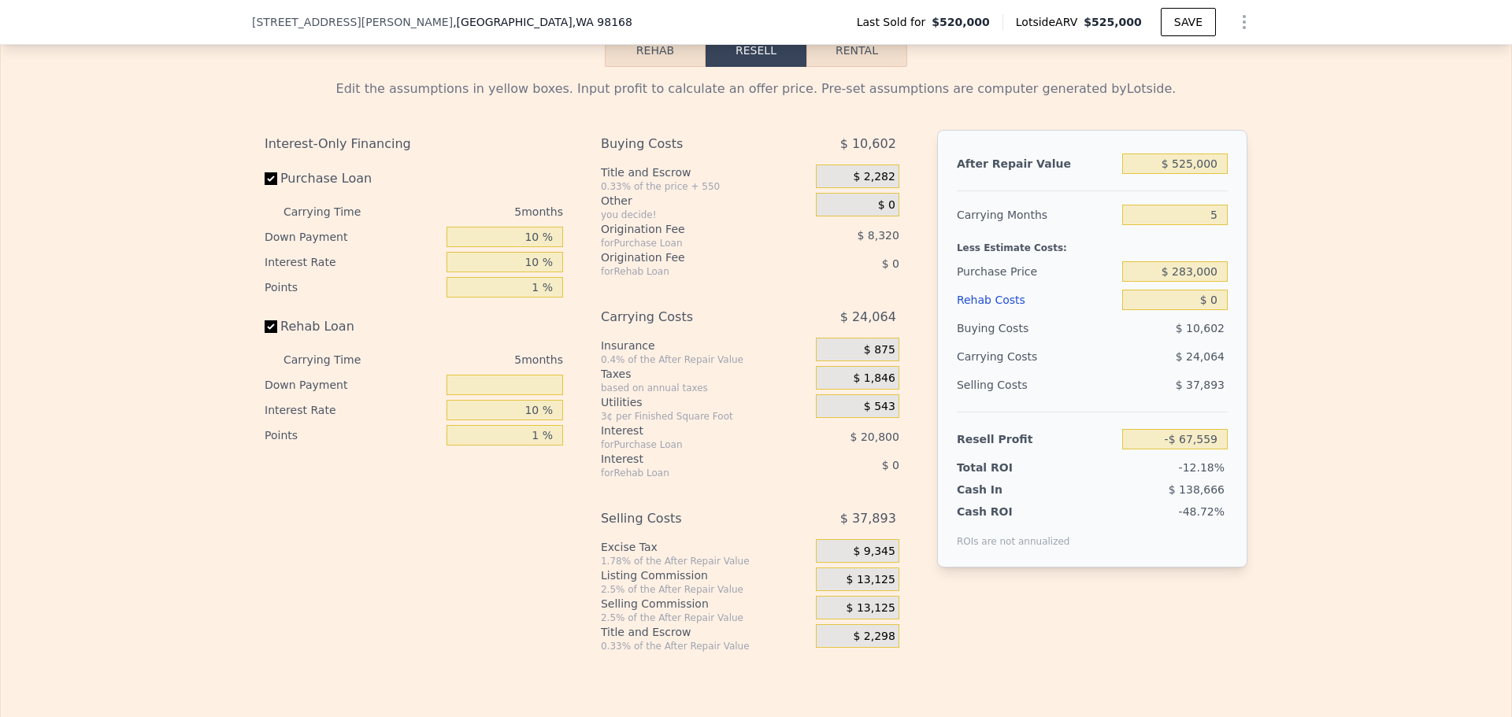
drag, startPoint x: 498, startPoint y: 614, endPoint x: 477, endPoint y: 615, distance: 20.5
click at [494, 615] on div "Interest-Only Financing Purchase Loan Carrying Time 5 months Down Payment 10 % …" at bounding box center [420, 391] width 311 height 523
drag, startPoint x: 477, startPoint y: 615, endPoint x: 372, endPoint y: 577, distance: 111.3
click at [372, 577] on div "Interest-Only Financing Purchase Loan Carrying Time 5 months Down Payment 10 % …" at bounding box center [420, 391] width 311 height 523
click at [483, 653] on div "Interest-Only Financing Purchase Loan Carrying Time 5 months Down Payment 10 % …" at bounding box center [420, 391] width 311 height 523
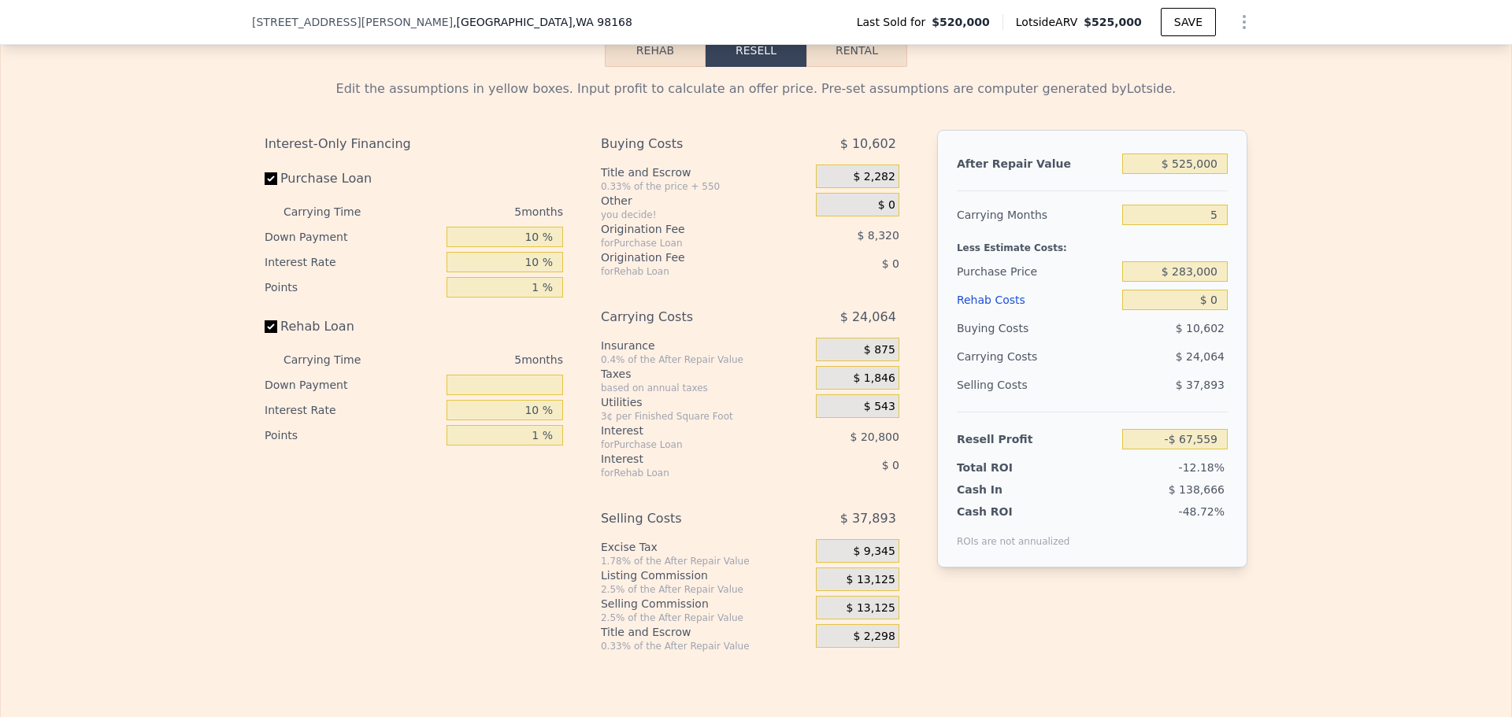
drag, startPoint x: 483, startPoint y: 666, endPoint x: 355, endPoint y: 623, distance: 135.4
click at [355, 623] on div "Interest-Only Financing Purchase Loan Carrying Time 5 months Down Payment 10 % …" at bounding box center [420, 391] width 311 height 523
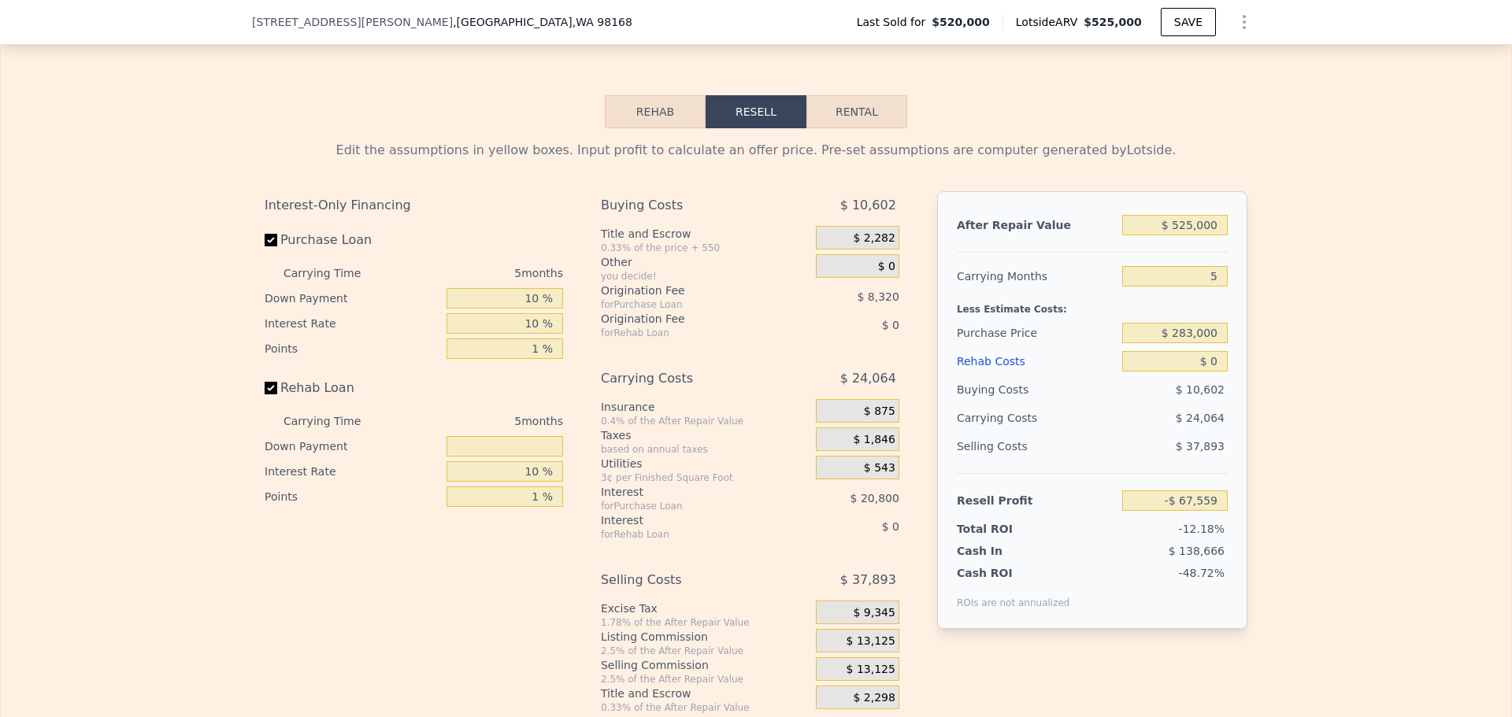
scroll to position [2375, 0]
